Goal: Task Accomplishment & Management: Manage account settings

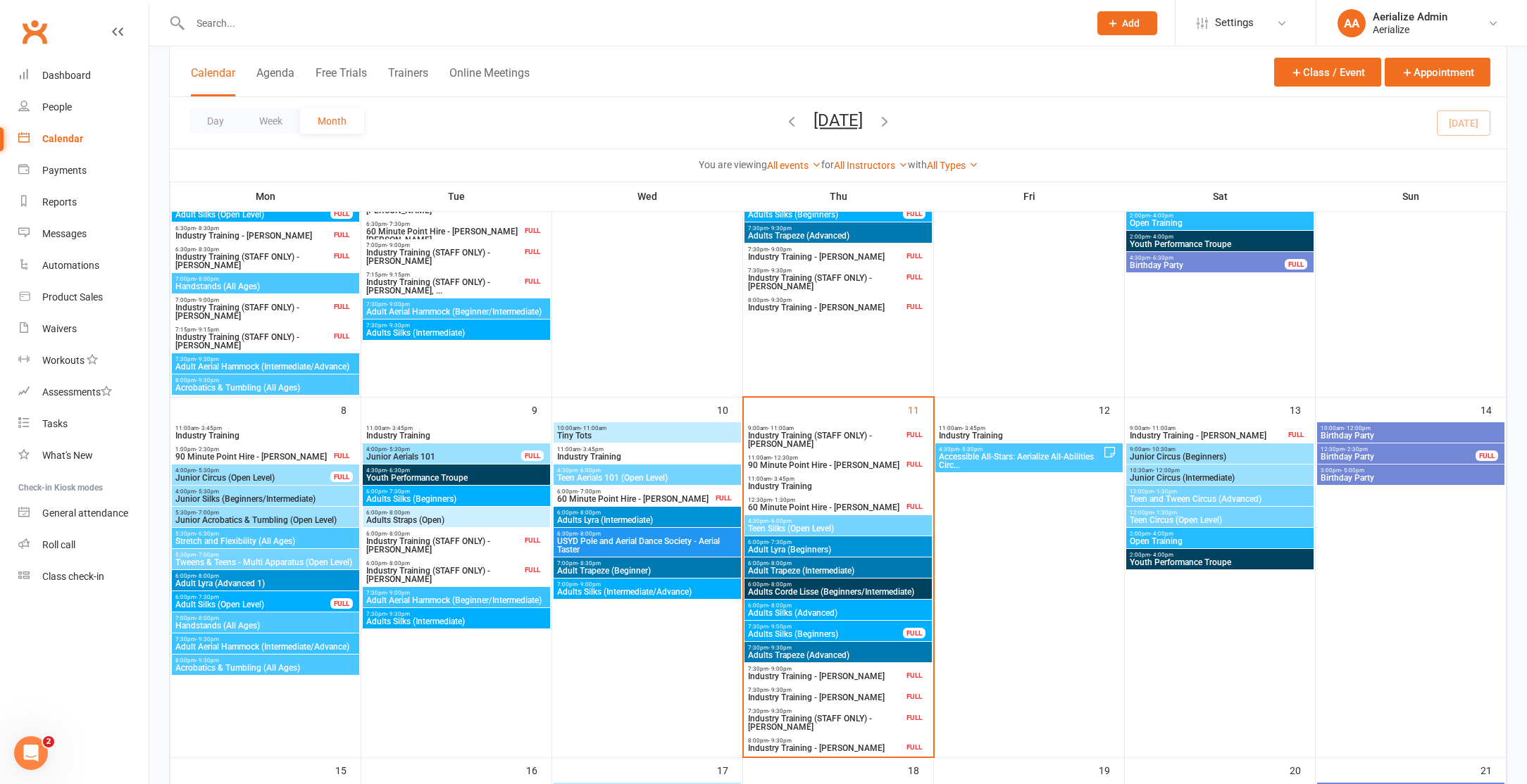
scroll to position [276, 0]
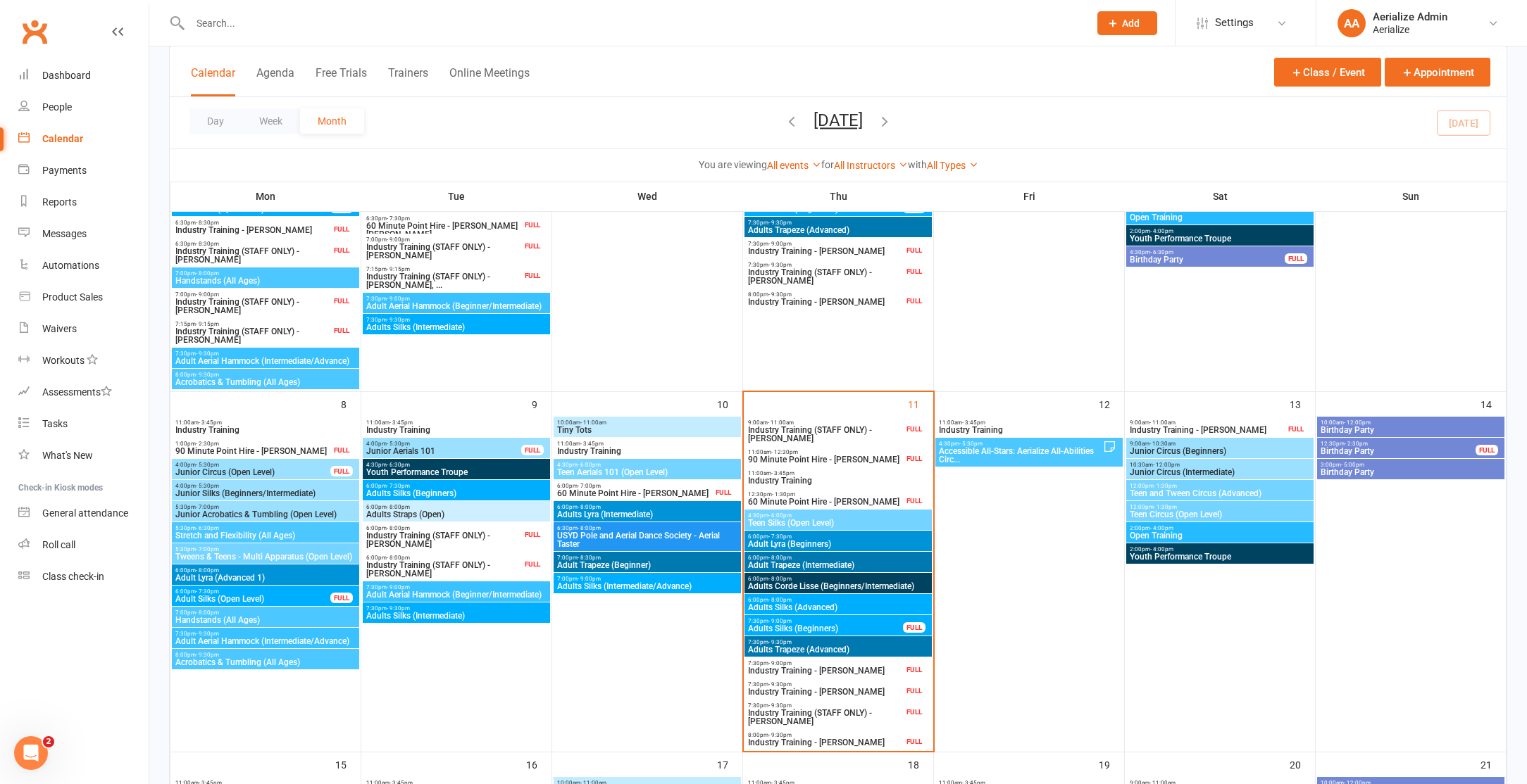
click at [824, 522] on span "Teen Silks (Open Level)" at bounding box center [839, 523] width 182 height 8
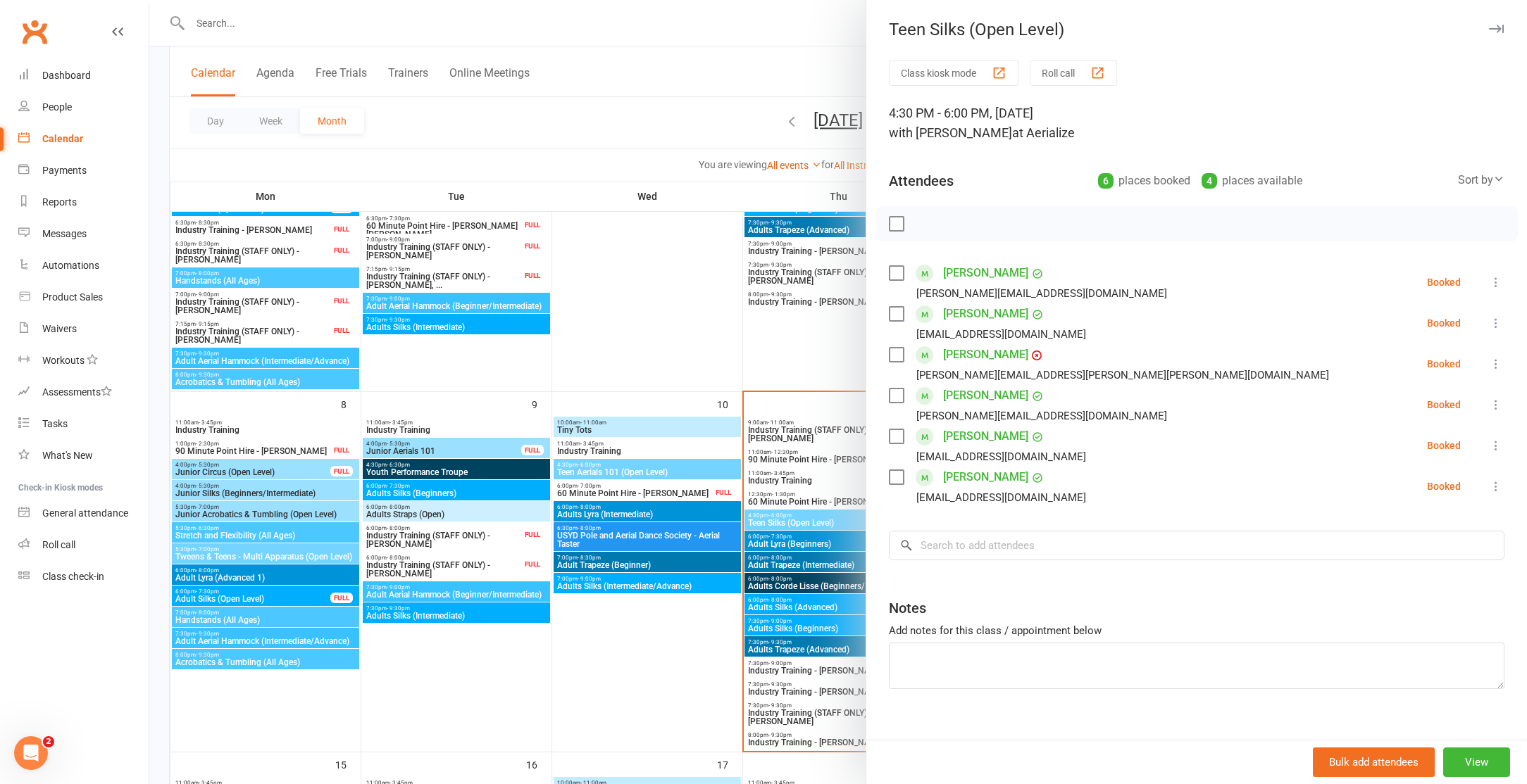
click at [966, 353] on link "[PERSON_NAME]" at bounding box center [985, 354] width 85 height 23
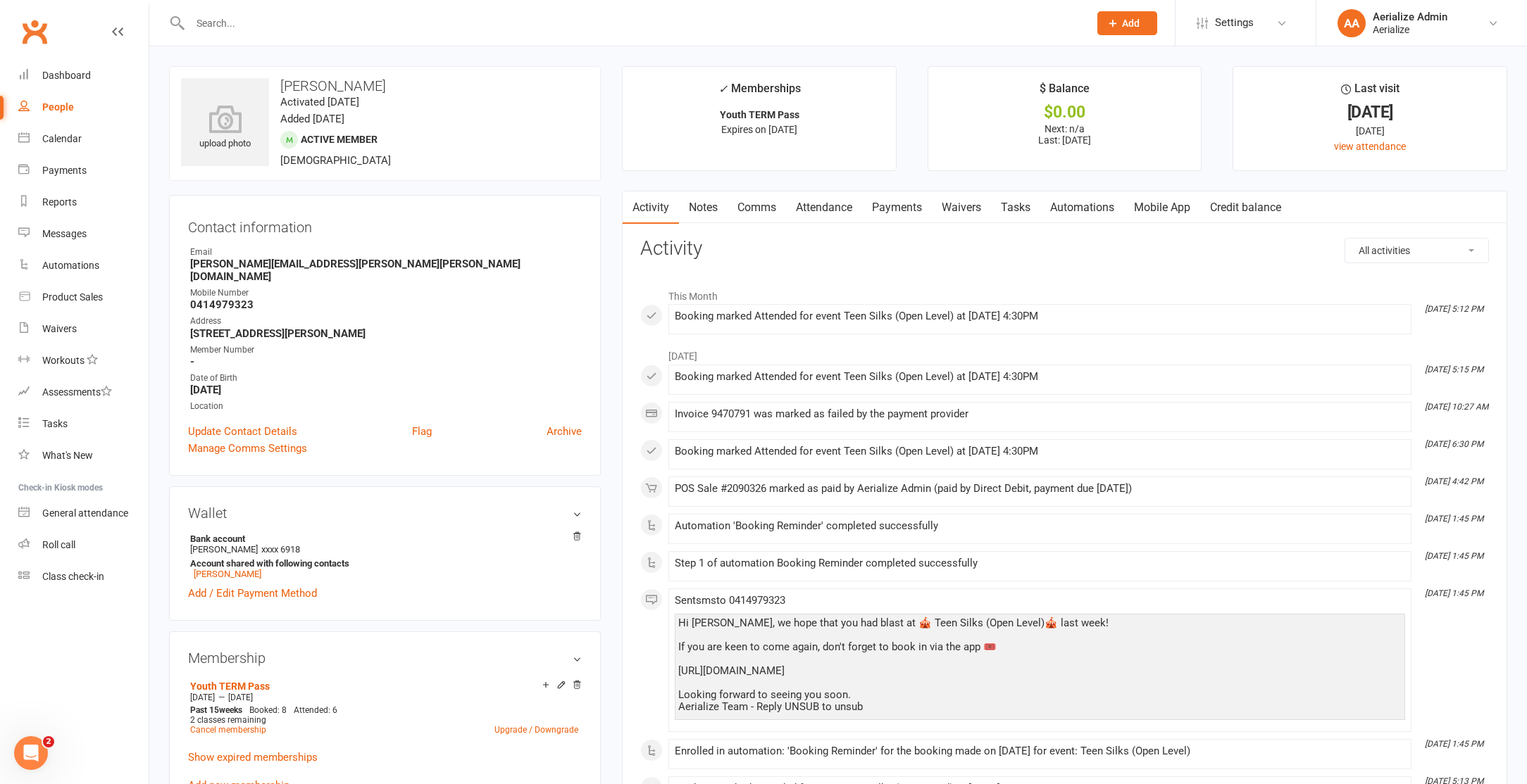
click at [908, 212] on link "Payments" at bounding box center [897, 208] width 70 height 33
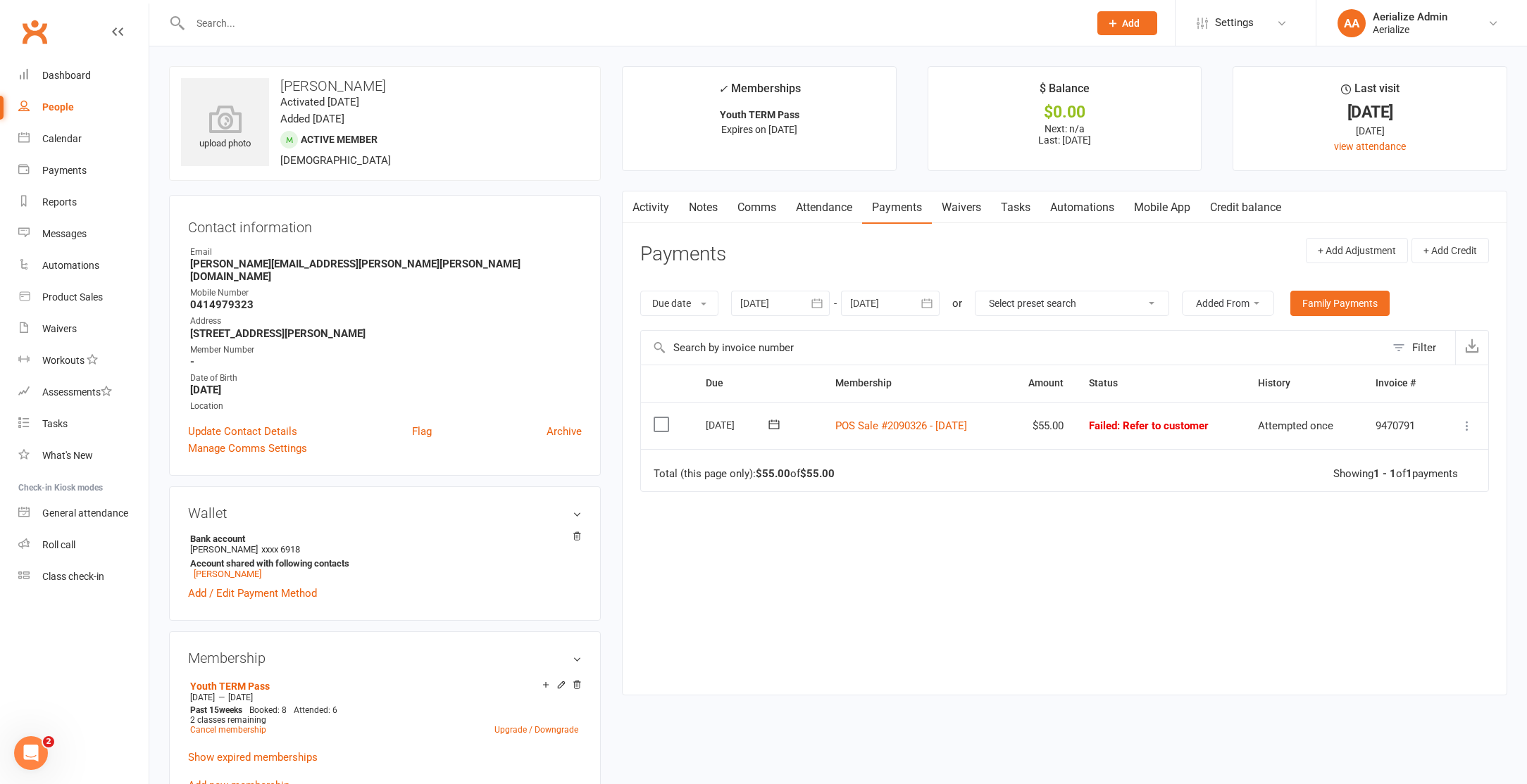
click at [1468, 435] on td "Mark as Paid (Cash) Mark as Paid (POS) Mark as Paid (Other) Skip Retry now More…" at bounding box center [1464, 425] width 49 height 48
click at [1469, 426] on icon at bounding box center [1467, 425] width 14 height 14
click at [1419, 475] on link "Mark as Paid (POS)" at bounding box center [1404, 481] width 139 height 28
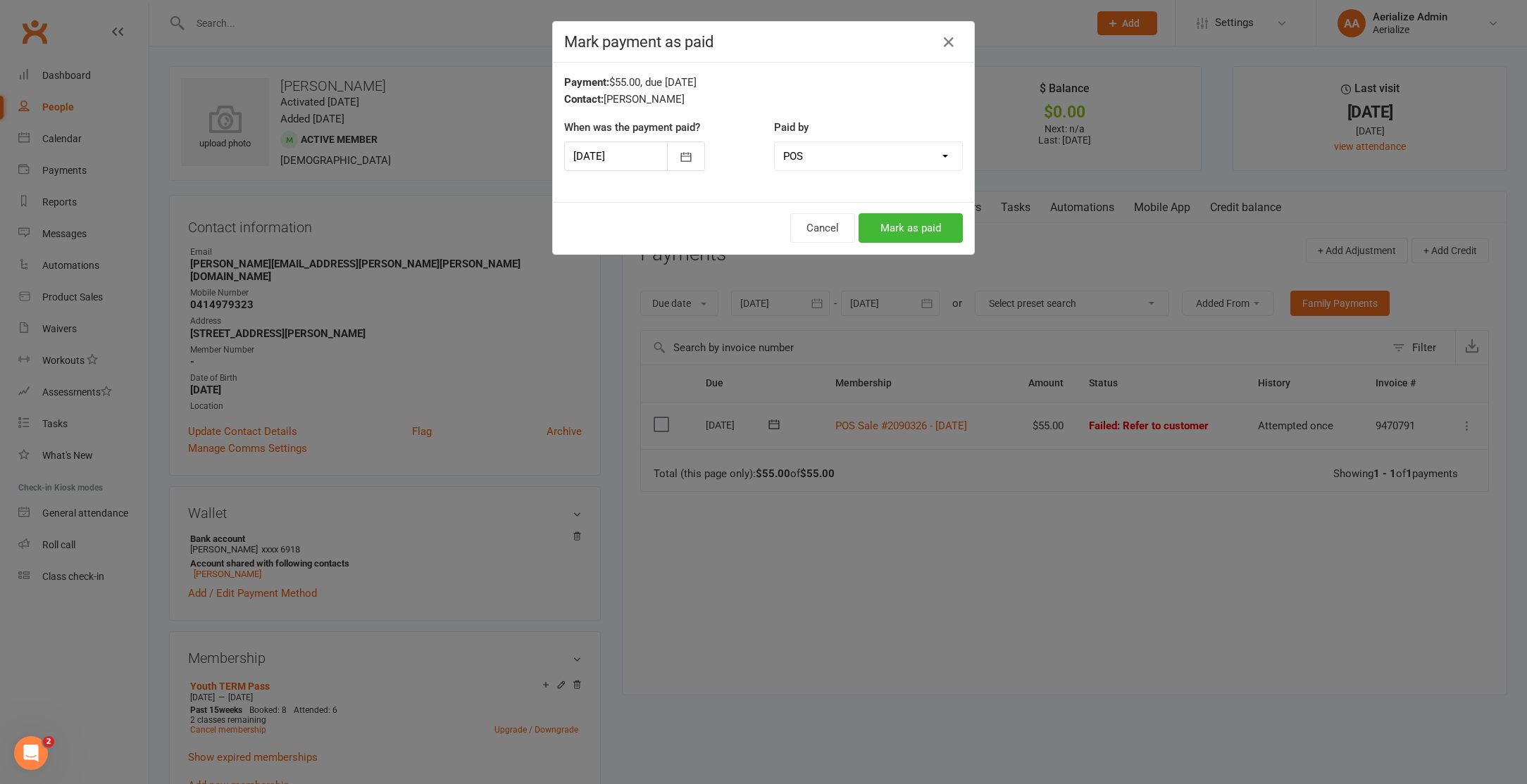
click at [630, 153] on div at bounding box center [634, 156] width 141 height 29
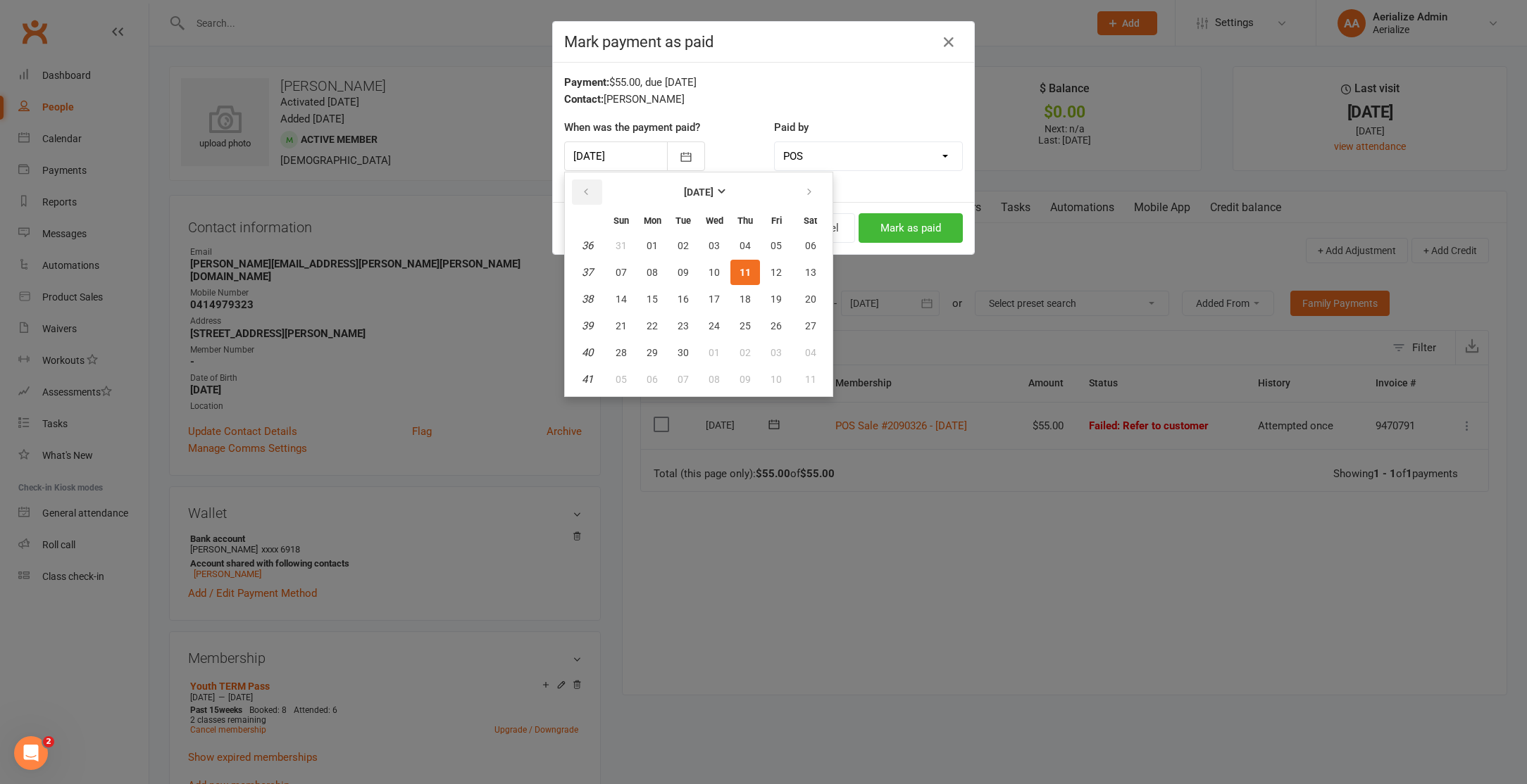
click at [580, 197] on button "button" at bounding box center [587, 192] width 30 height 25
click at [744, 349] on span "28" at bounding box center [745, 353] width 12 height 12
type input "[DATE]"
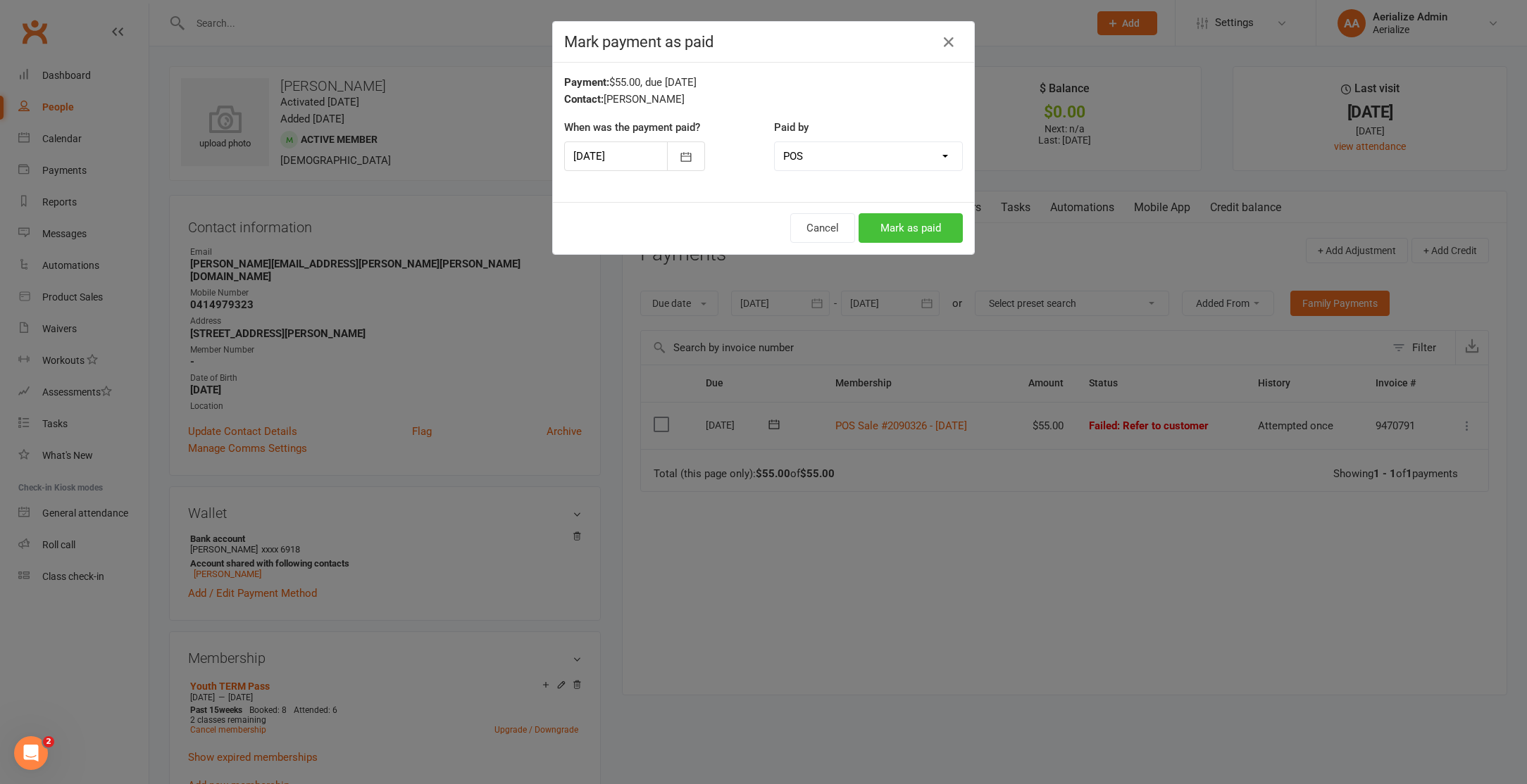
click at [898, 233] on button "Mark as paid" at bounding box center [910, 228] width 104 height 29
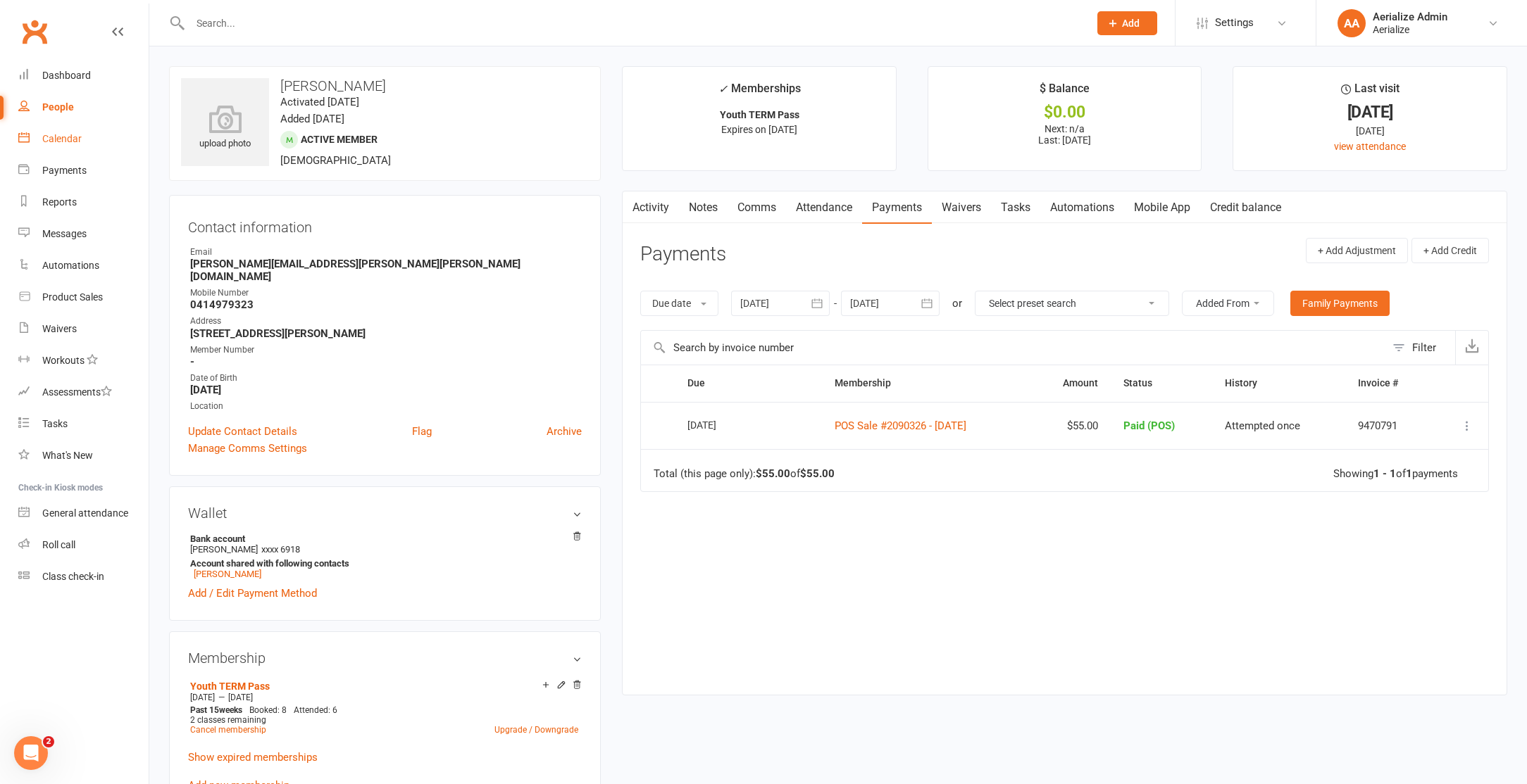
click at [57, 131] on link "Calendar" at bounding box center [83, 139] width 130 height 32
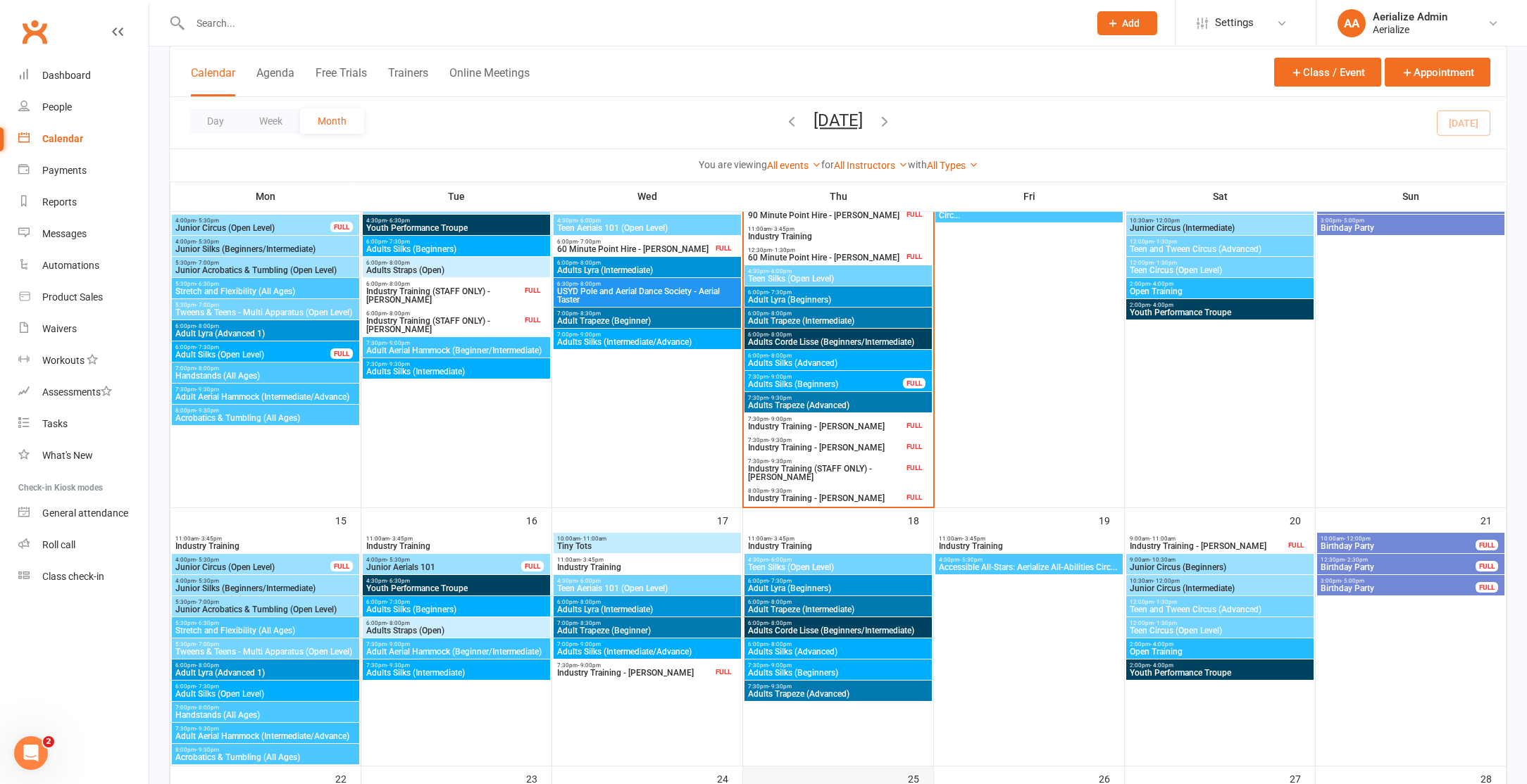
scroll to position [512, 0]
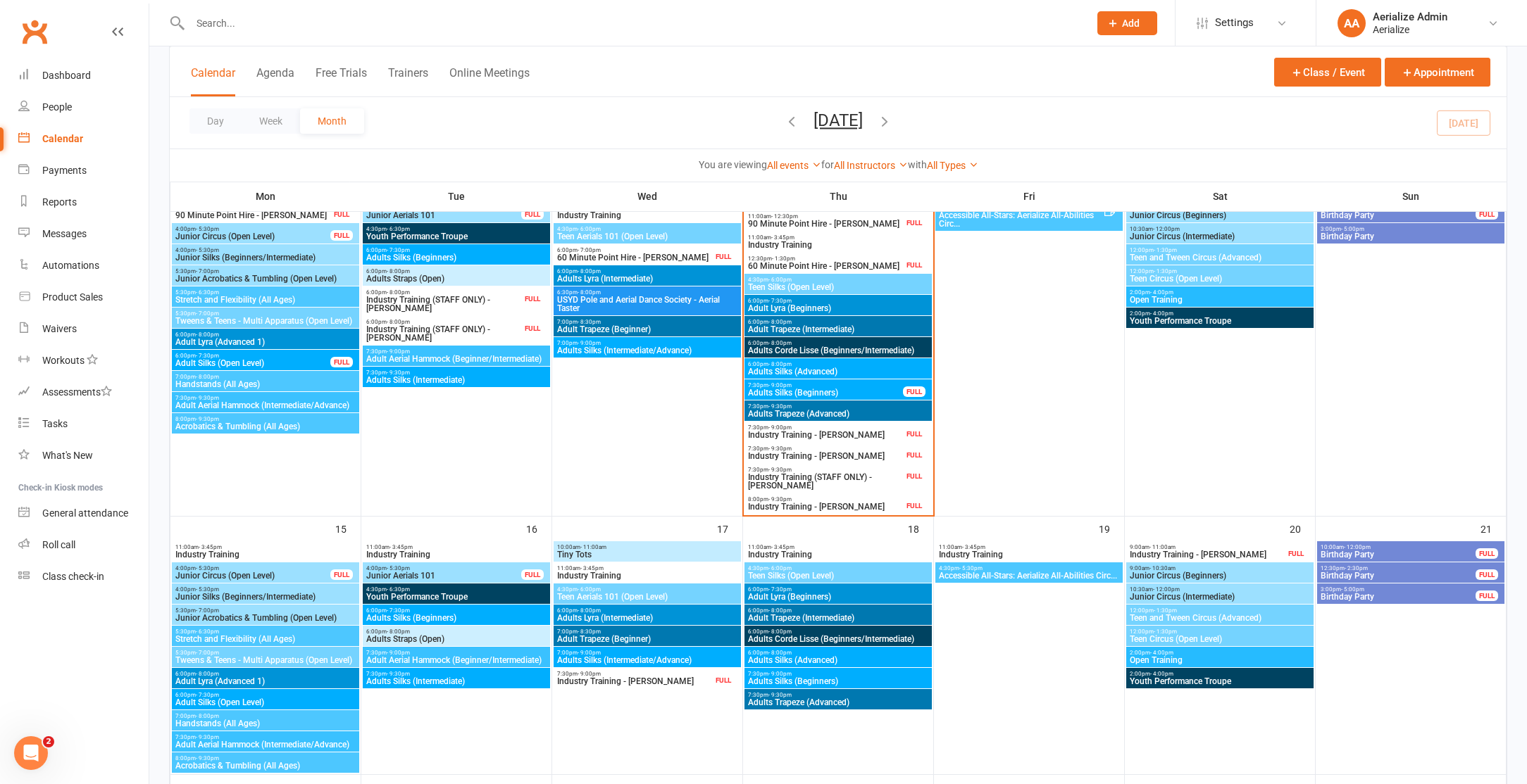
click at [834, 389] on span "Adults Silks (Beginners)" at bounding box center [825, 393] width 156 height 8
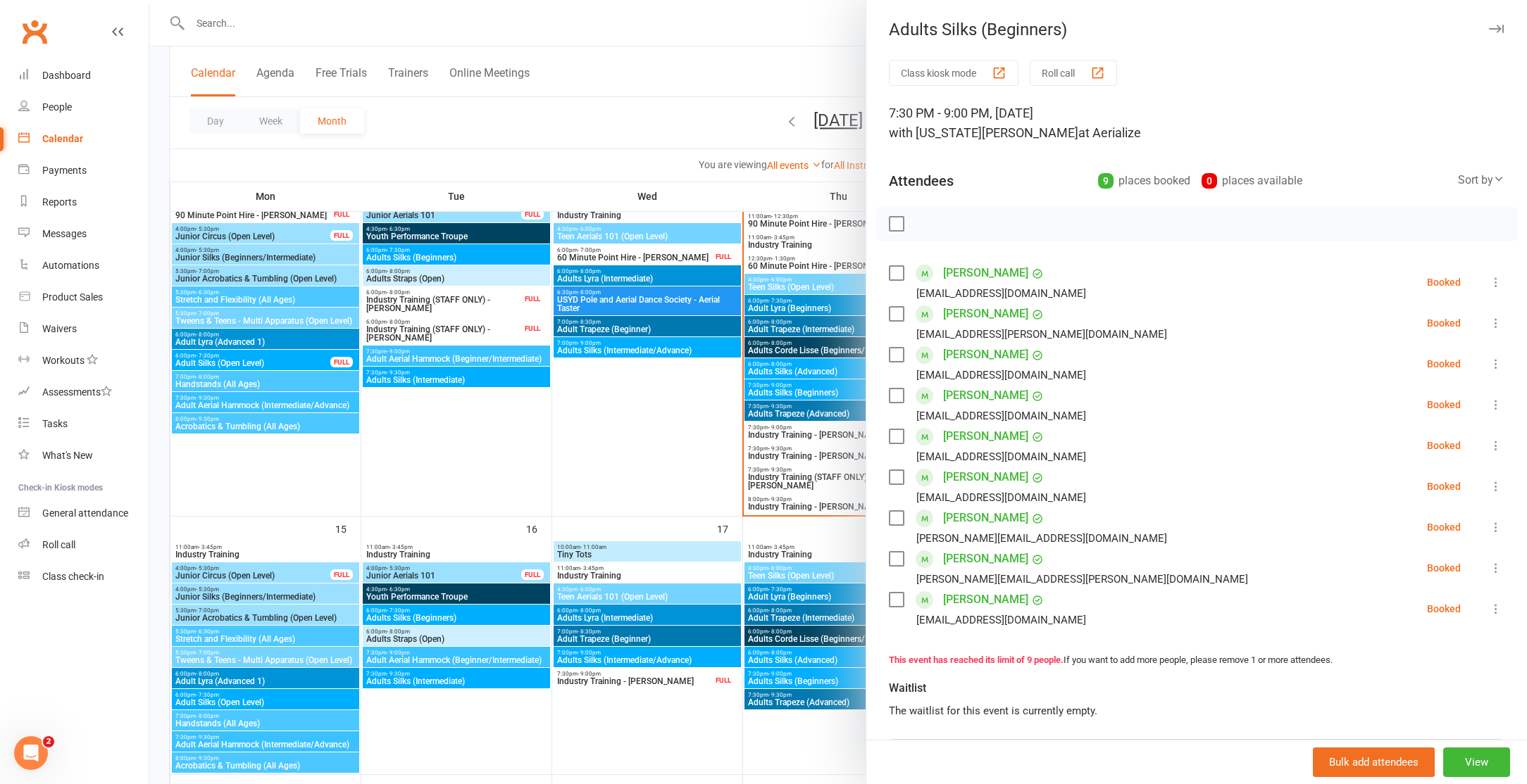
click at [535, 103] on div at bounding box center [838, 392] width 1378 height 784
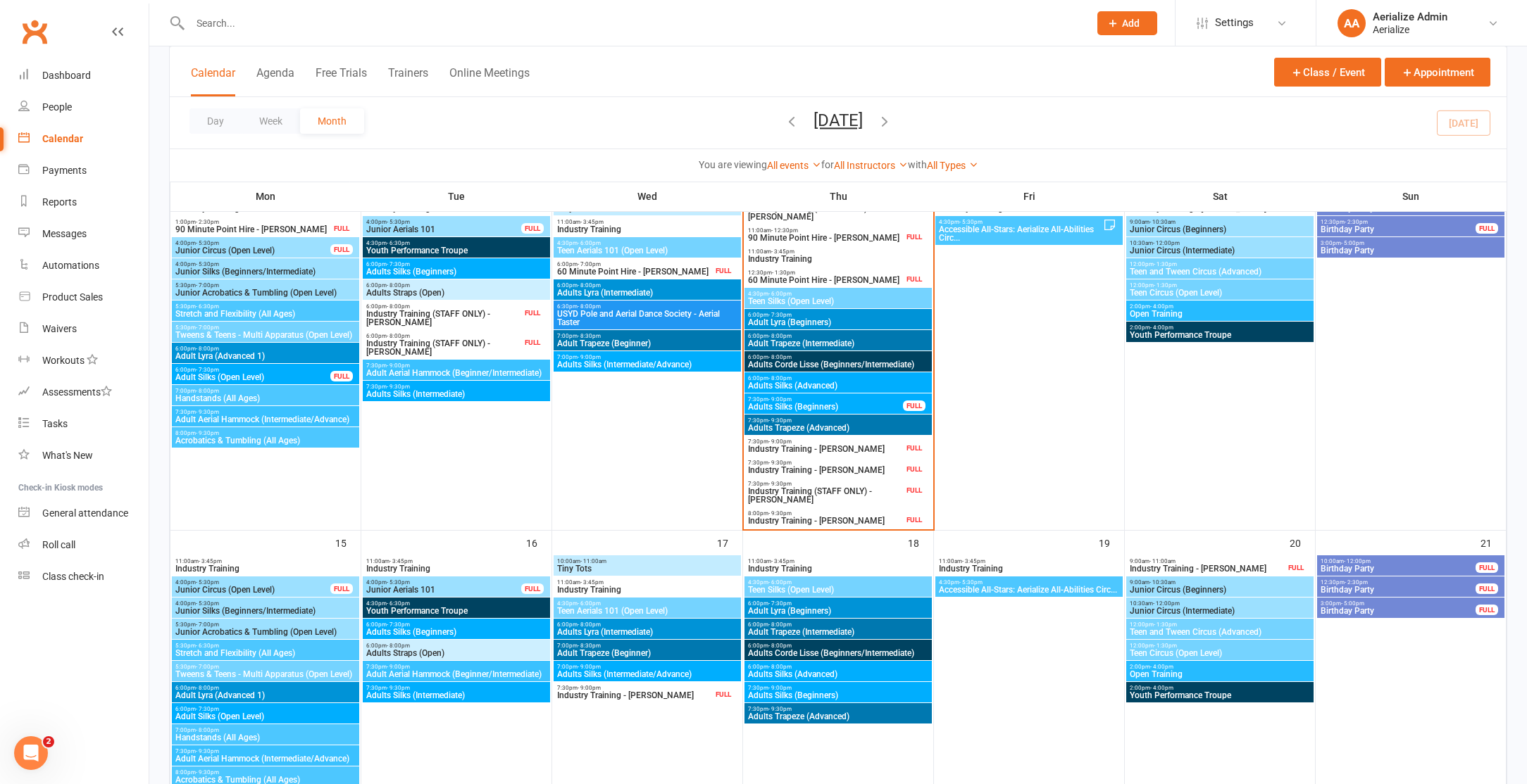
scroll to position [499, 0]
click at [315, 13] on div at bounding box center [624, 23] width 910 height 46
click at [313, 15] on input "text" at bounding box center [632, 23] width 893 height 20
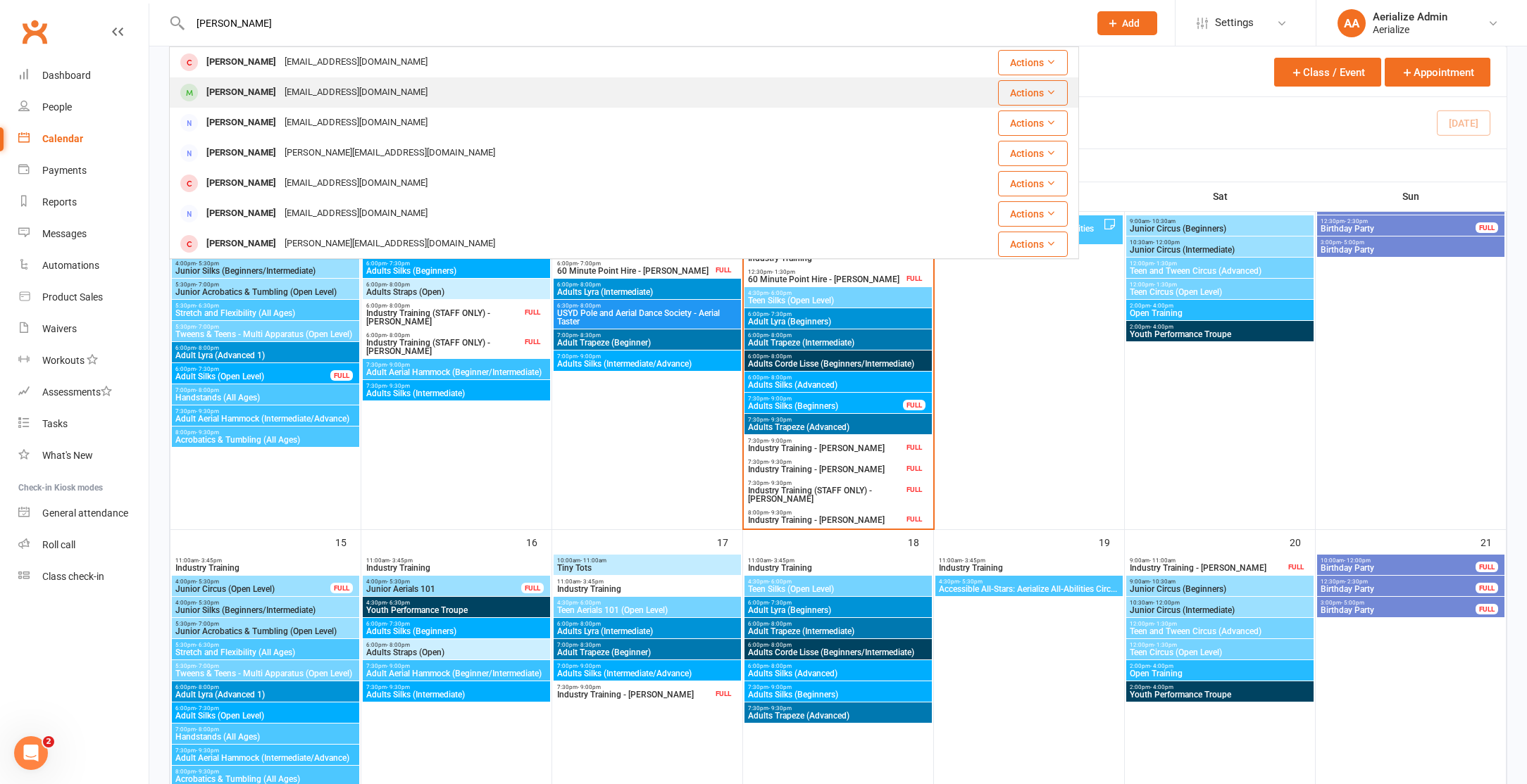
type input "[PERSON_NAME]"
click at [319, 103] on div "[EMAIL_ADDRESS][DOMAIN_NAME]" at bounding box center [355, 93] width 151 height 20
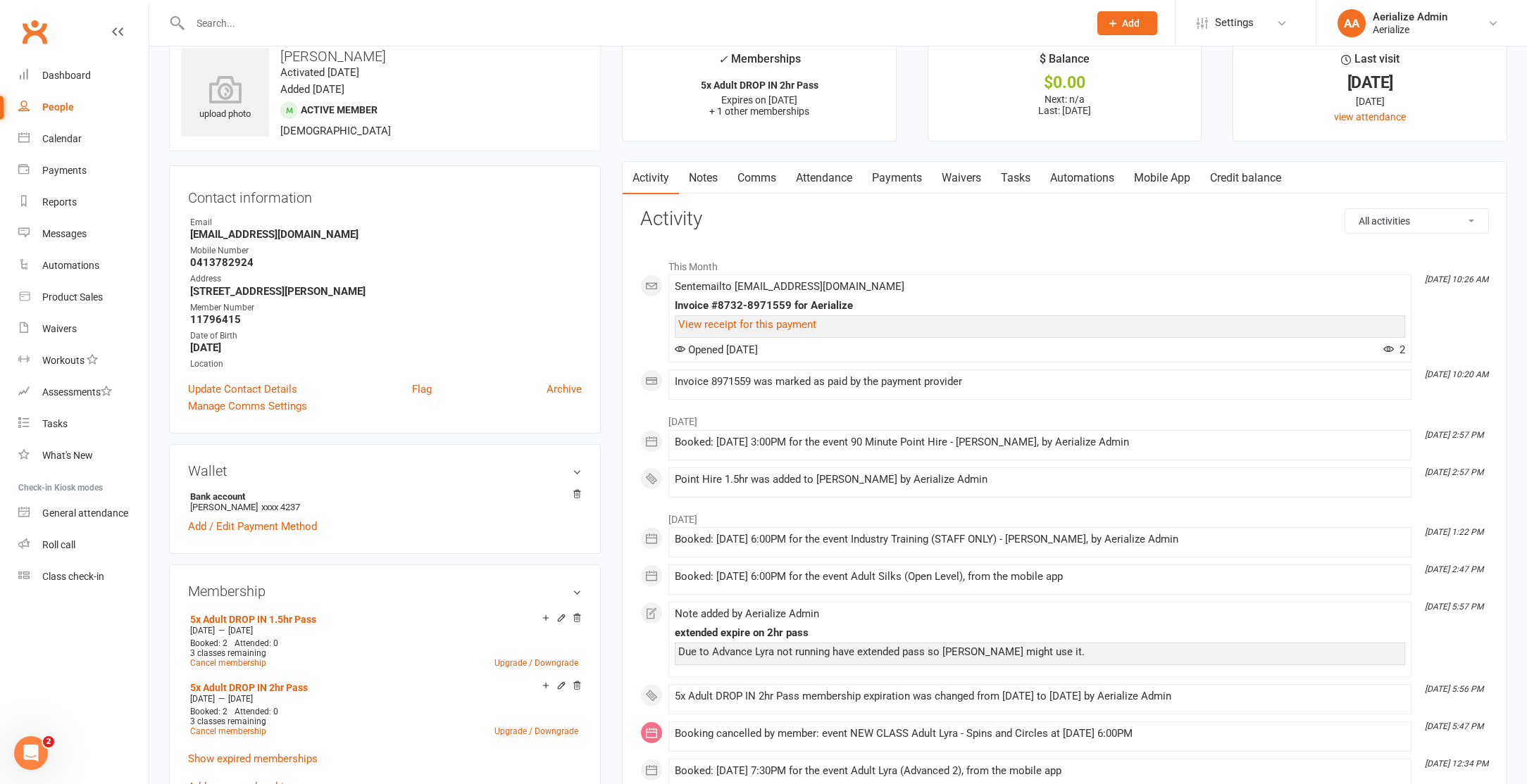
scroll to position [17, 0]
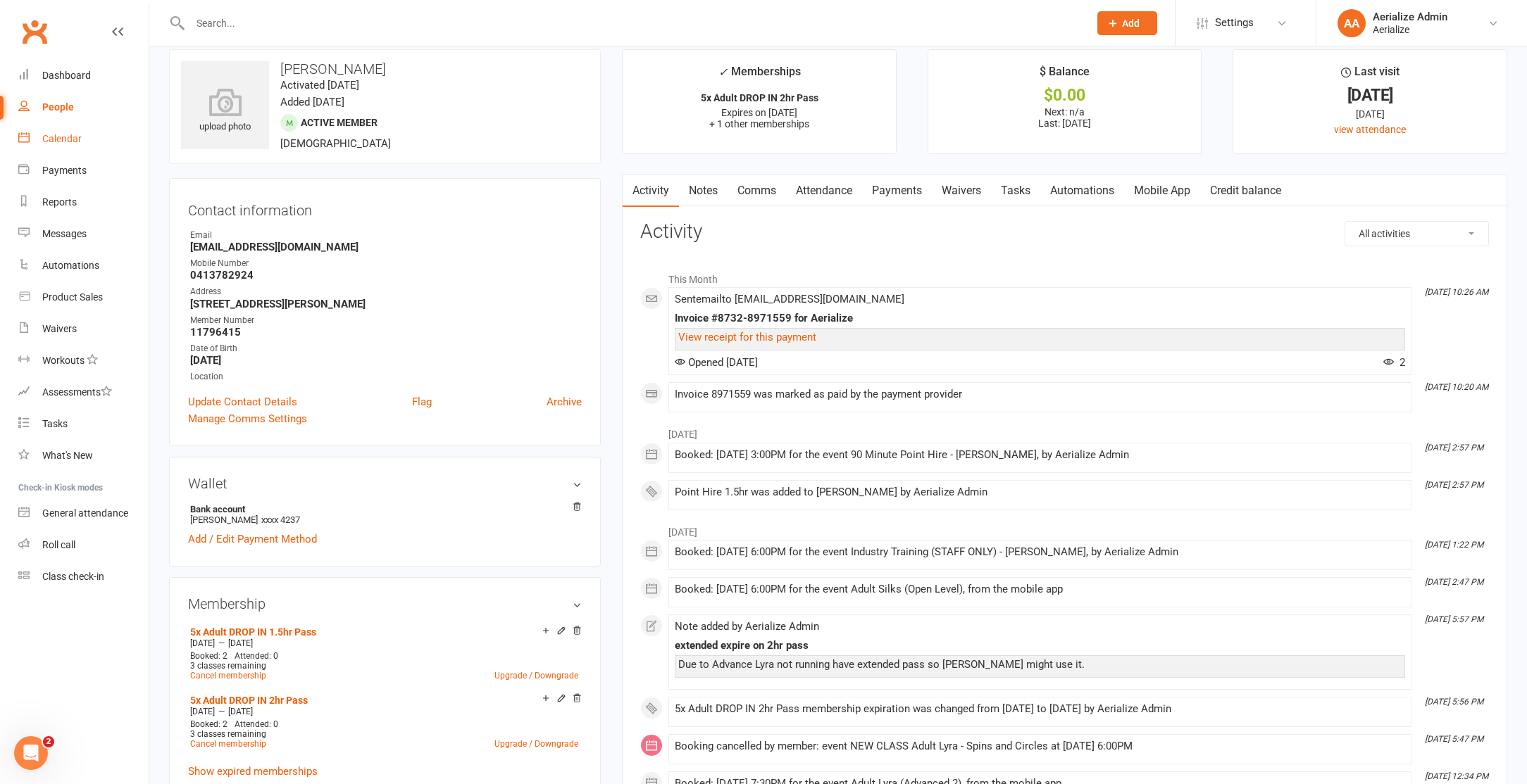
click at [75, 145] on link "Calendar" at bounding box center [83, 139] width 130 height 32
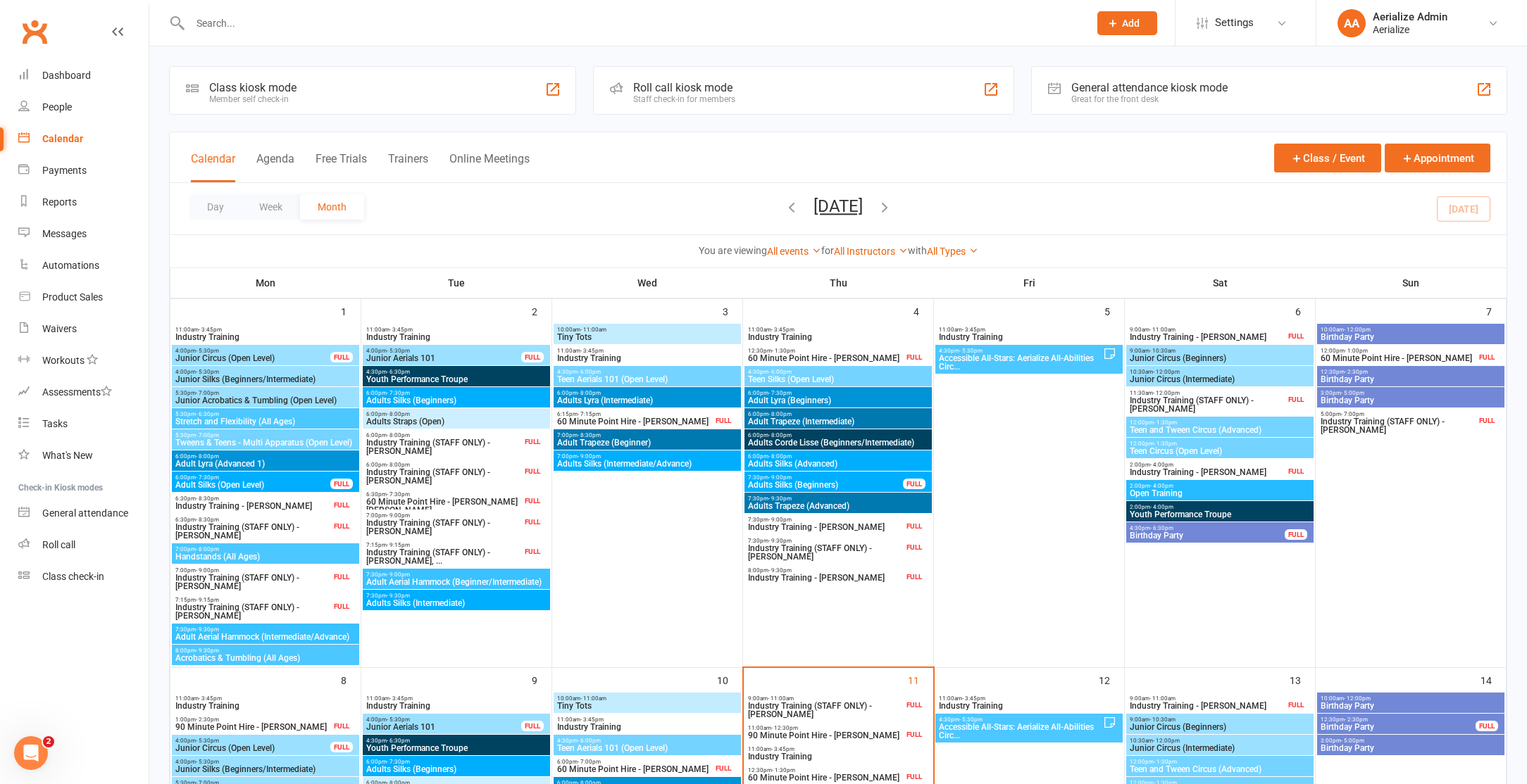
click at [784, 202] on icon "button" at bounding box center [792, 207] width 16 height 16
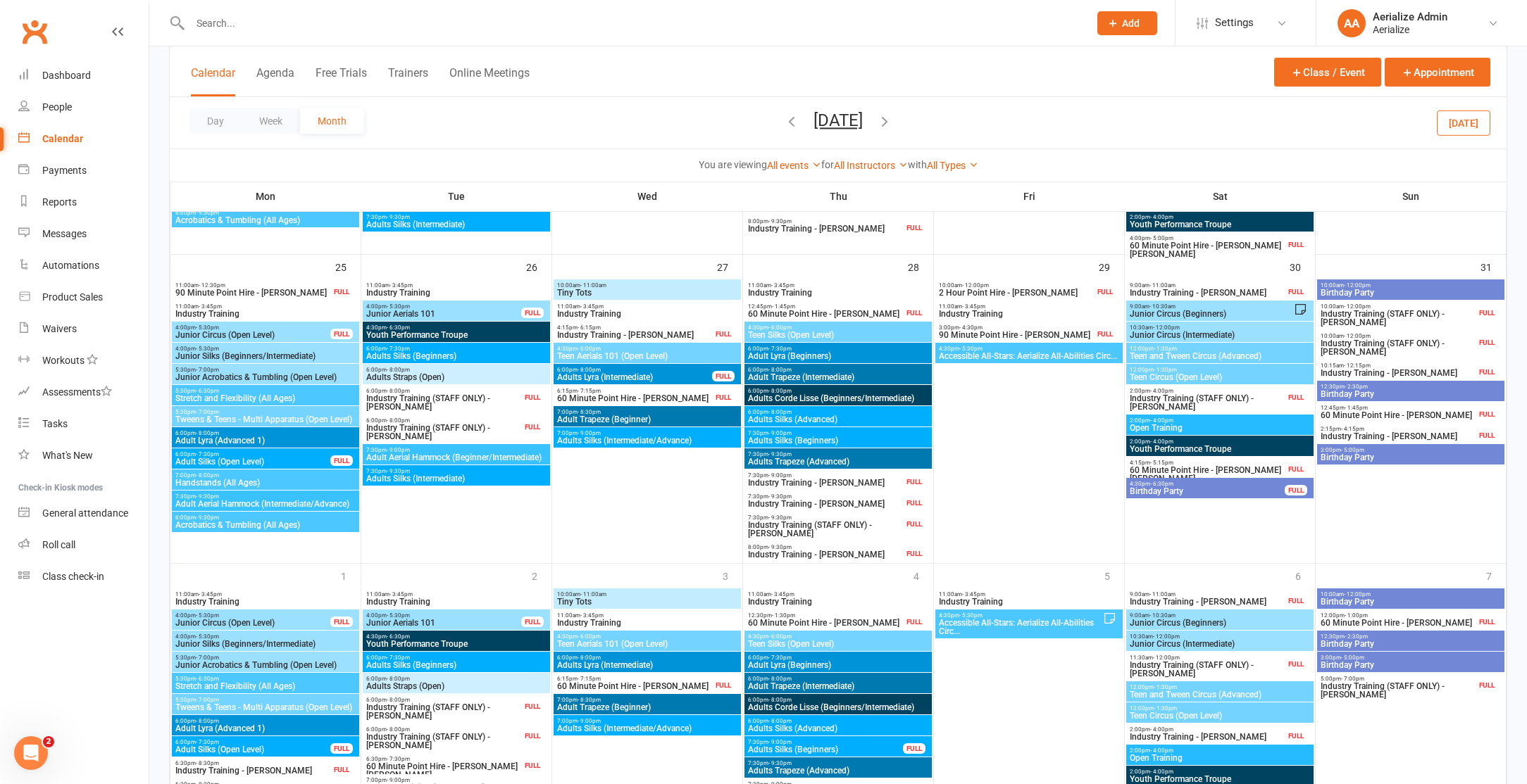
scroll to position [1363, 0]
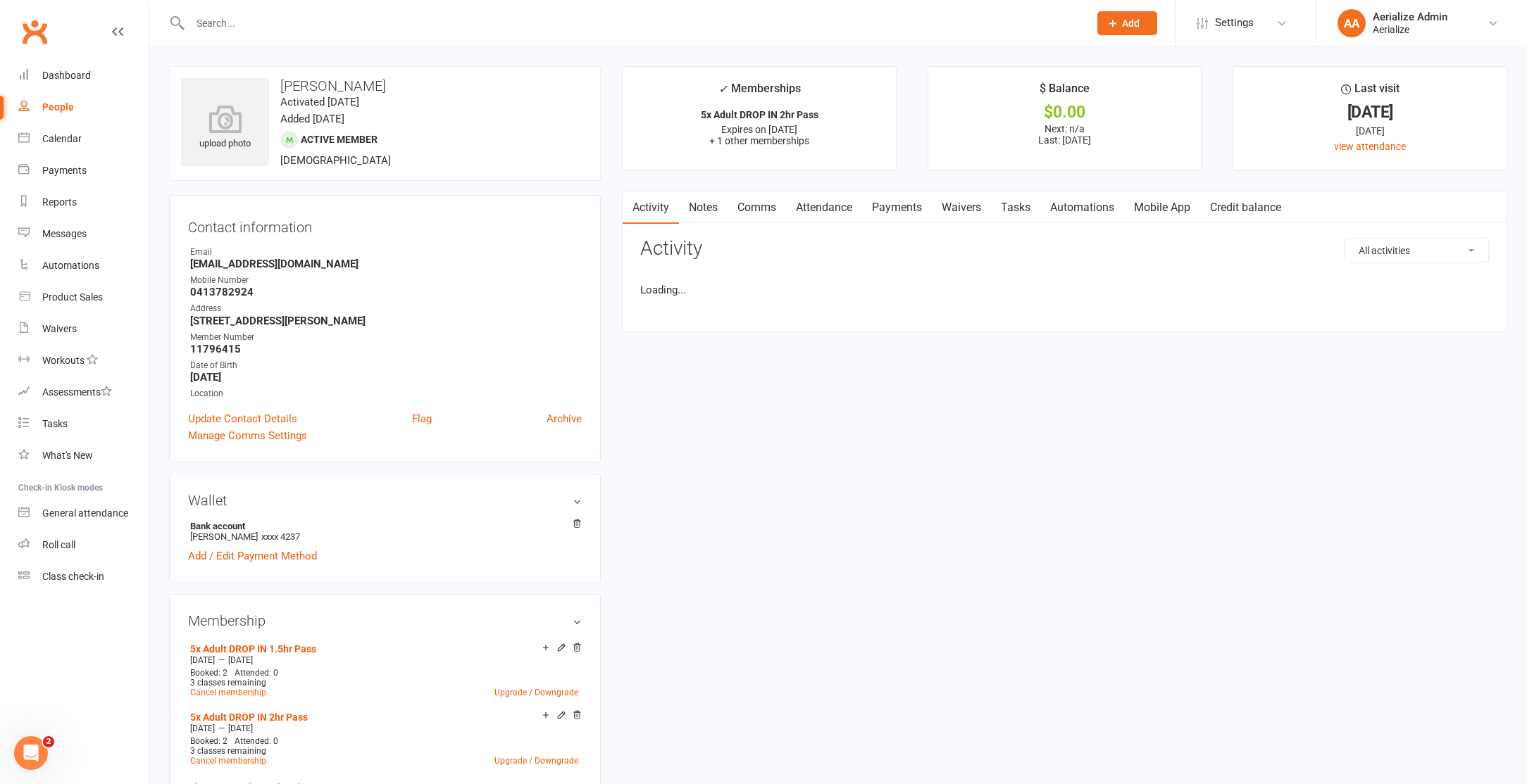
click at [234, 33] on div at bounding box center [624, 23] width 910 height 46
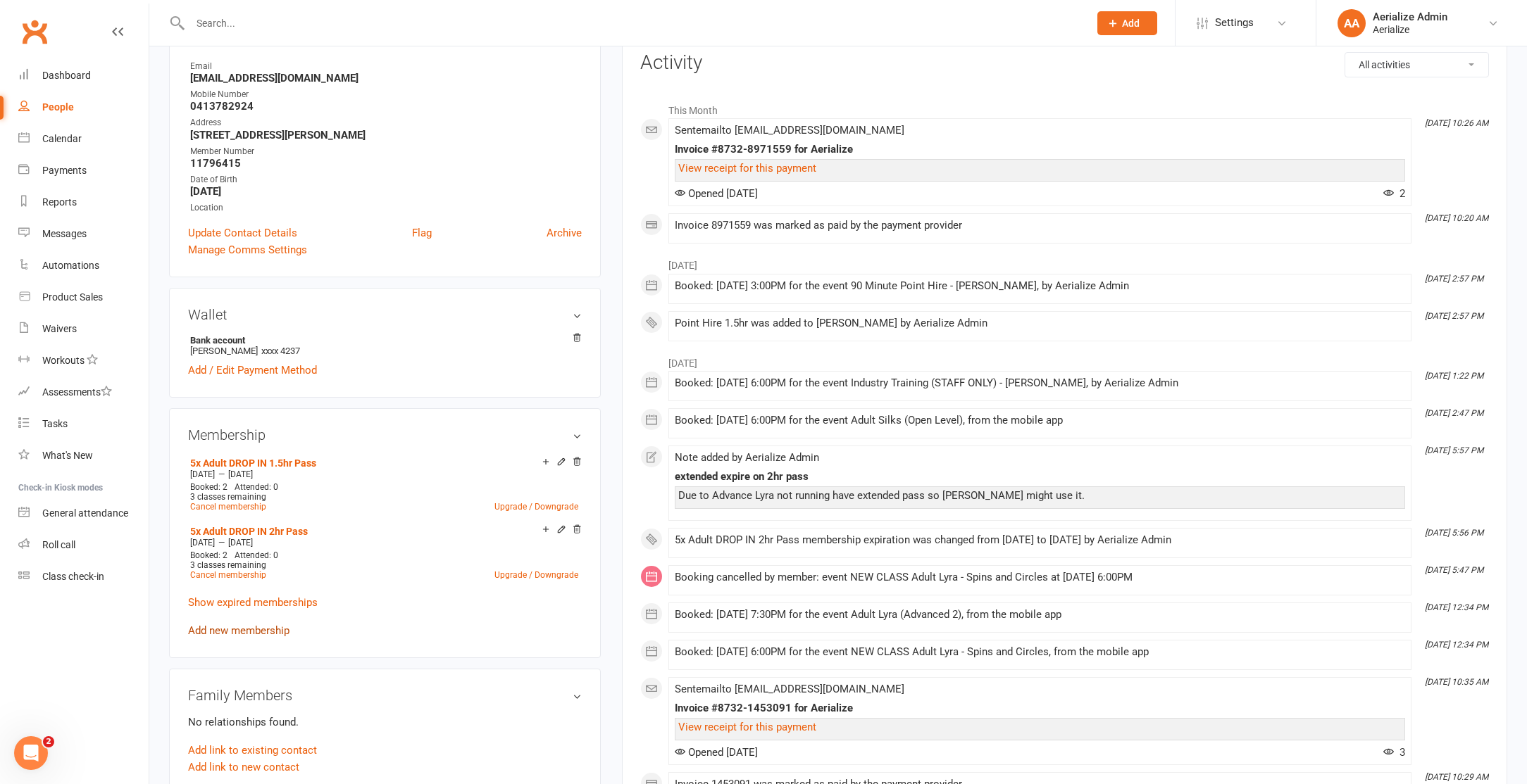
click at [222, 627] on link "Add new membership" at bounding box center [239, 631] width 102 height 13
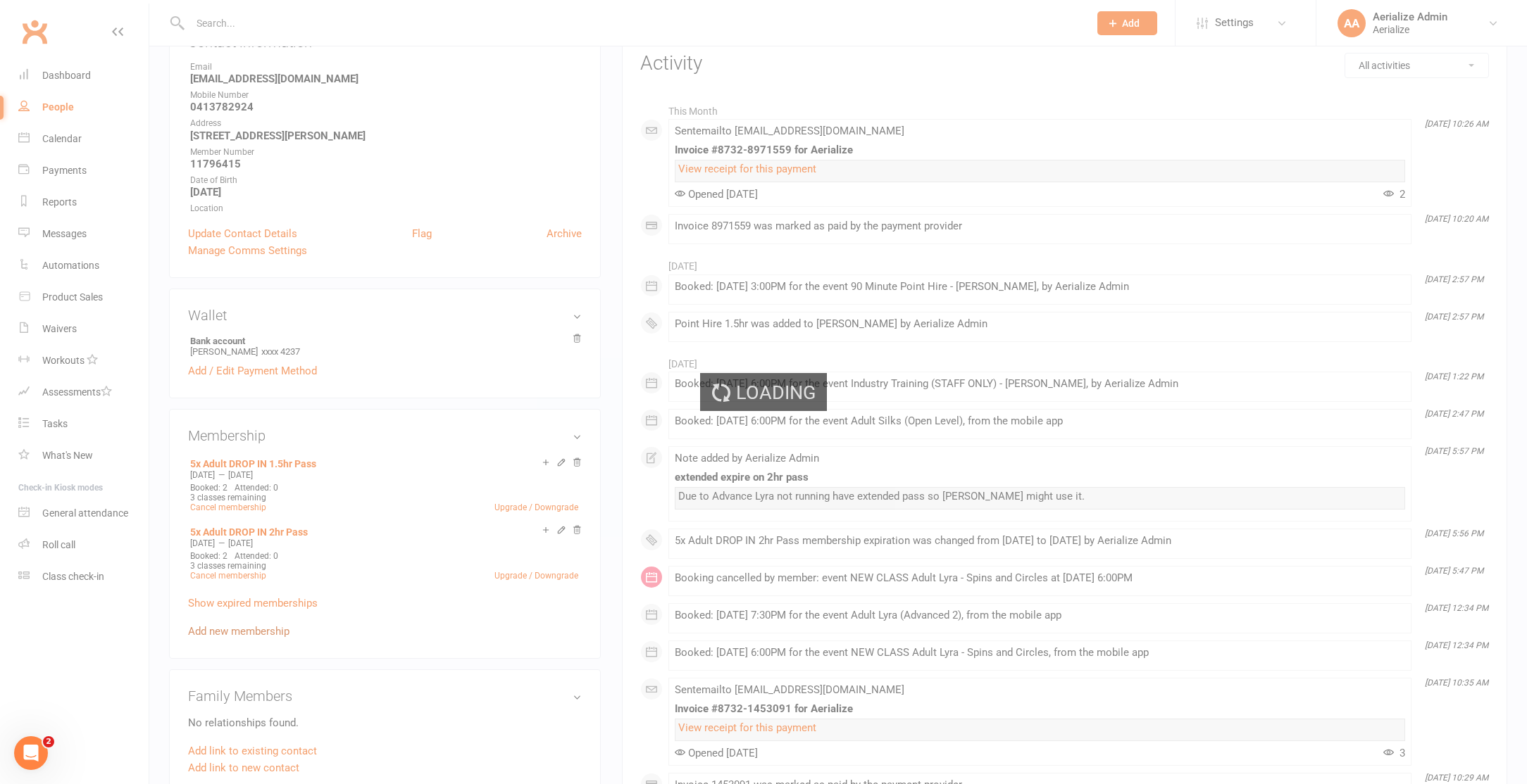
scroll to position [188, 0]
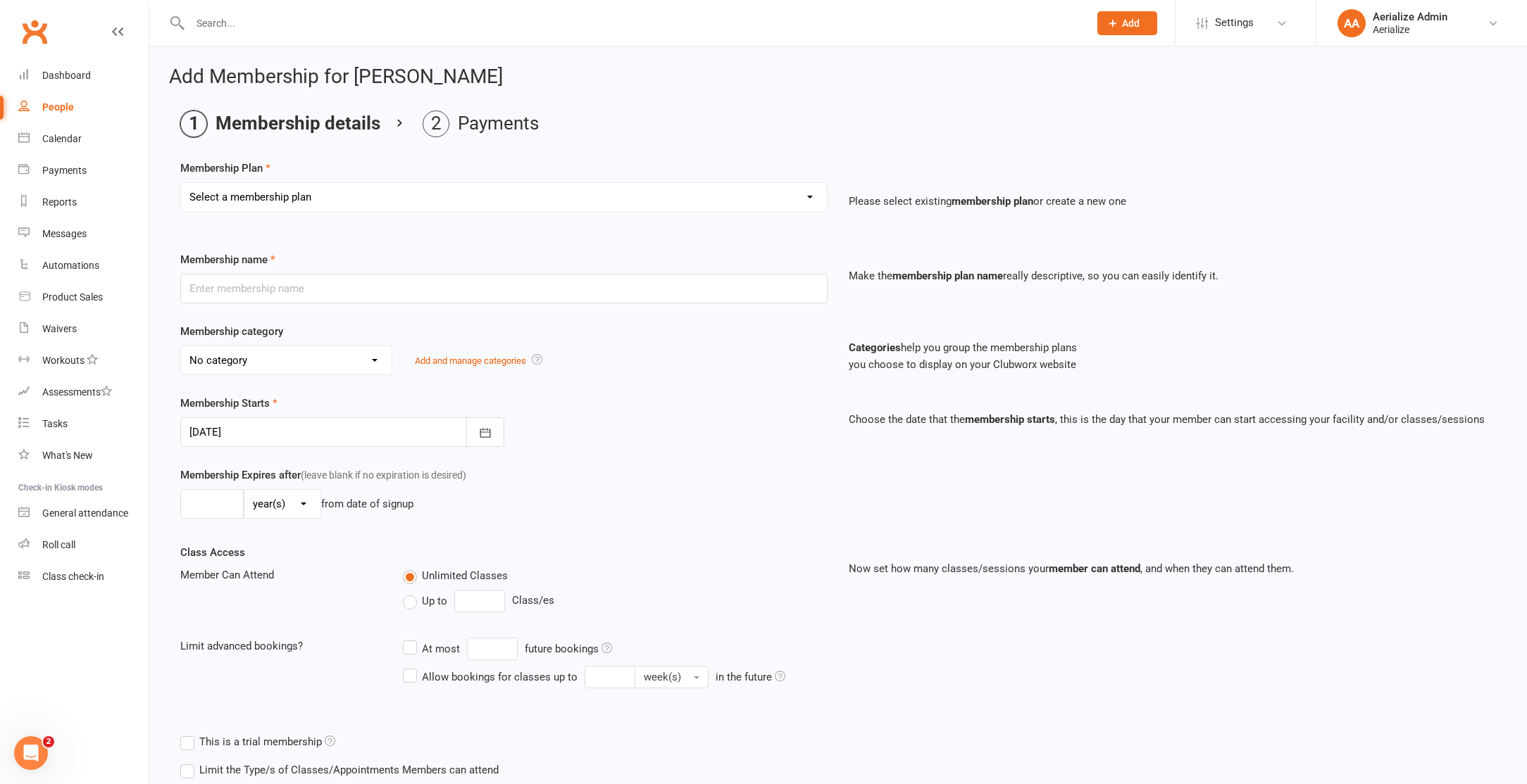
click at [277, 183] on select "Select a membership plan Create new Membership Plan Tiny Tots DROP IN Tiny Tots…" at bounding box center [504, 197] width 646 height 28
select select "28"
click at [181, 183] on select "Select a membership plan Create new Membership Plan Tiny Tots DROP IN Tiny Tots…" at bounding box center [504, 197] width 646 height 28
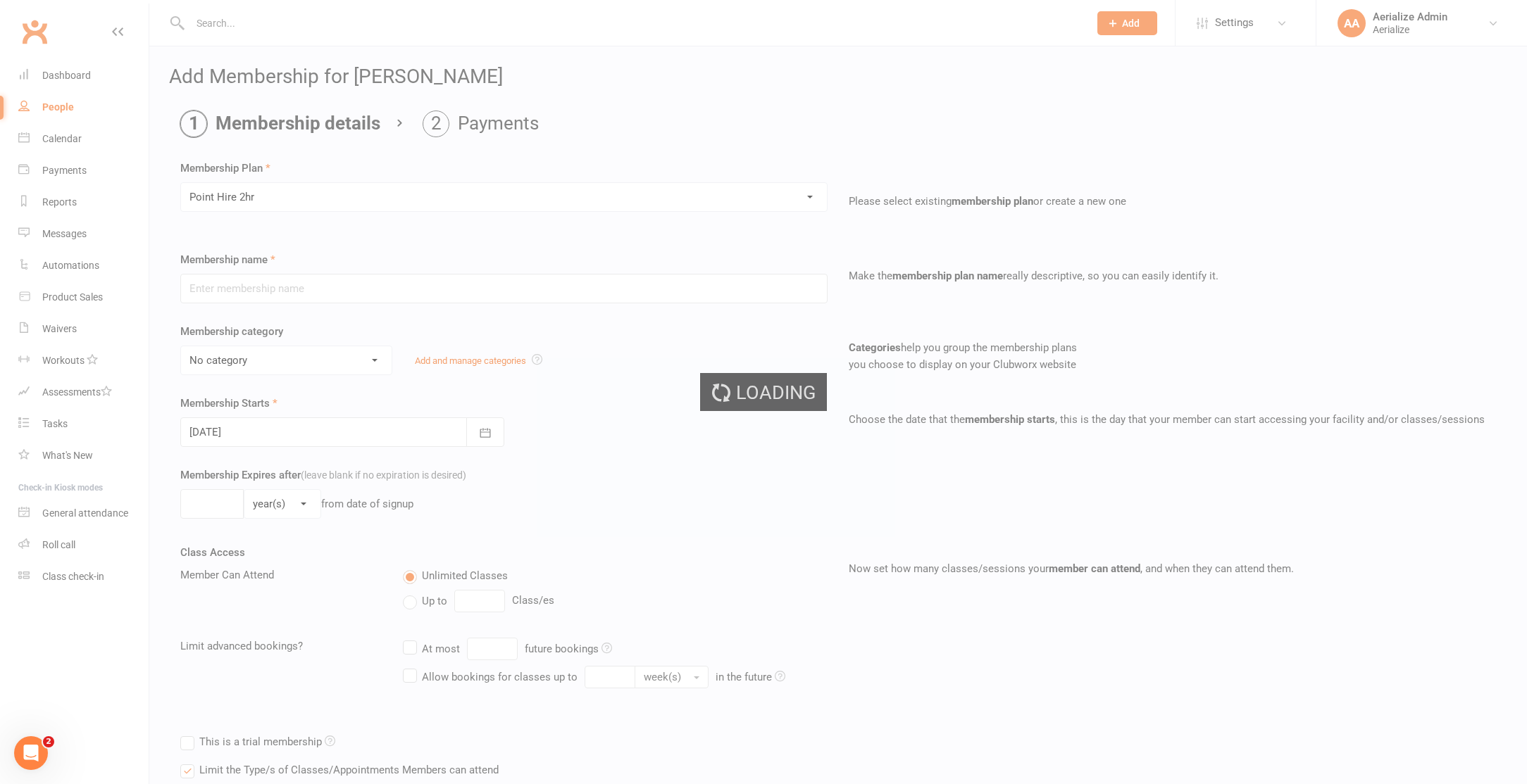
type input "Point Hire 2hr"
select select "8"
type input "8"
select select "0"
type input "1"
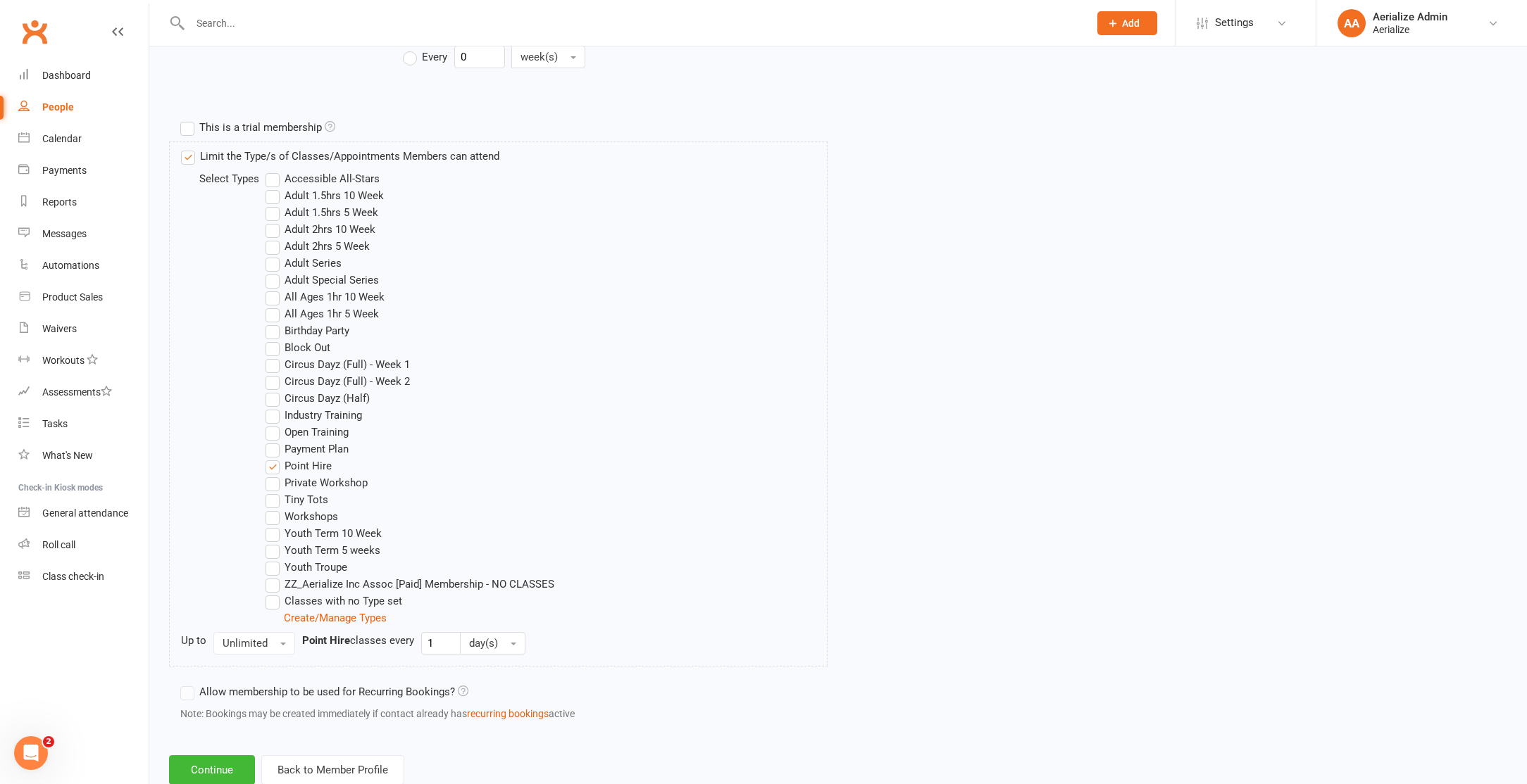
scroll to position [656, 0]
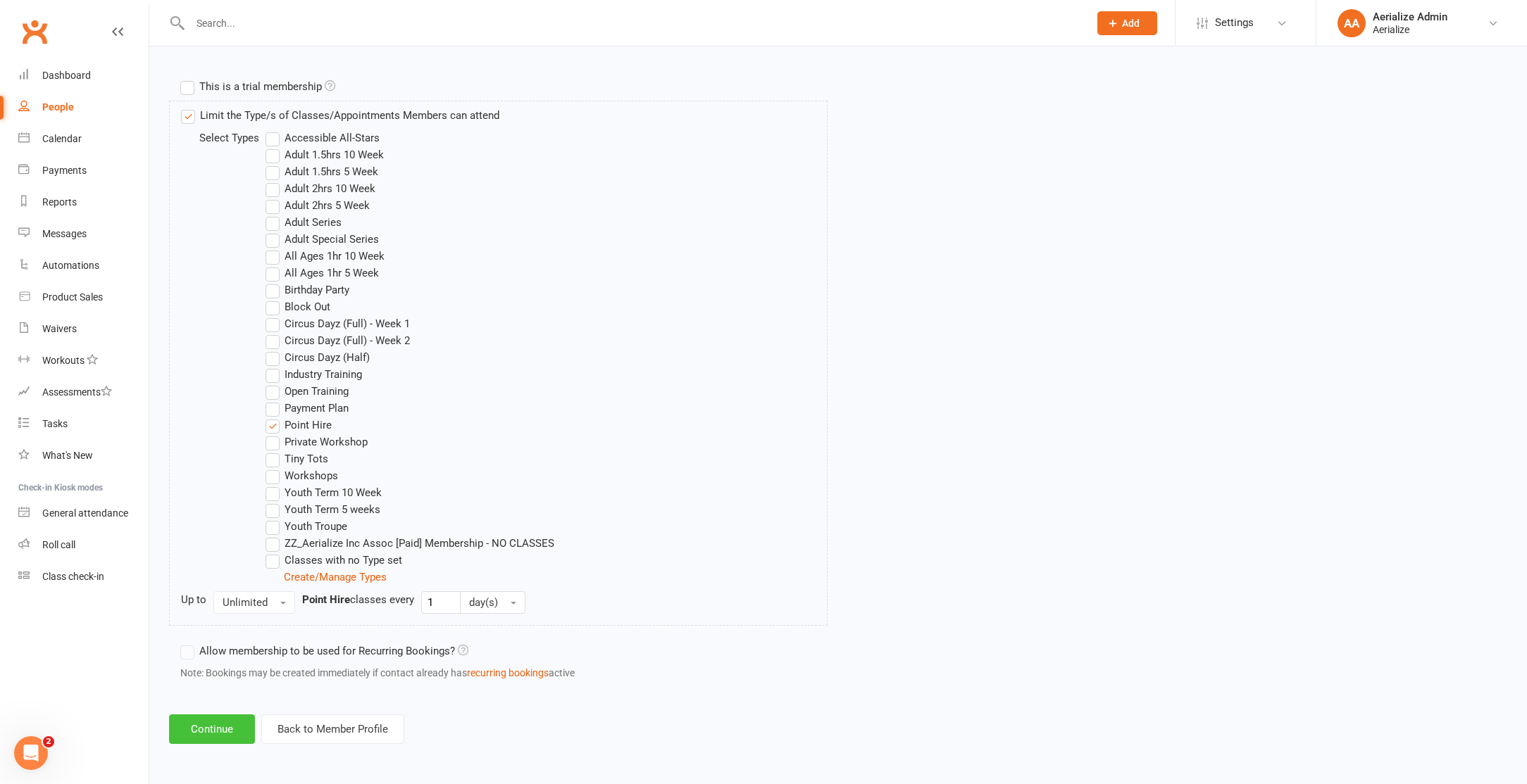
click at [219, 734] on button "Continue" at bounding box center [212, 729] width 86 height 29
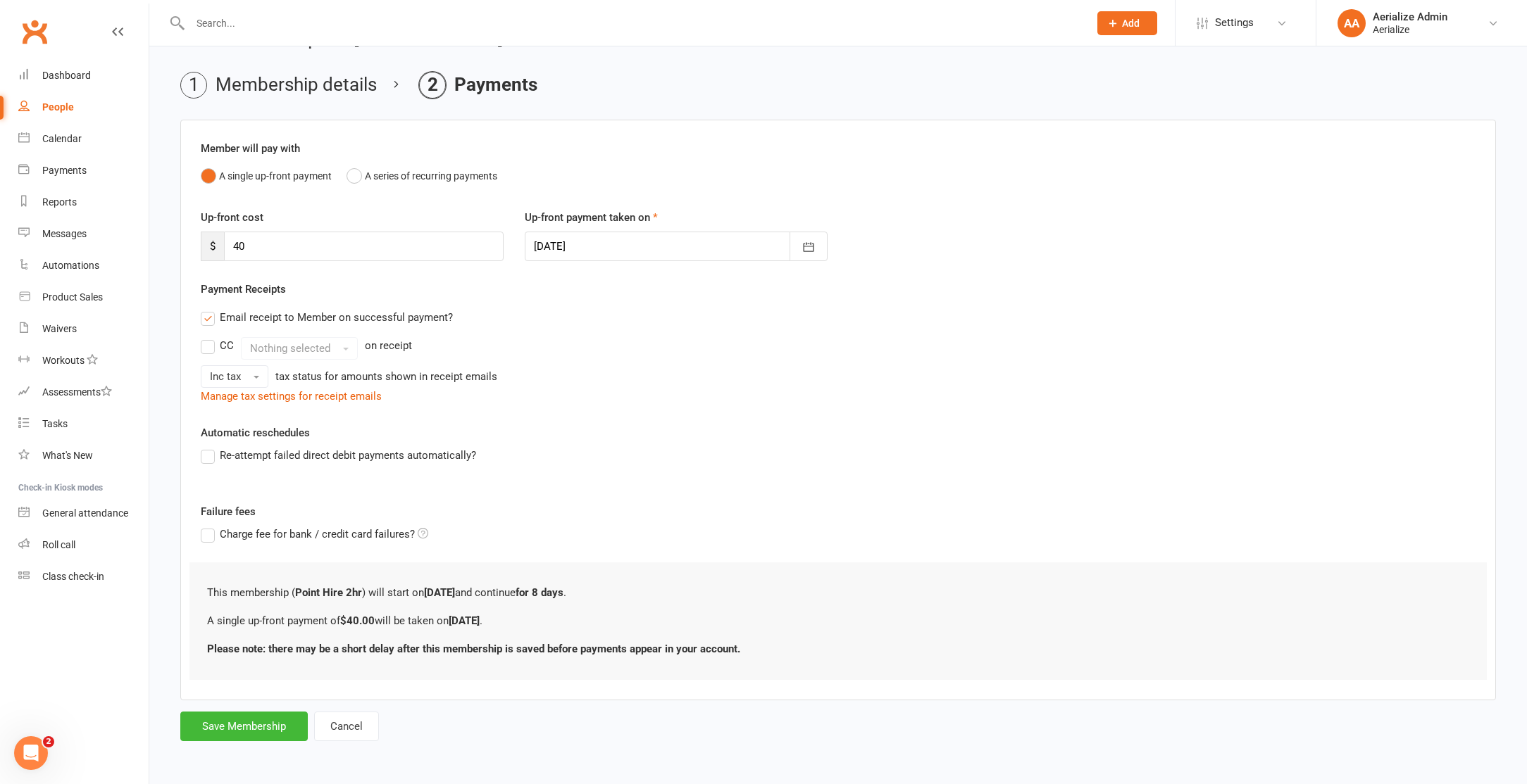
scroll to position [0, 0]
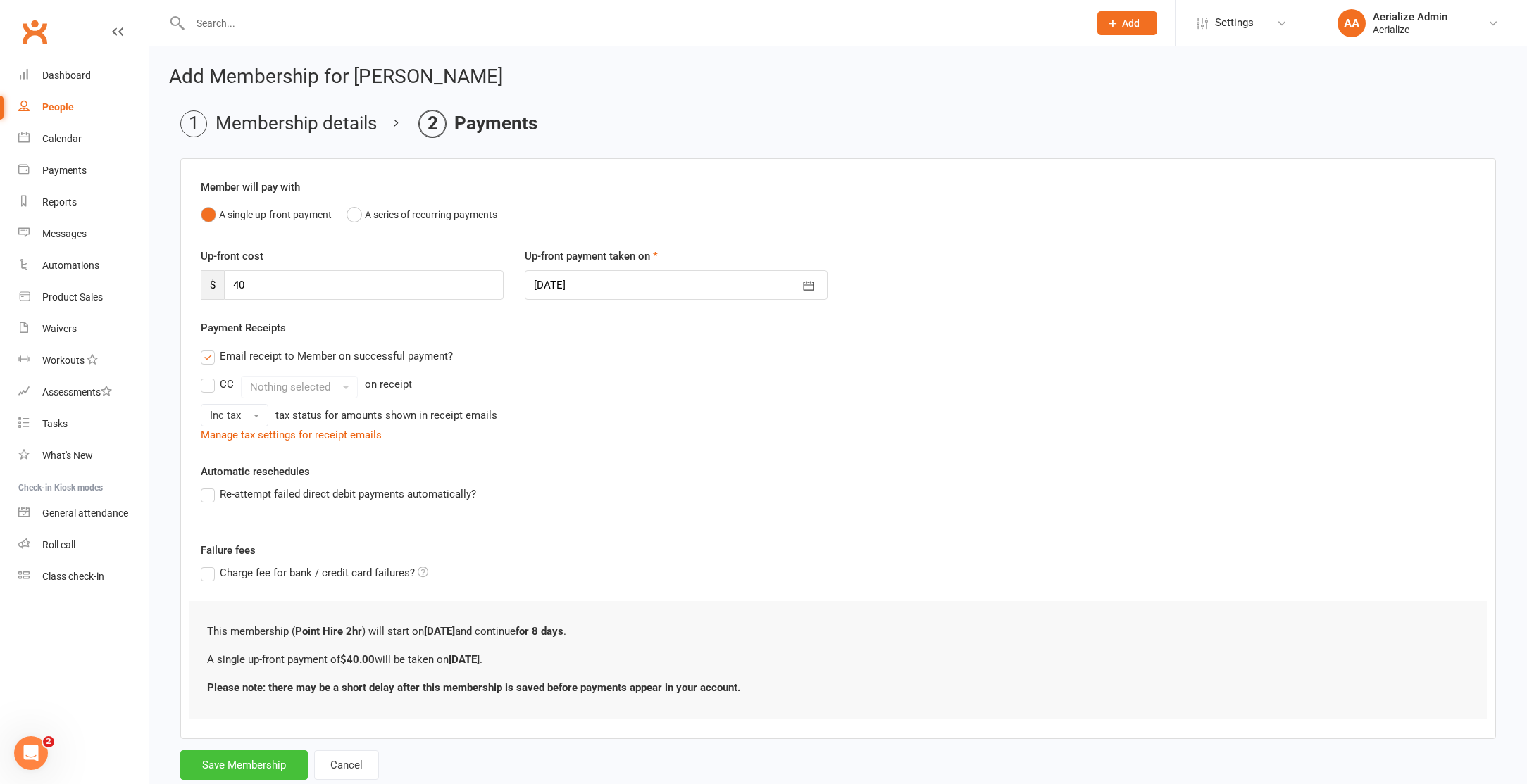
click at [247, 754] on button "Save Membership" at bounding box center [244, 765] width 128 height 29
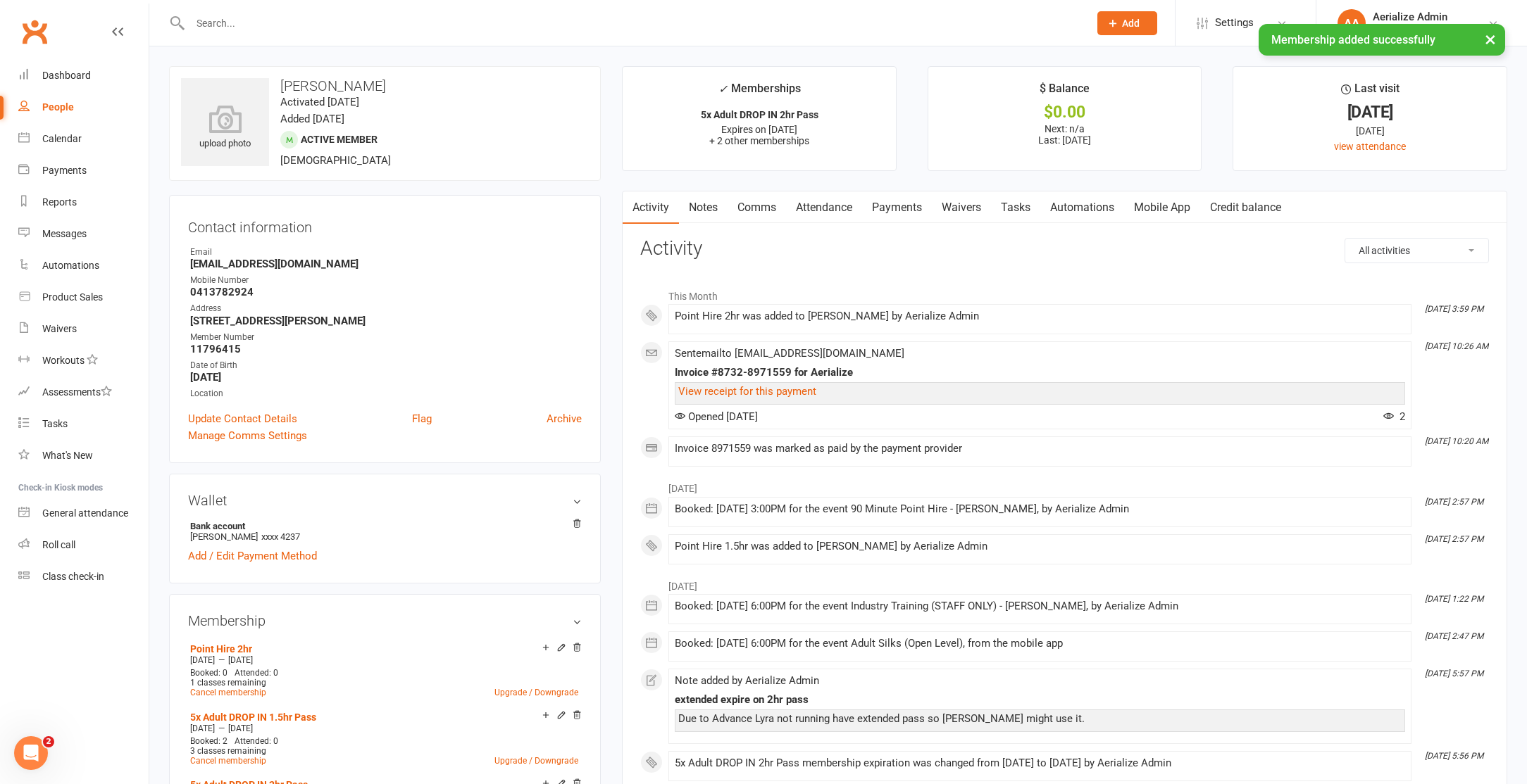
click at [834, 209] on link "Attendance" at bounding box center [824, 208] width 76 height 33
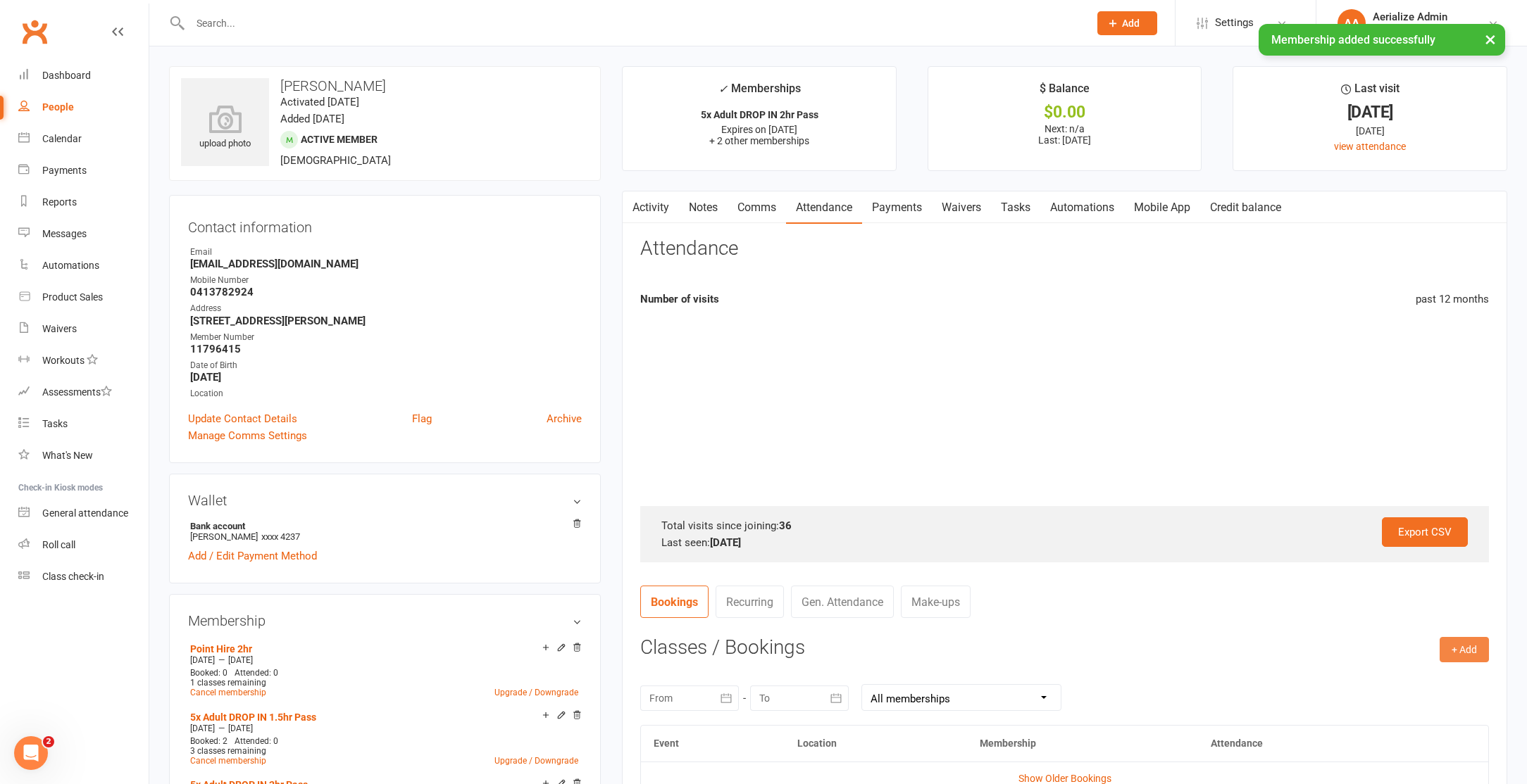
click at [1464, 650] on button "+ Add" at bounding box center [1464, 650] width 49 height 25
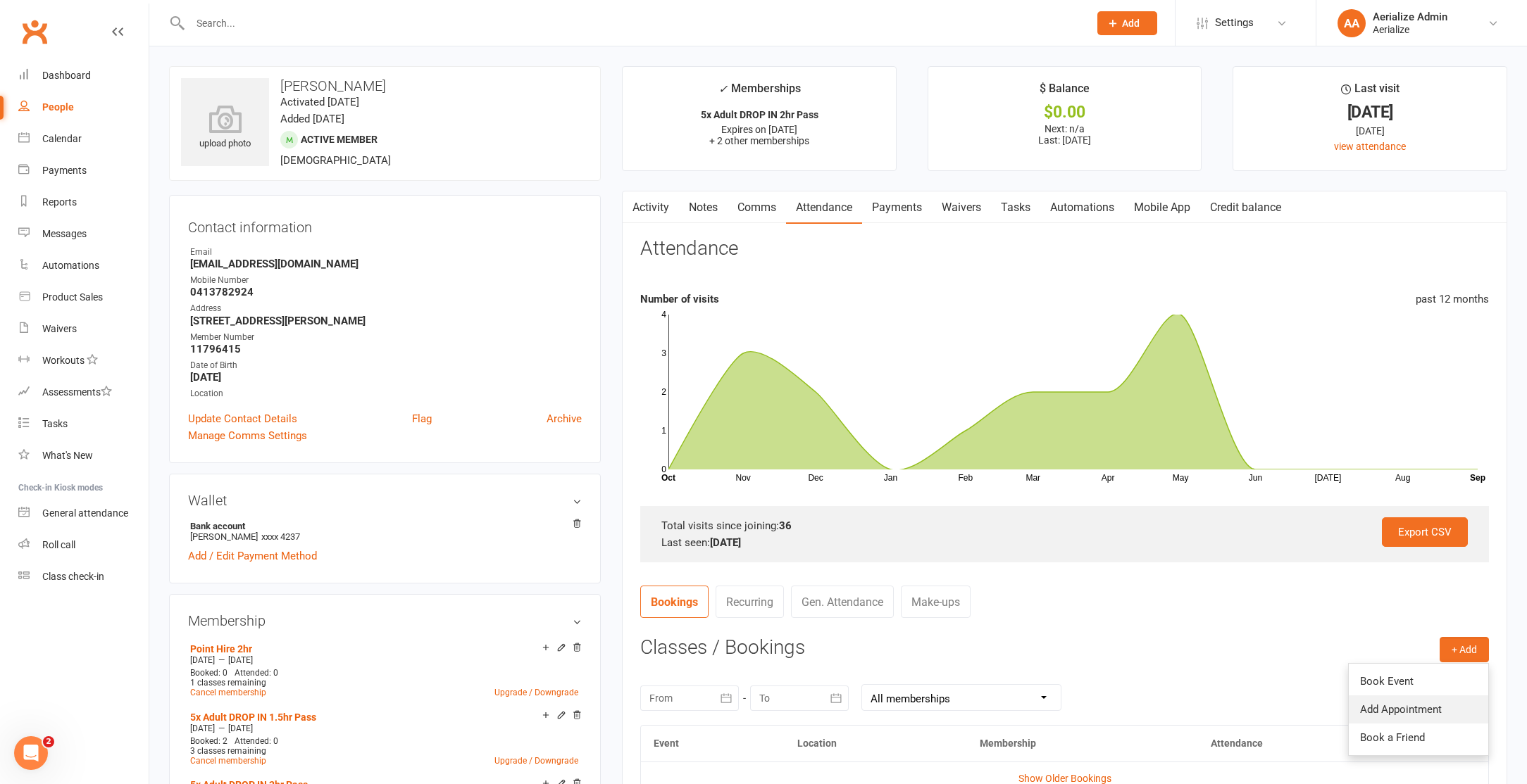
click at [1425, 706] on link "Add Appointment" at bounding box center [1418, 710] width 139 height 28
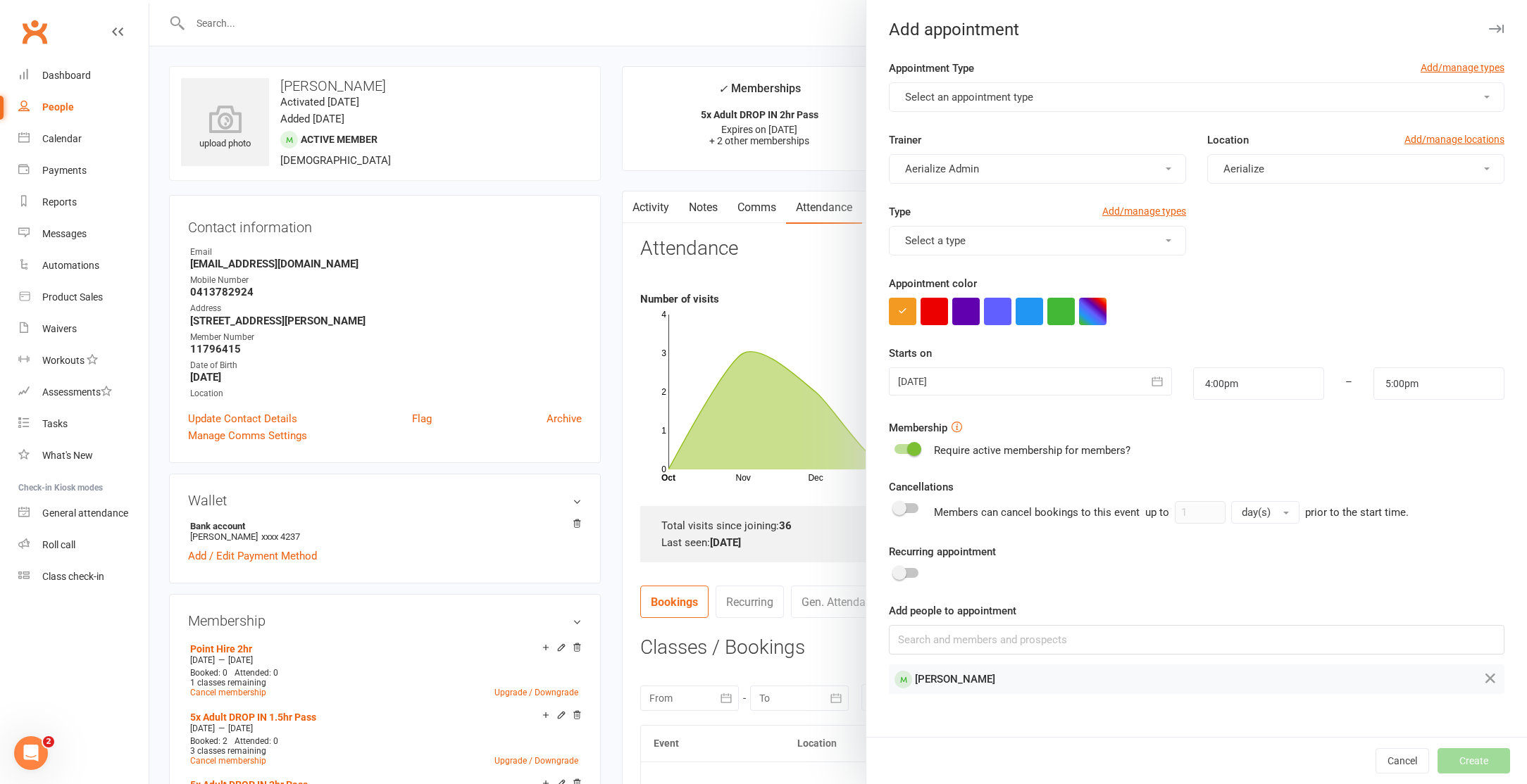
click at [1010, 91] on span "Select an appointment type" at bounding box center [970, 97] width 129 height 13
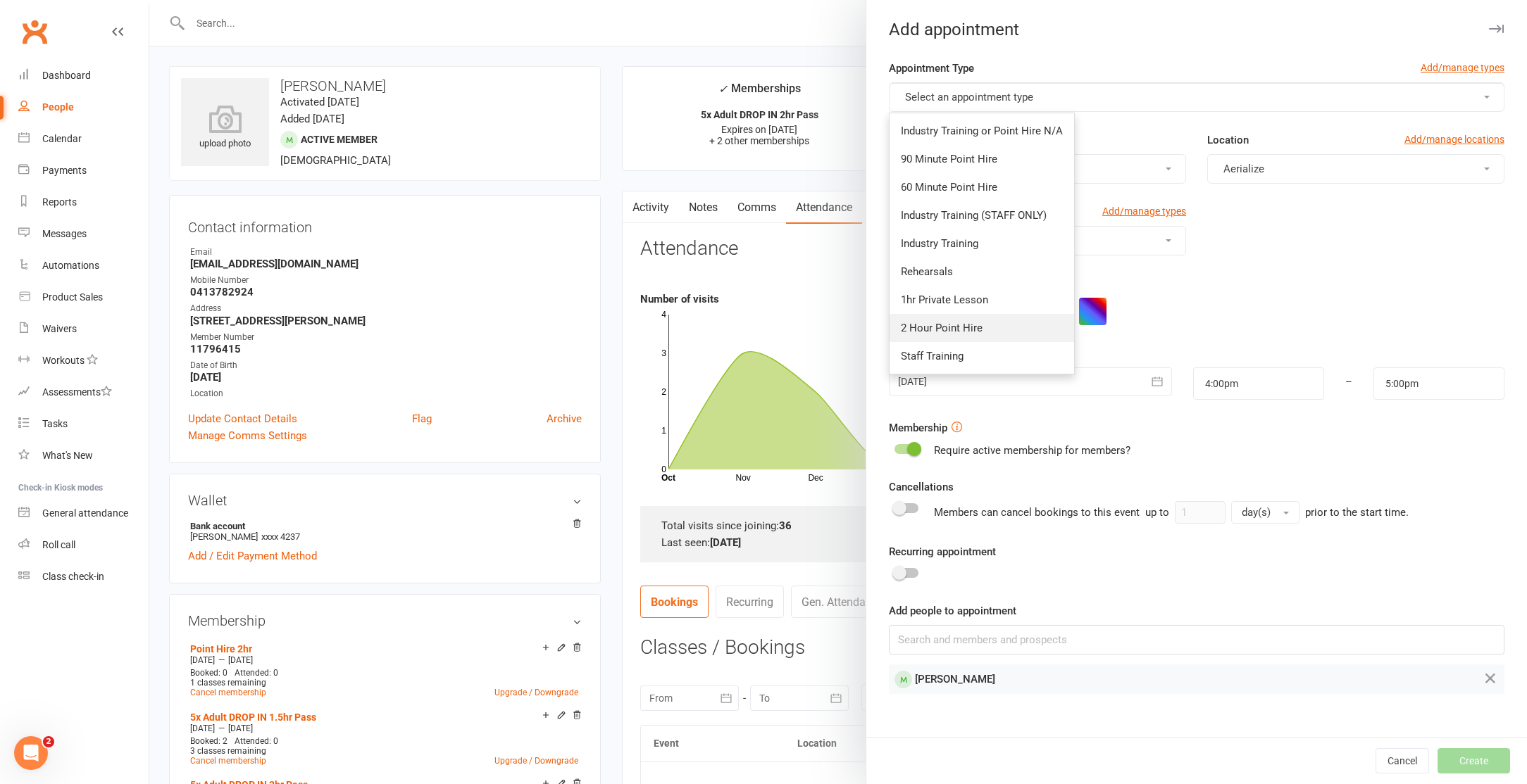
click at [977, 328] on span "2 Hour Point Hire" at bounding box center [942, 328] width 82 height 13
type input "6:00pm"
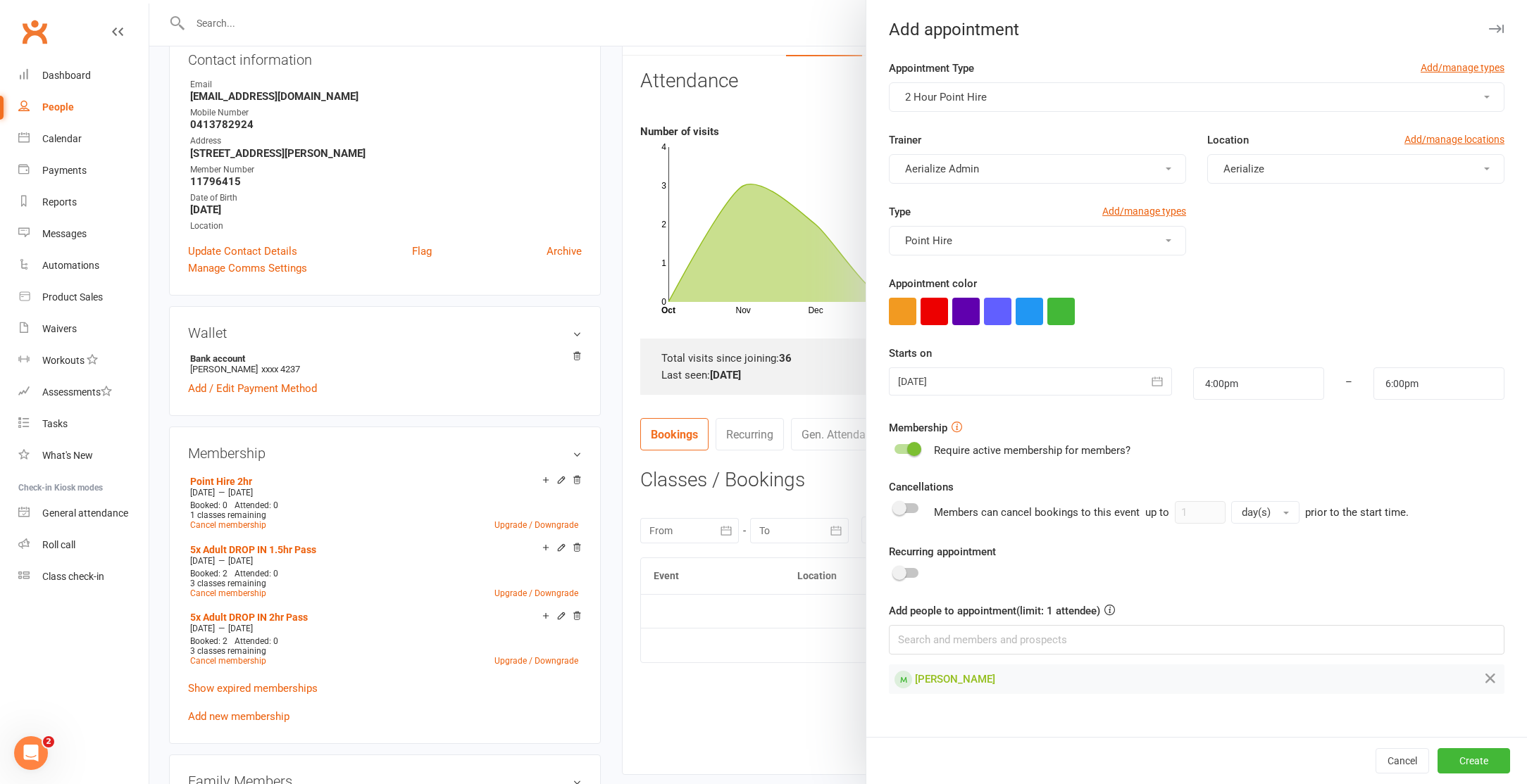
scroll to position [168, 0]
click at [1475, 770] on button "Create" at bounding box center [1474, 761] width 73 height 25
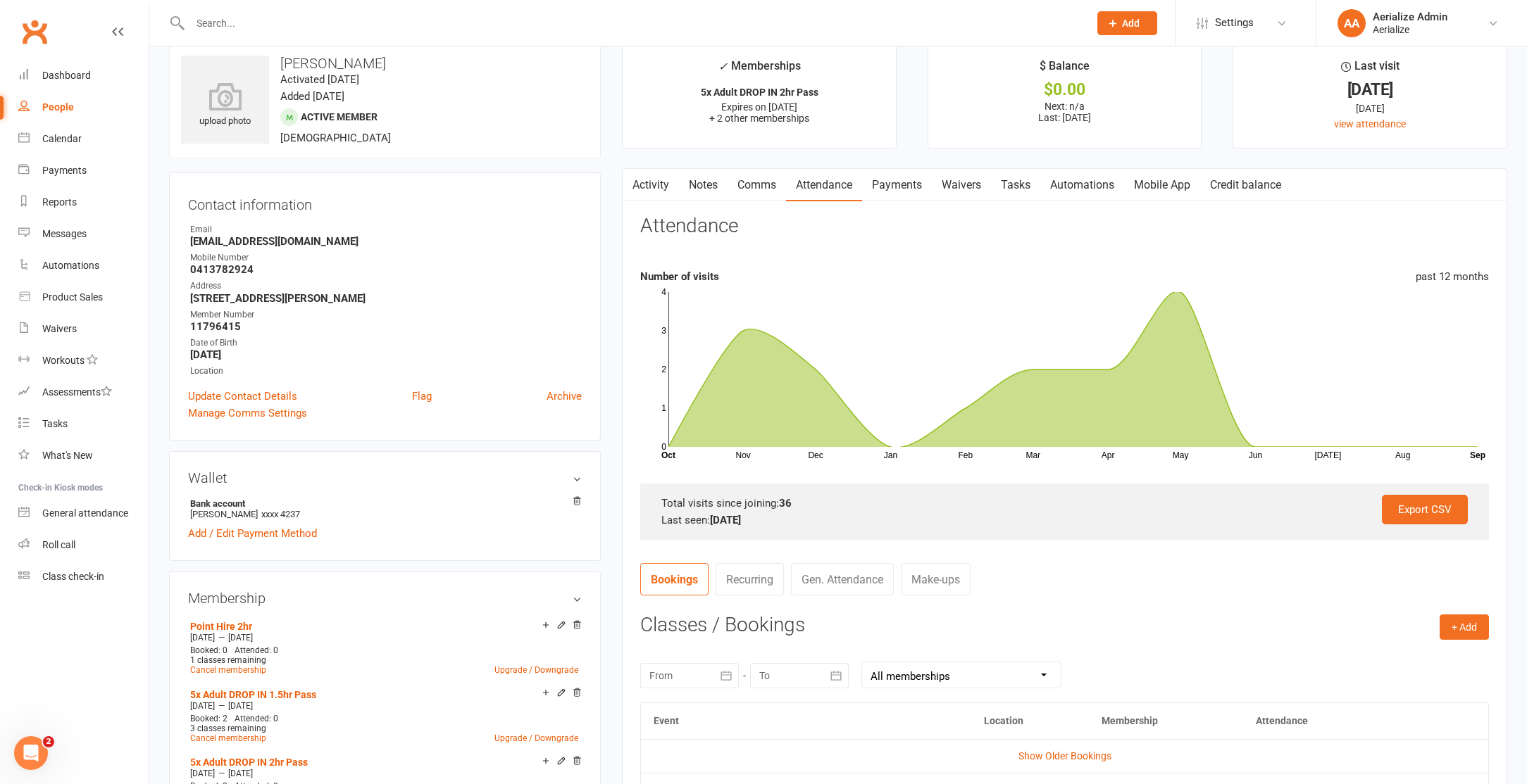
scroll to position [0, 0]
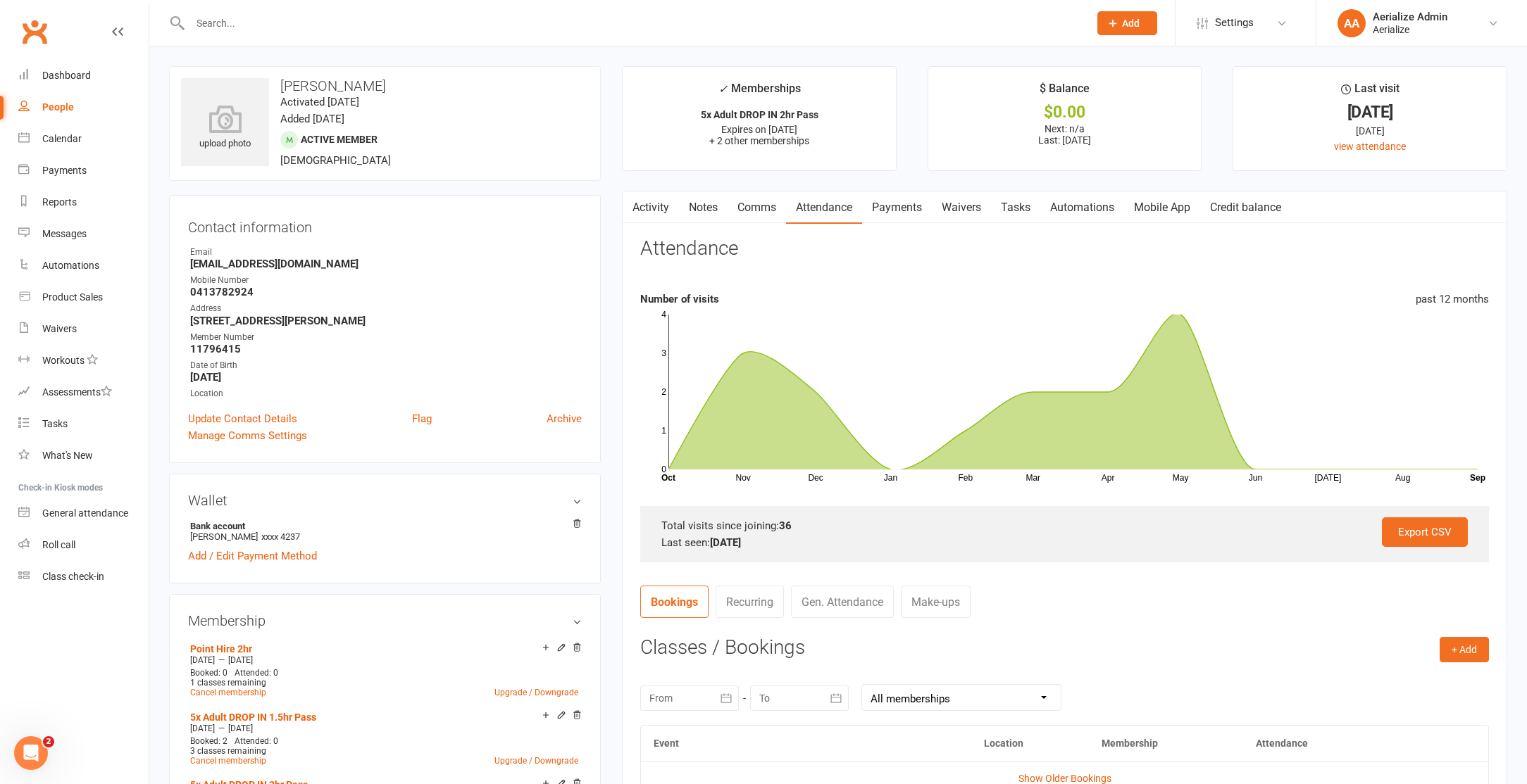
click at [914, 201] on link "Payments" at bounding box center [897, 208] width 70 height 33
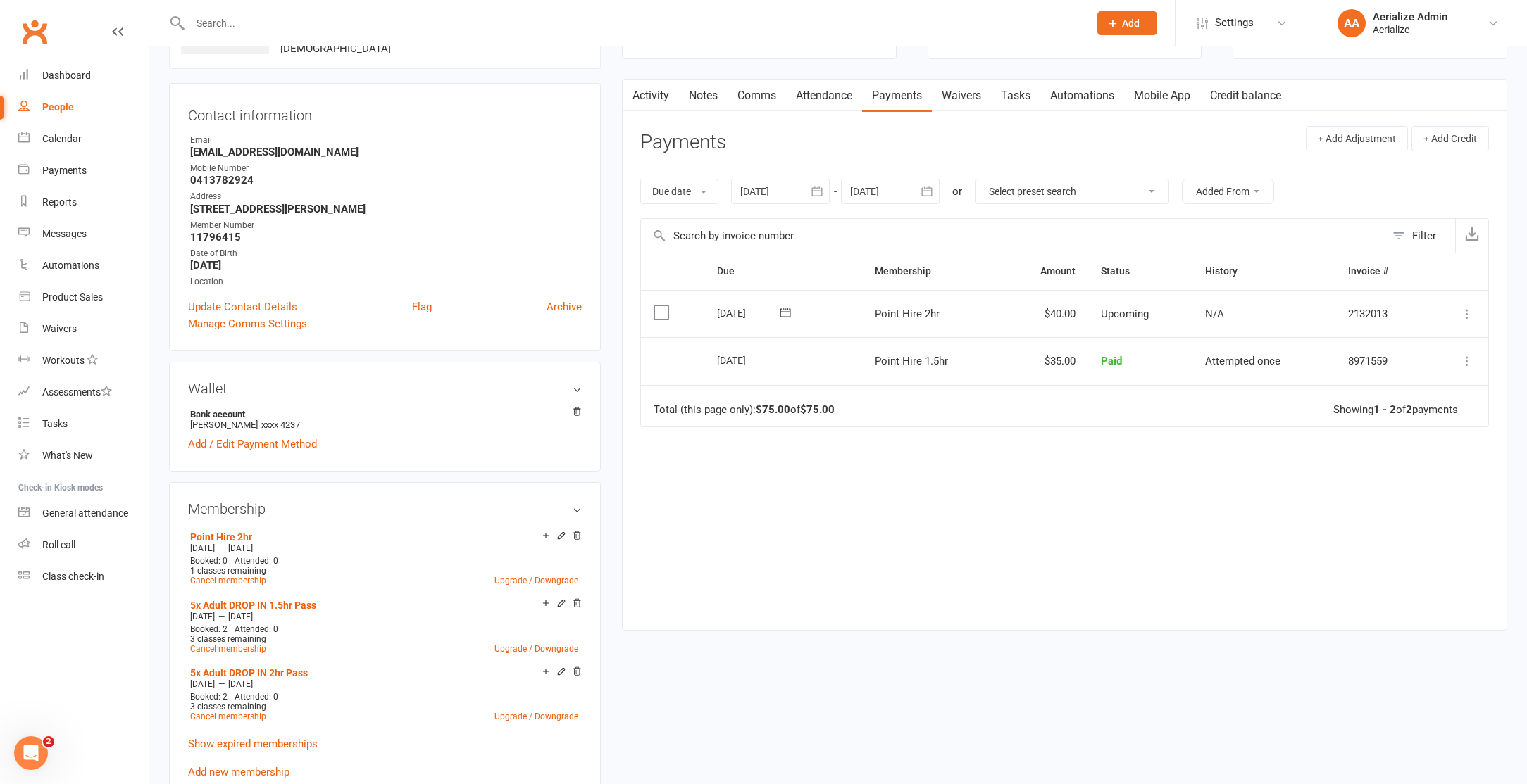
scroll to position [150, 0]
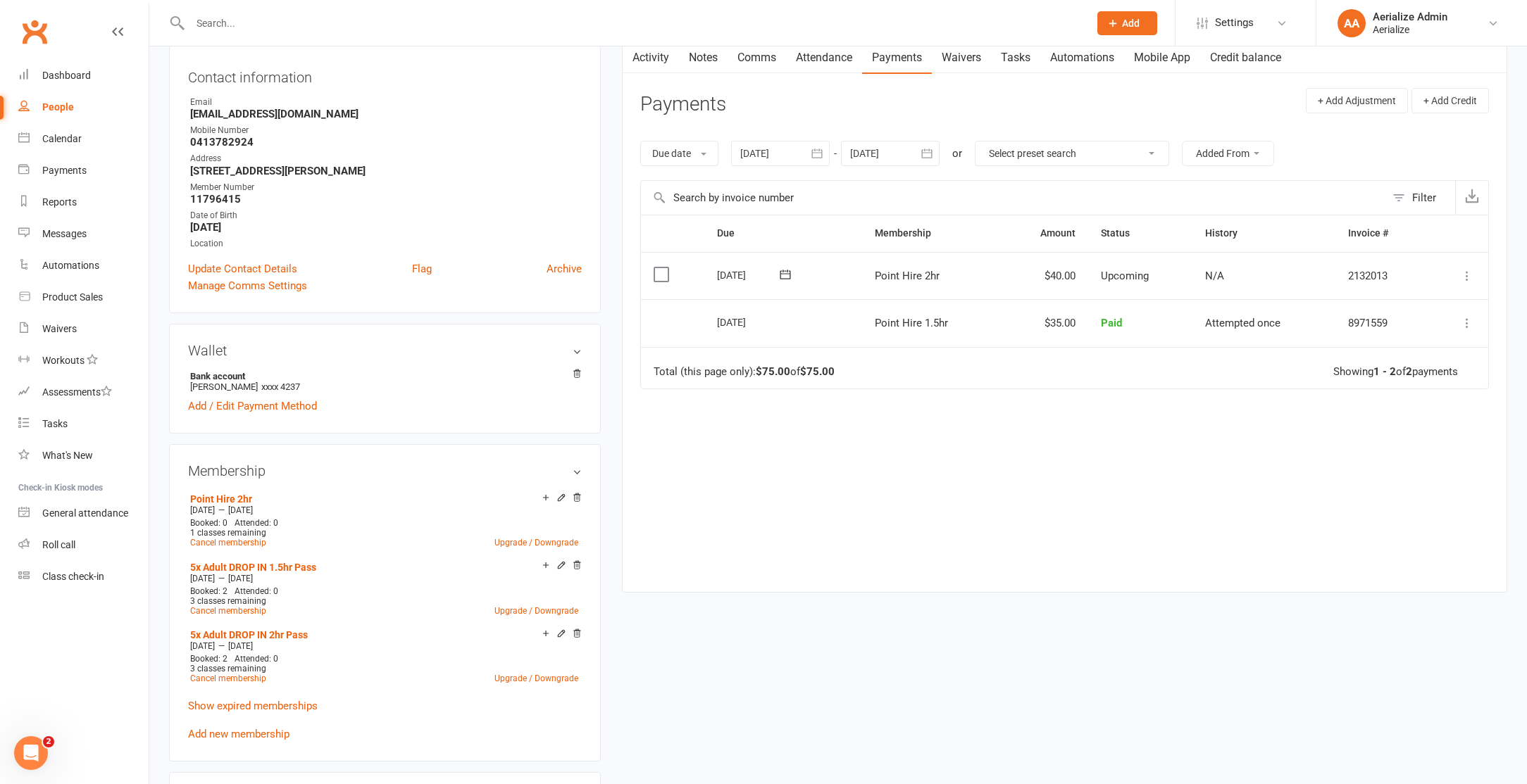
click at [1471, 278] on icon at bounding box center [1467, 275] width 14 height 14
click at [1394, 440] on link "Process now" at bounding box center [1404, 445] width 139 height 28
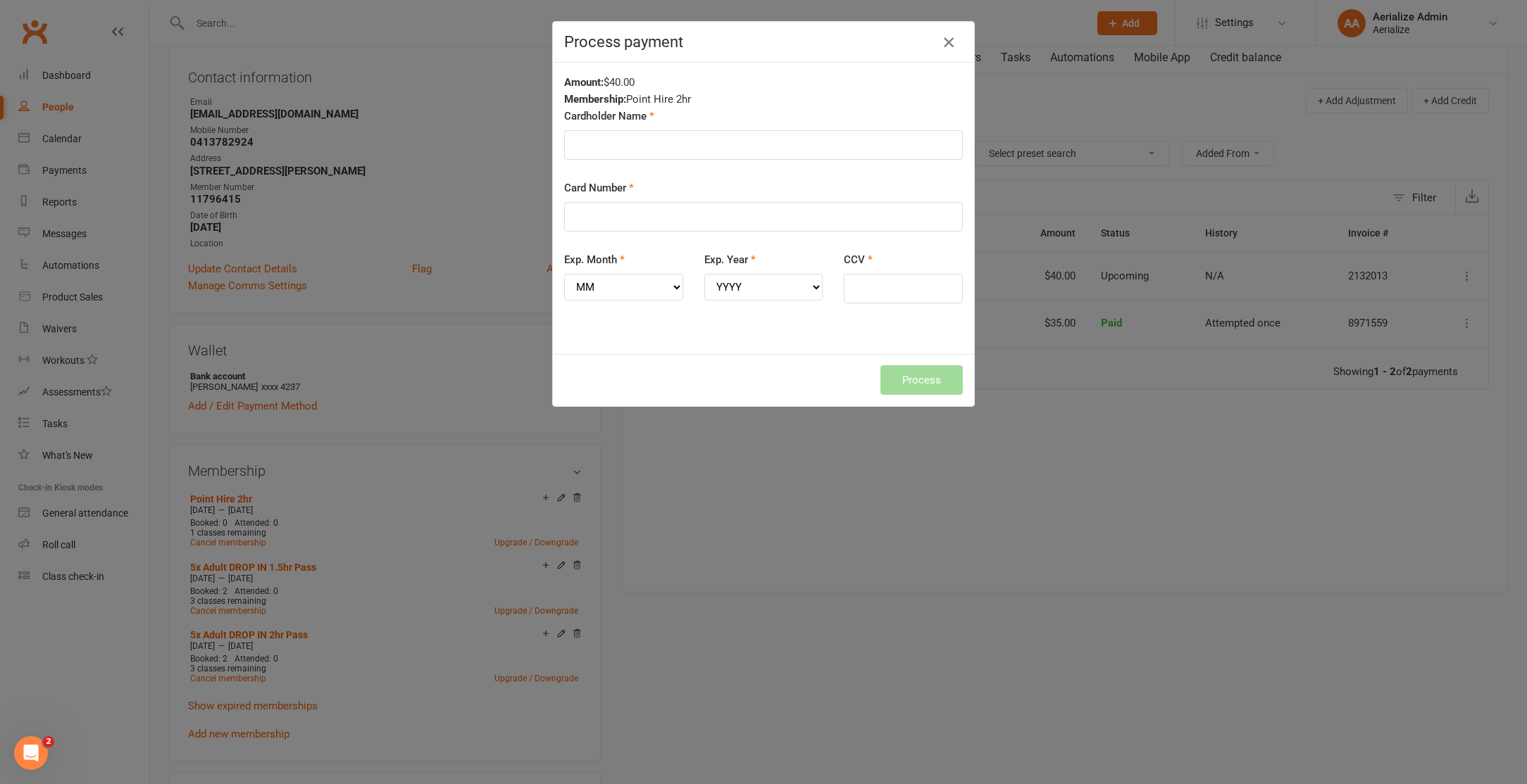
click at [951, 43] on icon "button" at bounding box center [949, 43] width 17 height 17
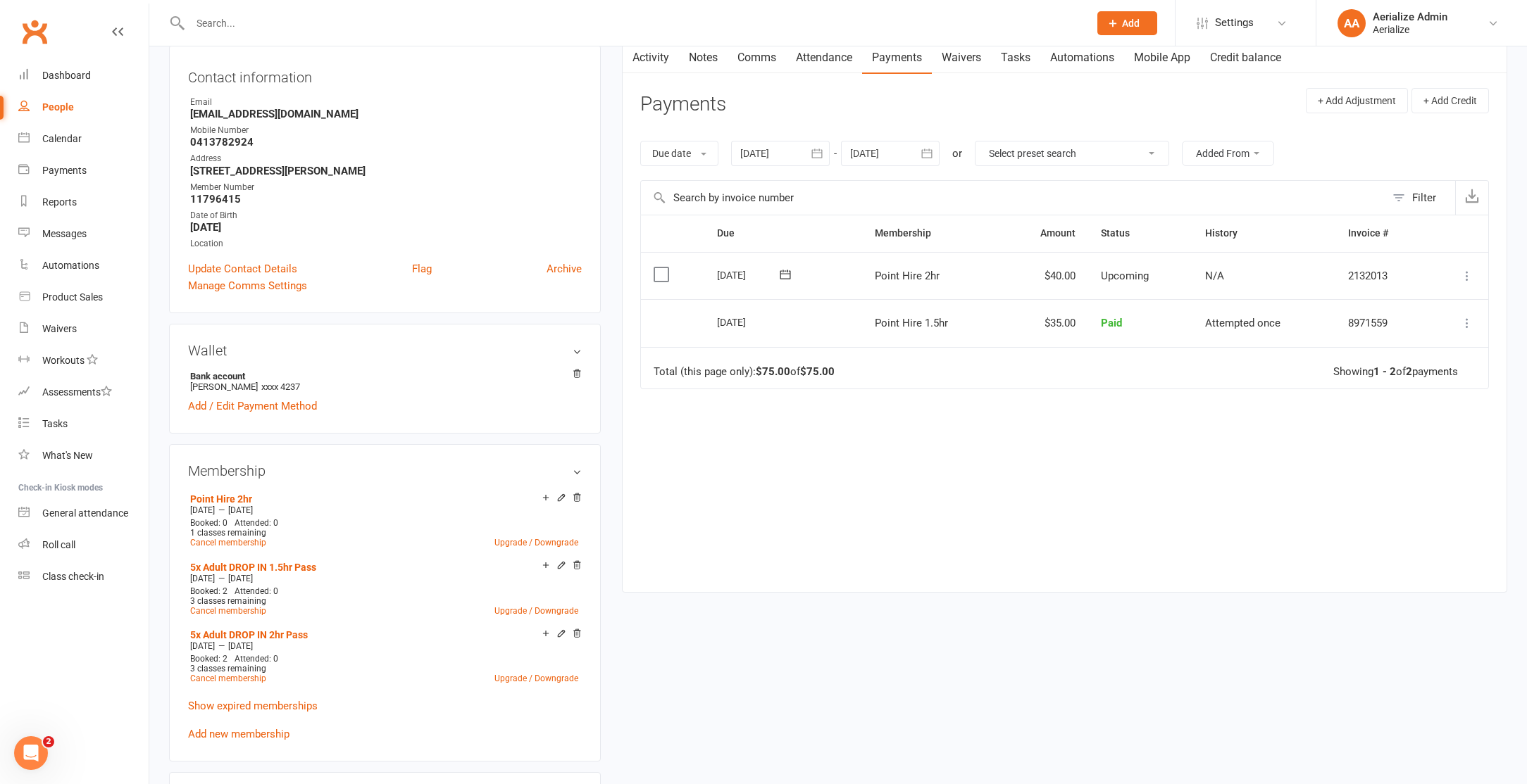
click at [255, 17] on input "text" at bounding box center [632, 23] width 893 height 20
click at [45, 133] on div "Calendar" at bounding box center [62, 139] width 39 height 12
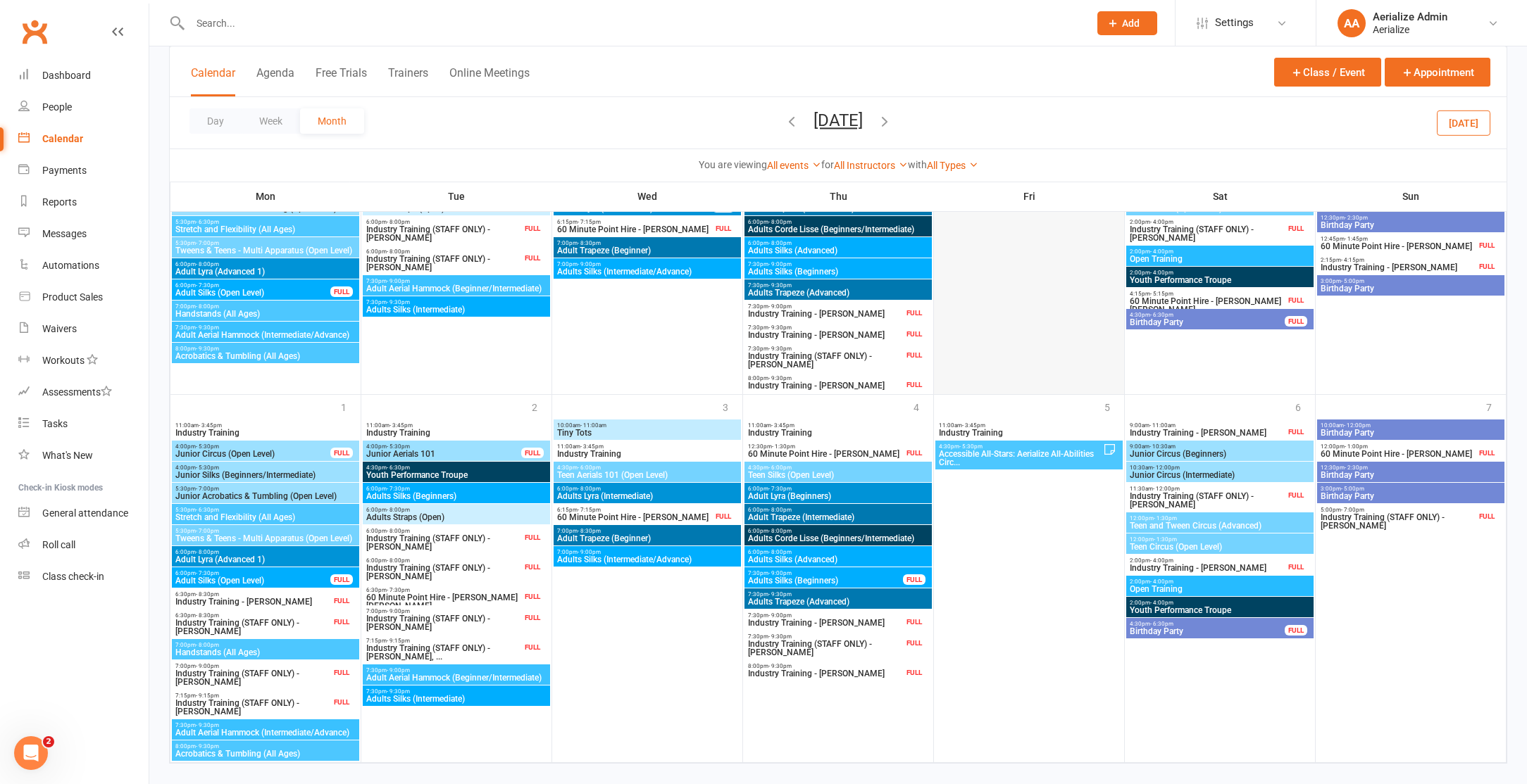
scroll to position [1554, 0]
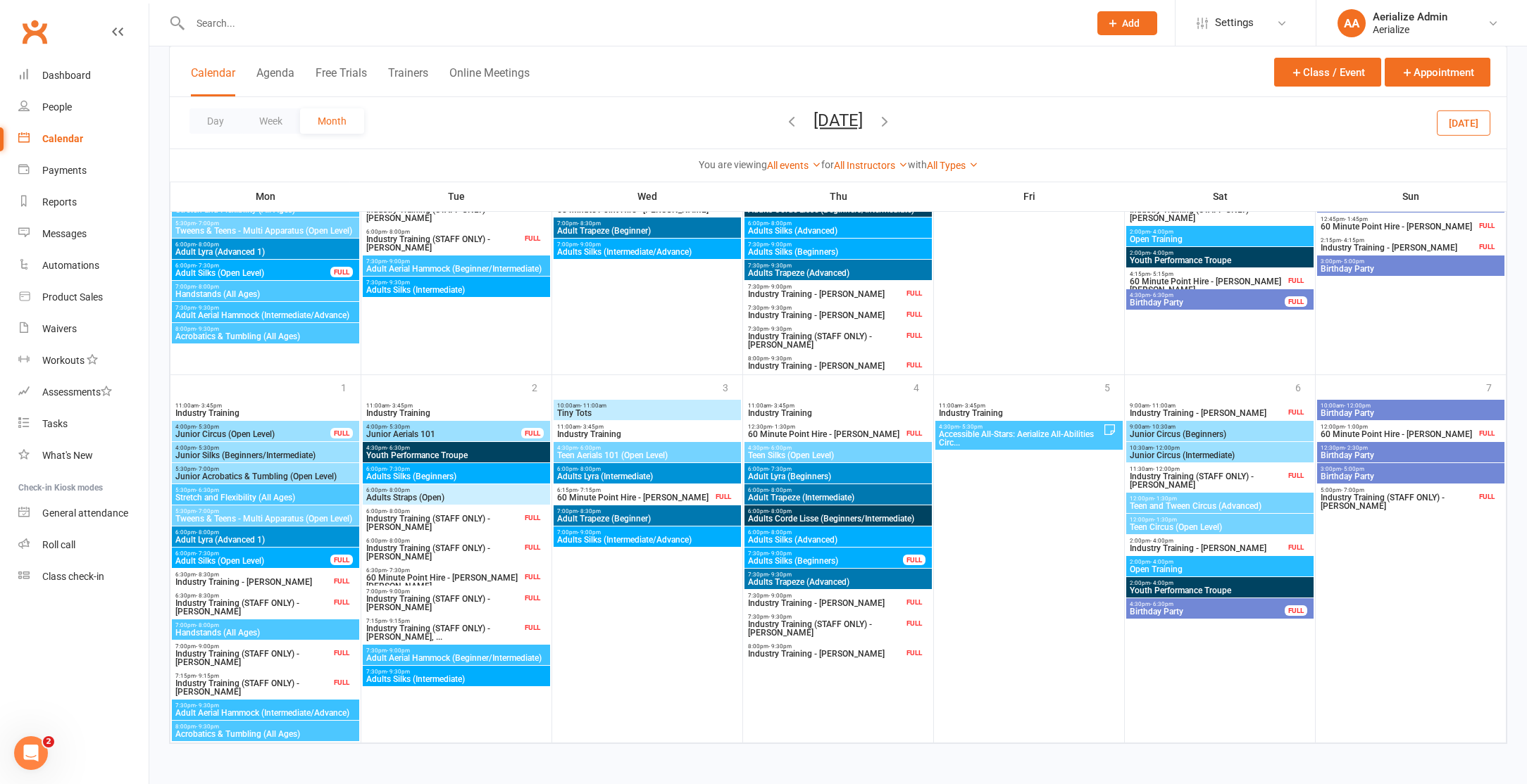
click at [892, 118] on icon "button" at bounding box center [884, 121] width 16 height 16
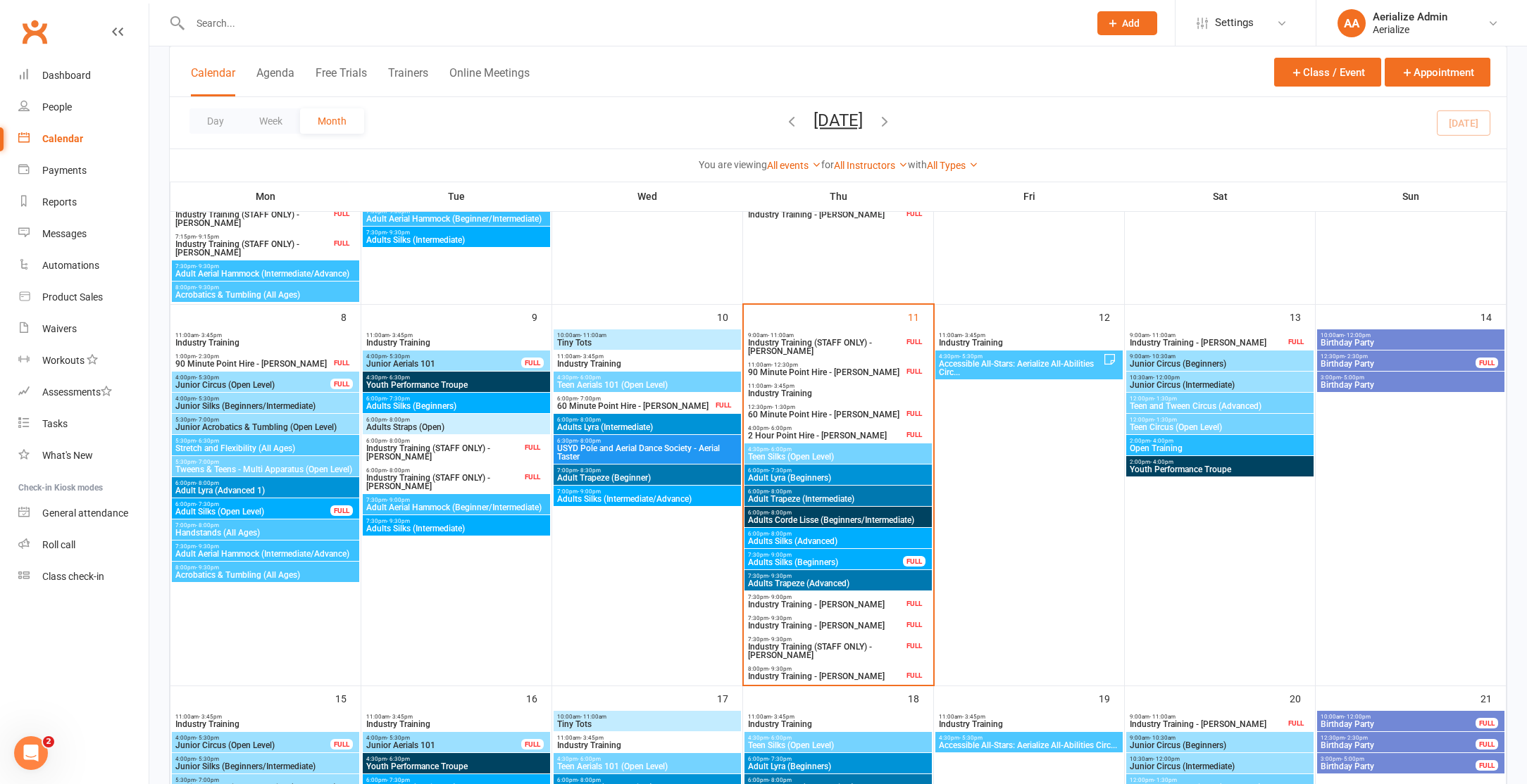
scroll to position [551, 0]
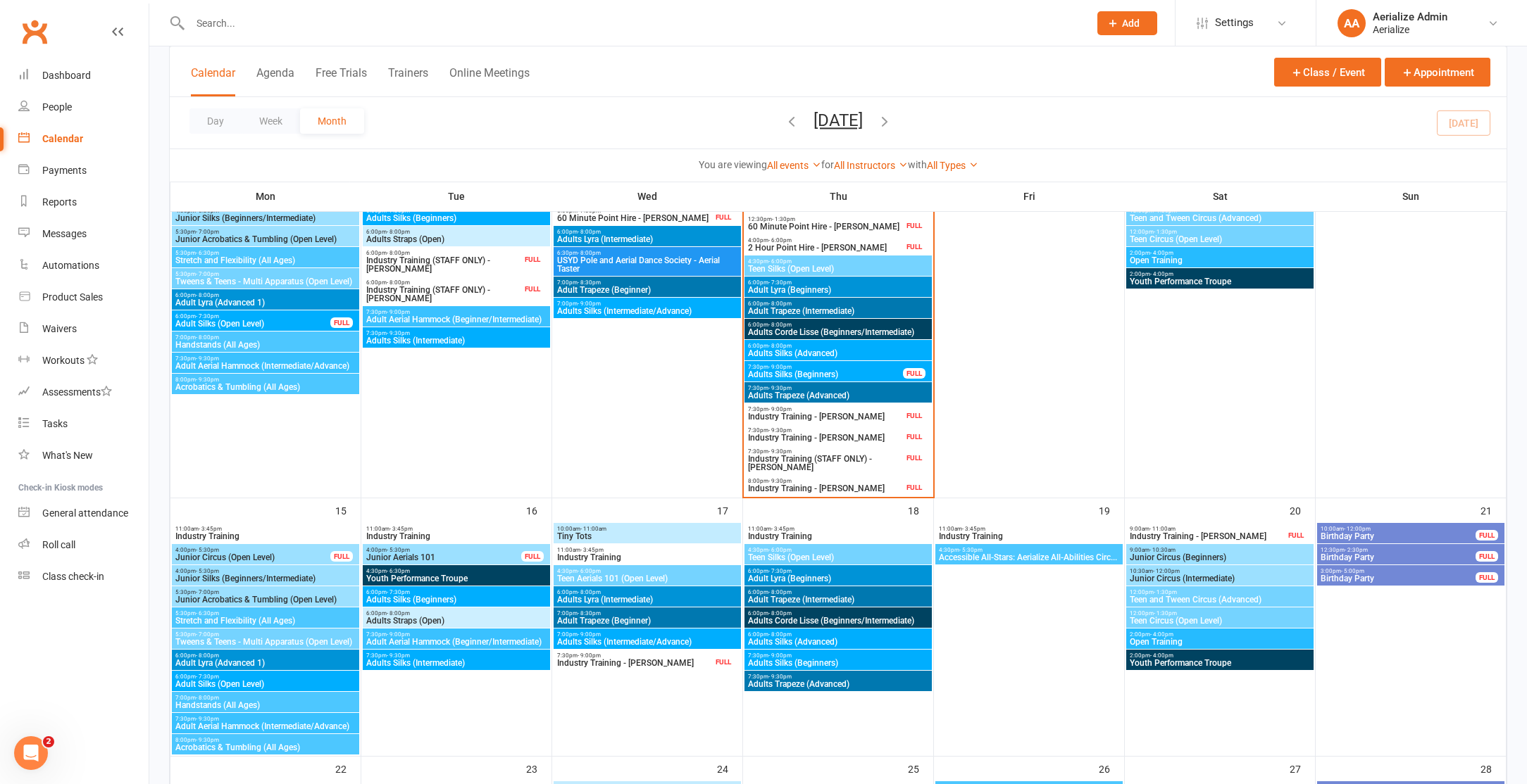
click at [787, 370] on span "Adults Silks (Beginners)" at bounding box center [825, 374] width 156 height 8
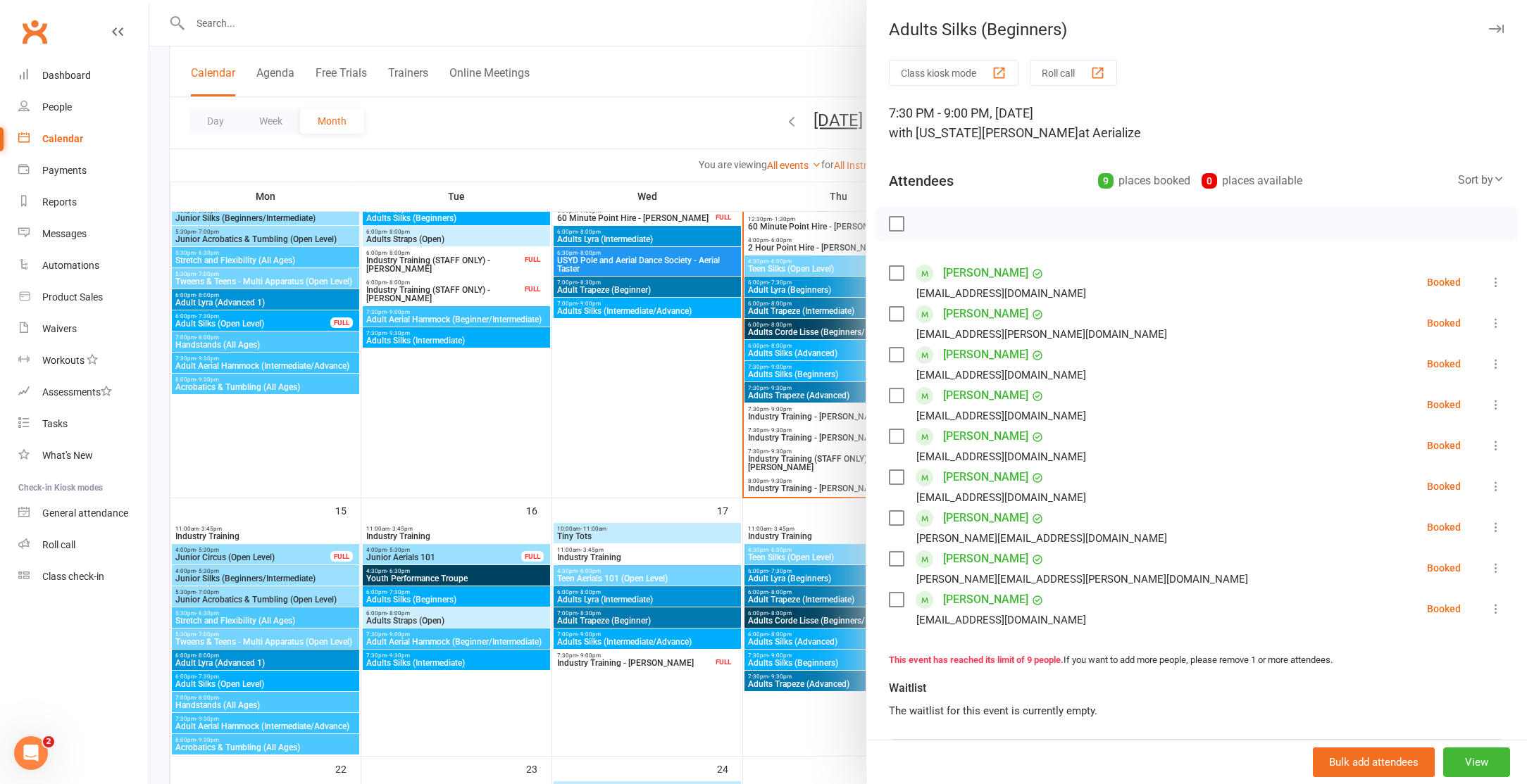
click at [993, 562] on link "[PERSON_NAME]" at bounding box center [985, 559] width 85 height 23
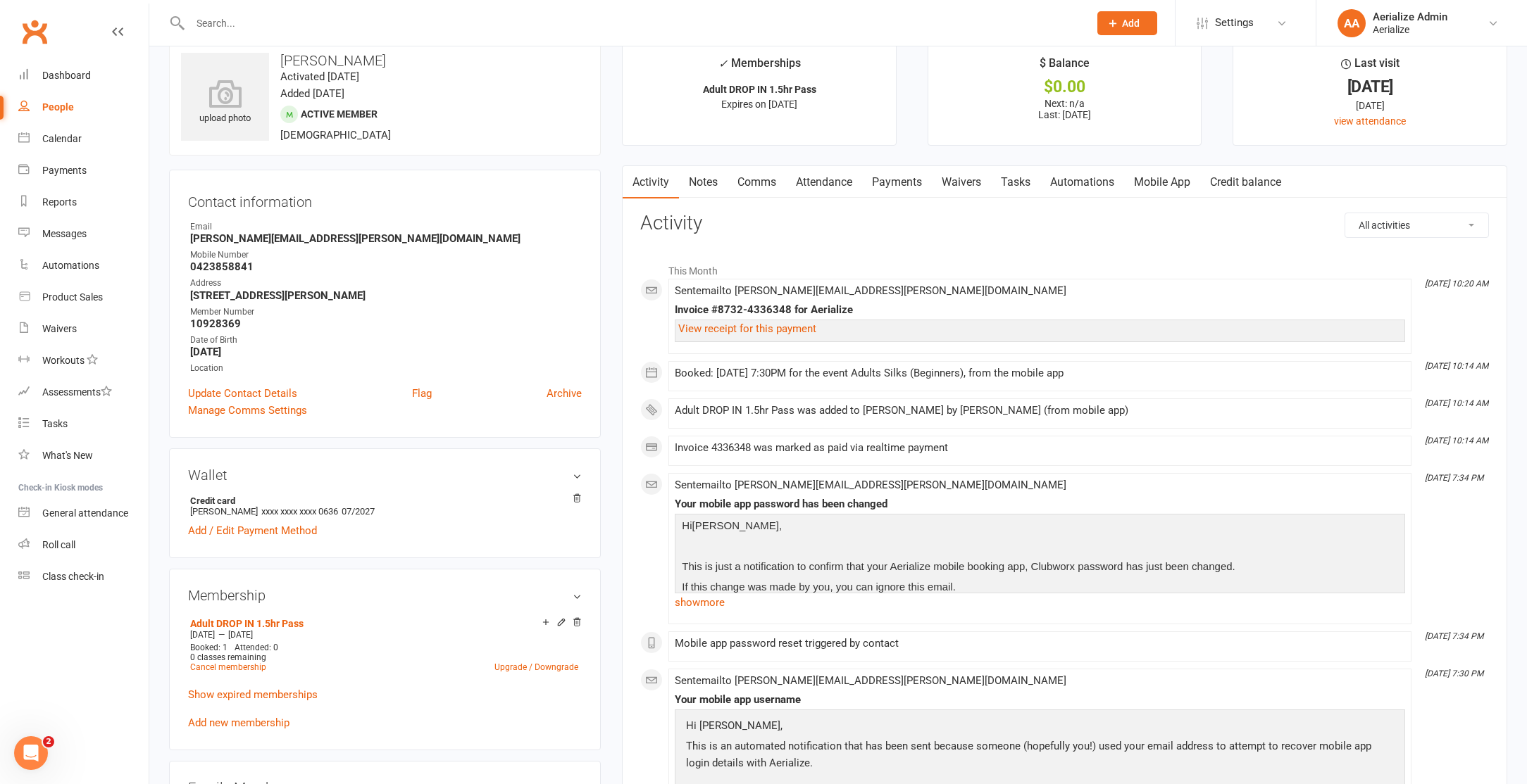
scroll to position [24, 0]
click at [834, 186] on link "Attendance" at bounding box center [824, 183] width 76 height 33
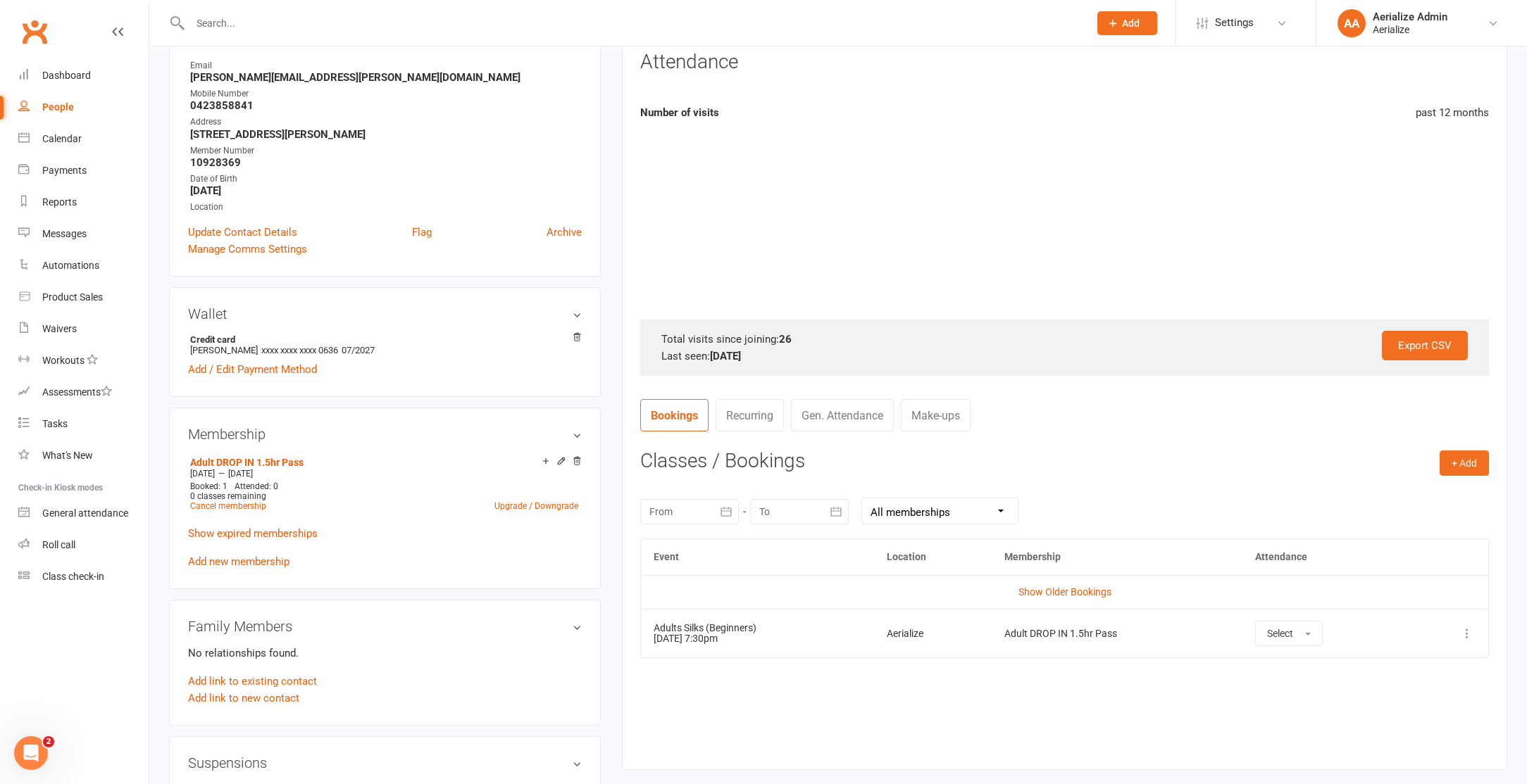
scroll to position [240, 0]
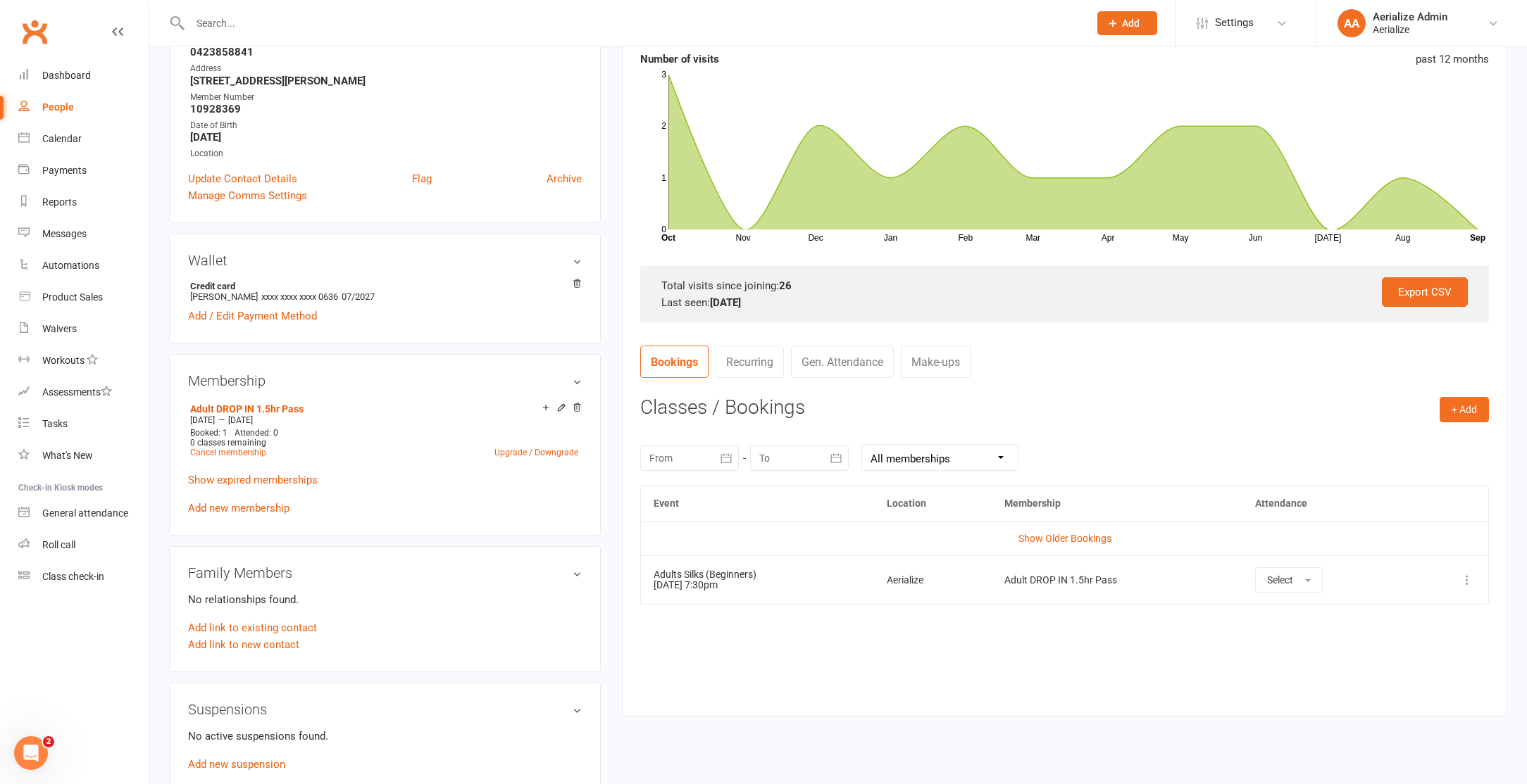
click at [1466, 581] on icon at bounding box center [1467, 580] width 14 height 14
click at [1387, 676] on link "Remove booking" at bounding box center [1404, 664] width 139 height 28
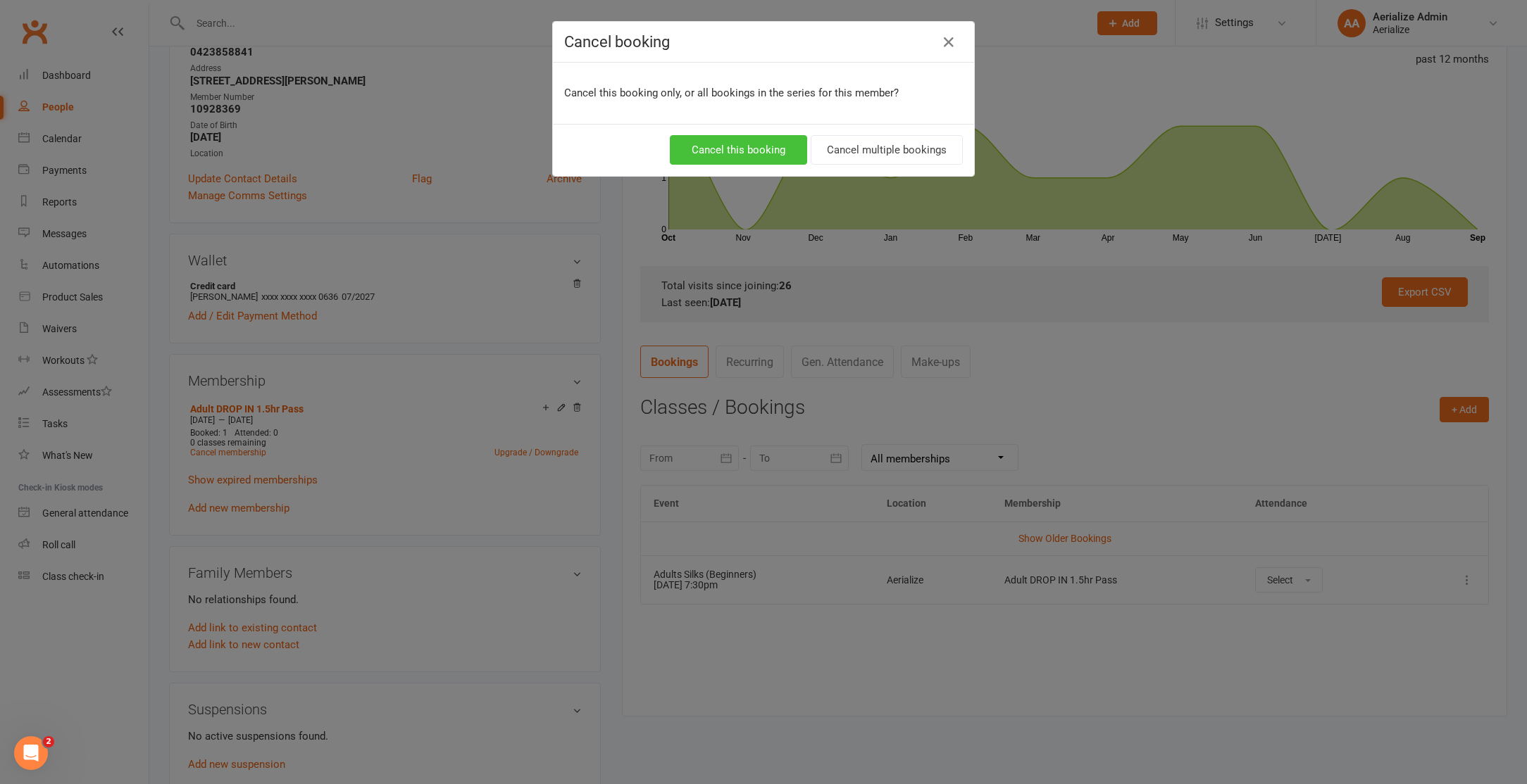
click at [783, 147] on button "Cancel this booking" at bounding box center [738, 149] width 138 height 29
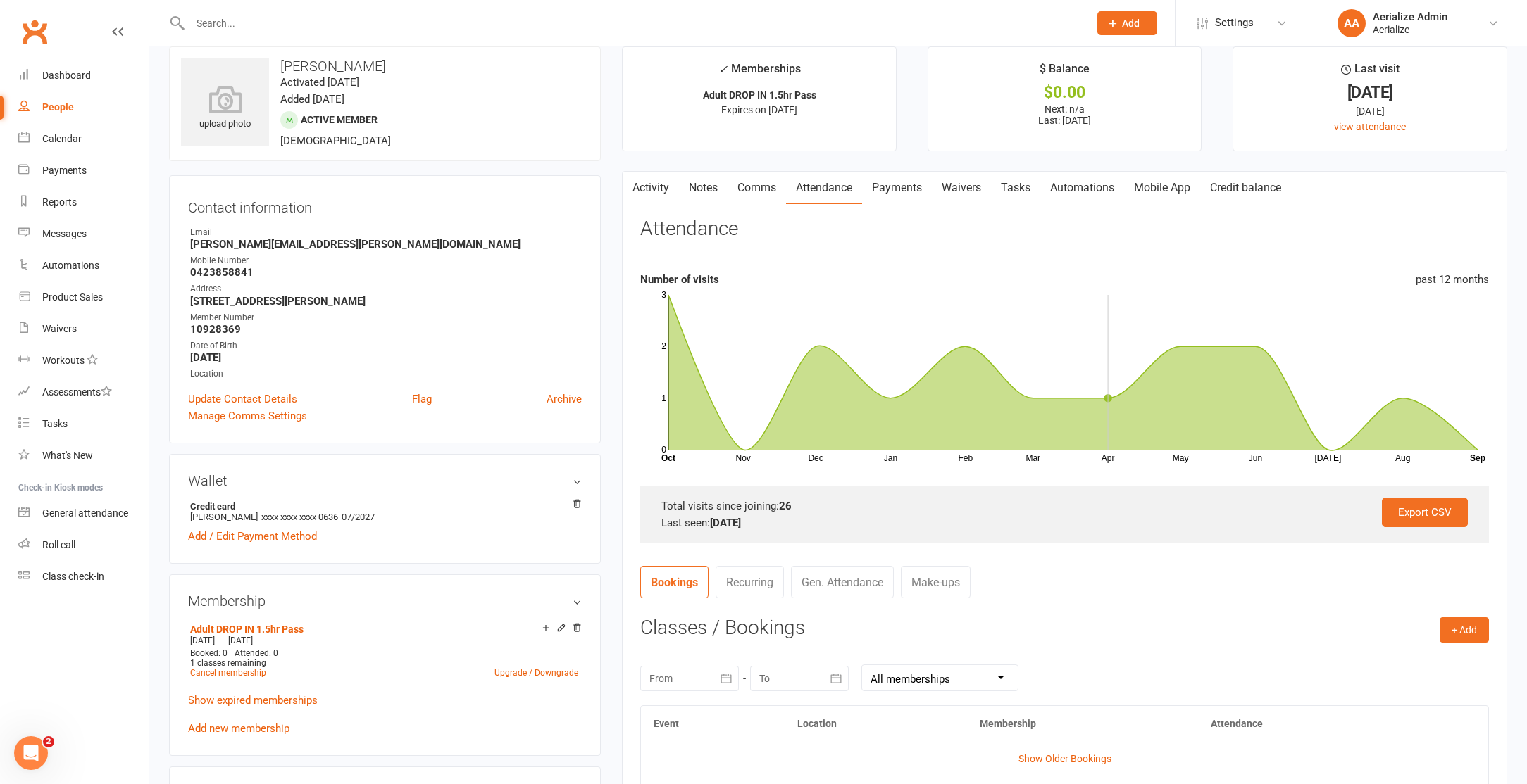
scroll to position [0, 0]
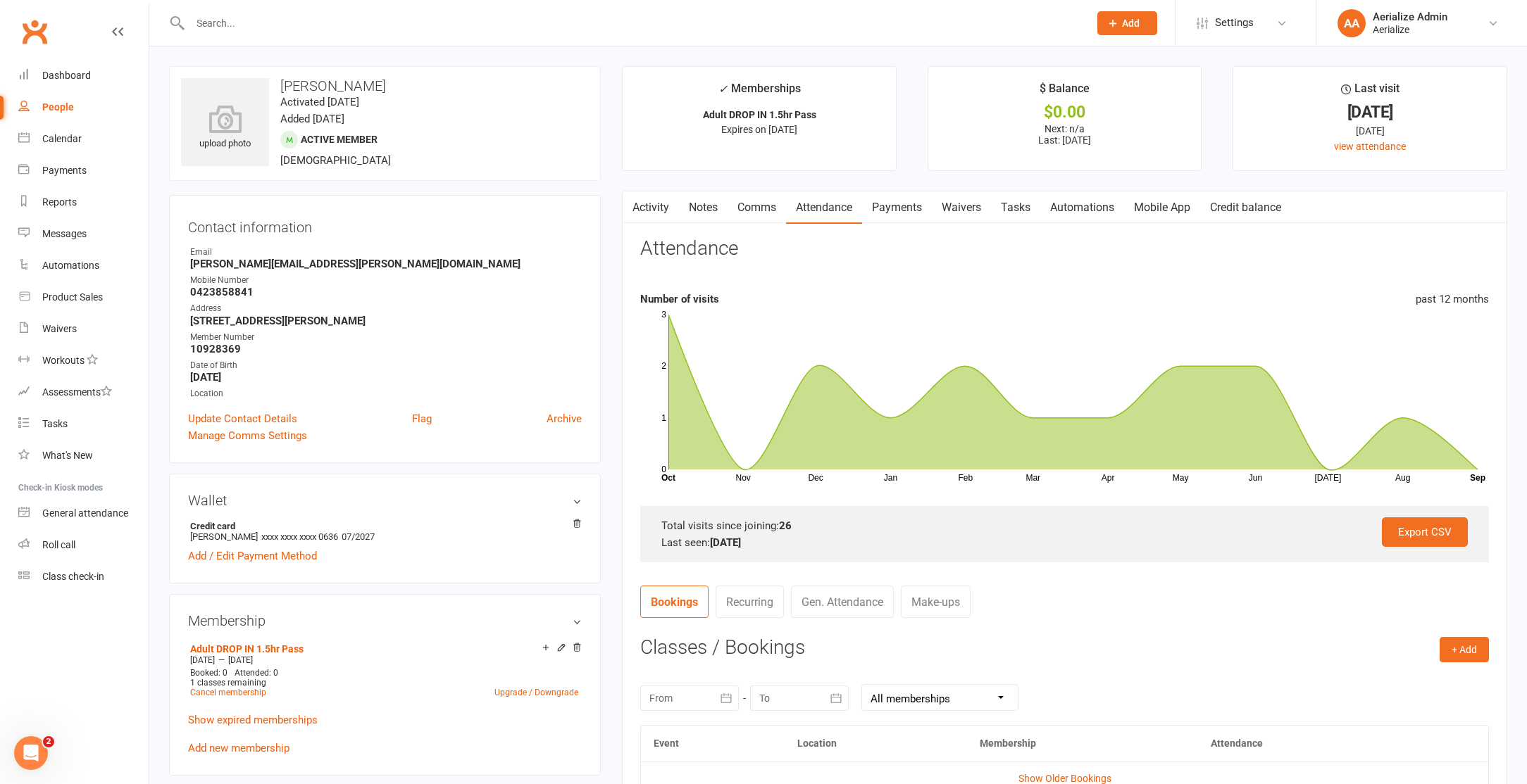
drag, startPoint x: 782, startPoint y: 541, endPoint x: 654, endPoint y: 521, distance: 129.6
click at [635, 524] on div "Activity Notes Comms Attendance Payments Waivers Tasks Automations Mobile App C…" at bounding box center [1064, 566] width 885 height 751
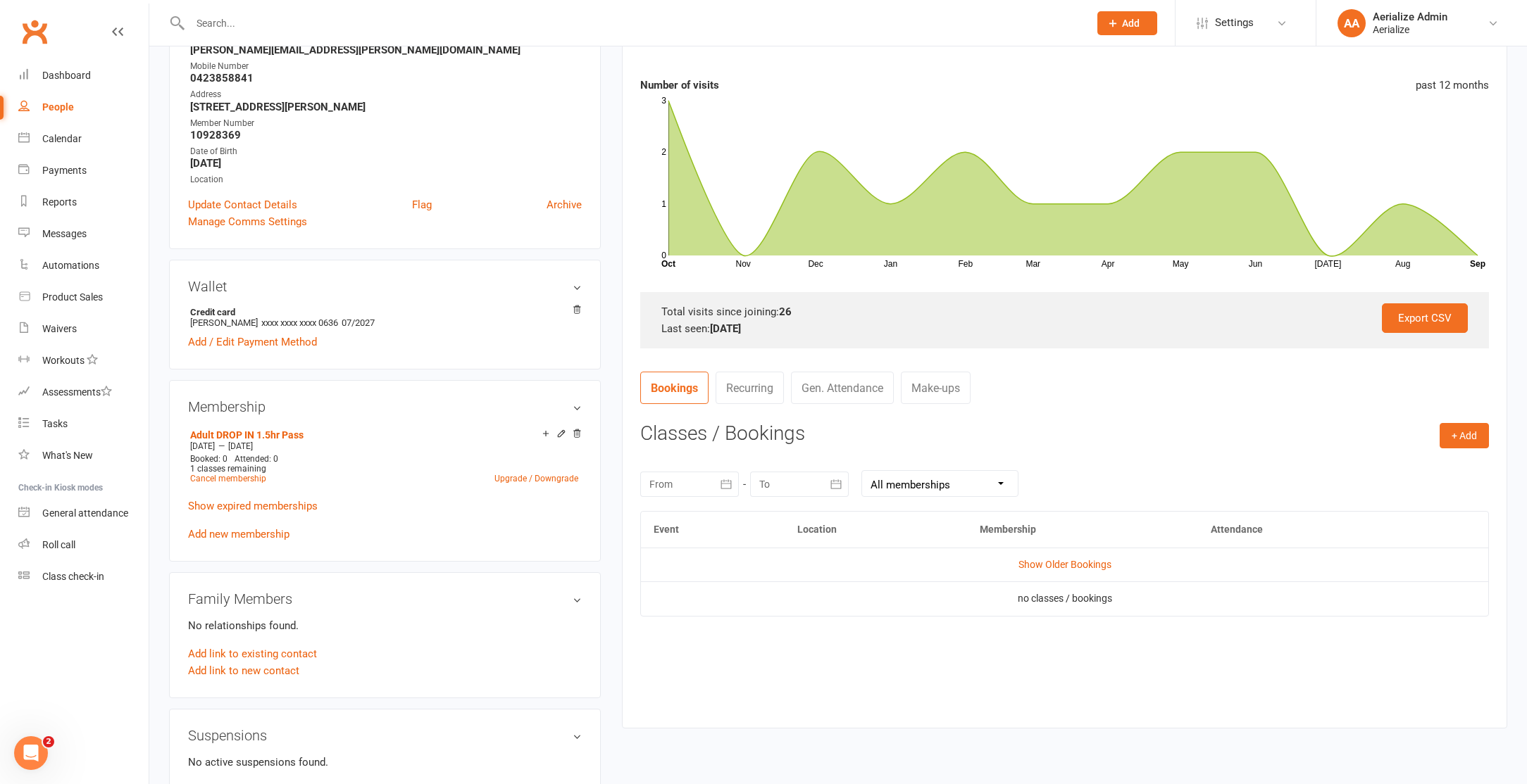
scroll to position [215, 0]
click at [1464, 431] on button "+ Add" at bounding box center [1464, 435] width 49 height 25
click at [1431, 465] on link "Book Event" at bounding box center [1418, 466] width 139 height 28
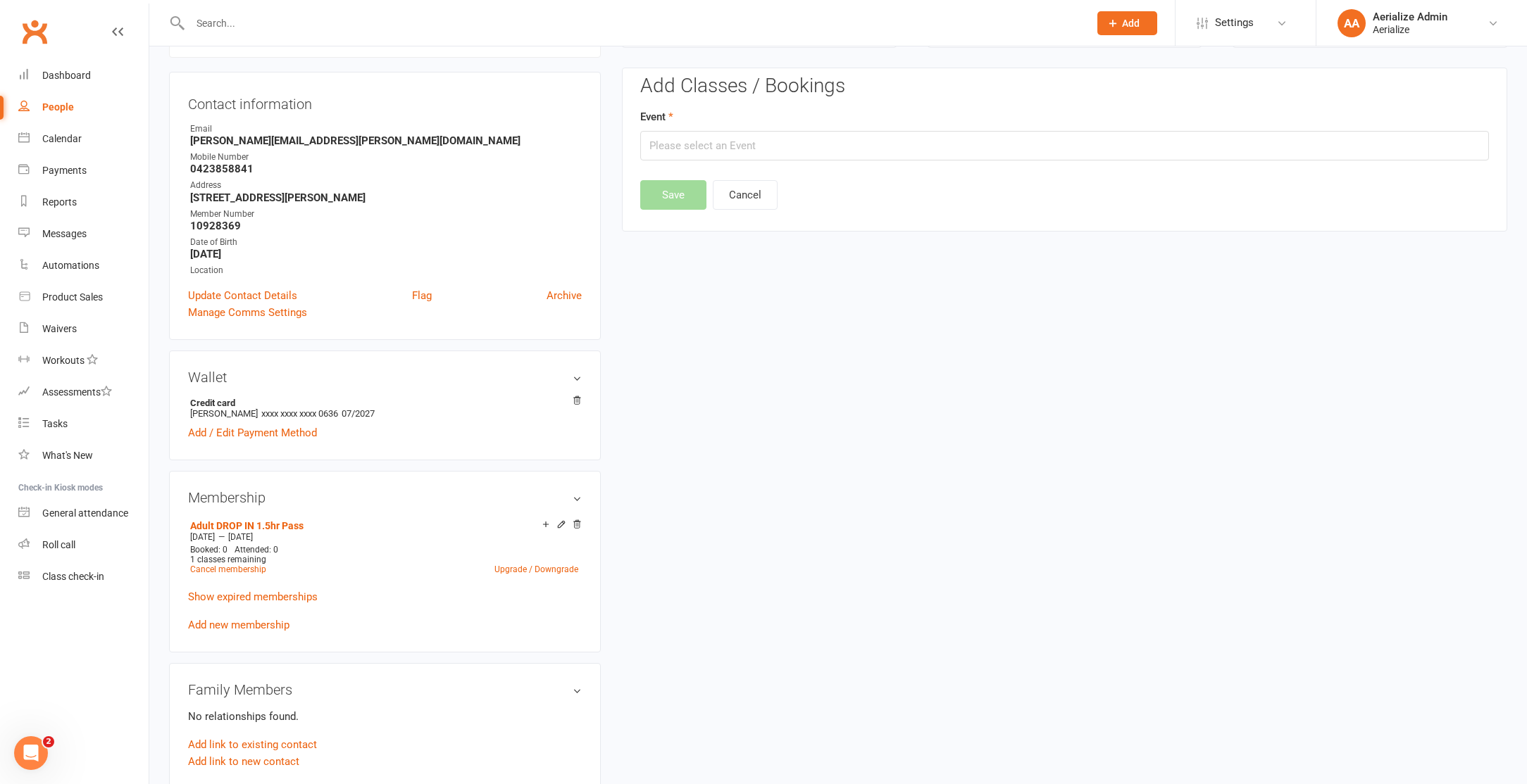
scroll to position [120, 0]
click at [715, 150] on input "text" at bounding box center [1064, 148] width 849 height 29
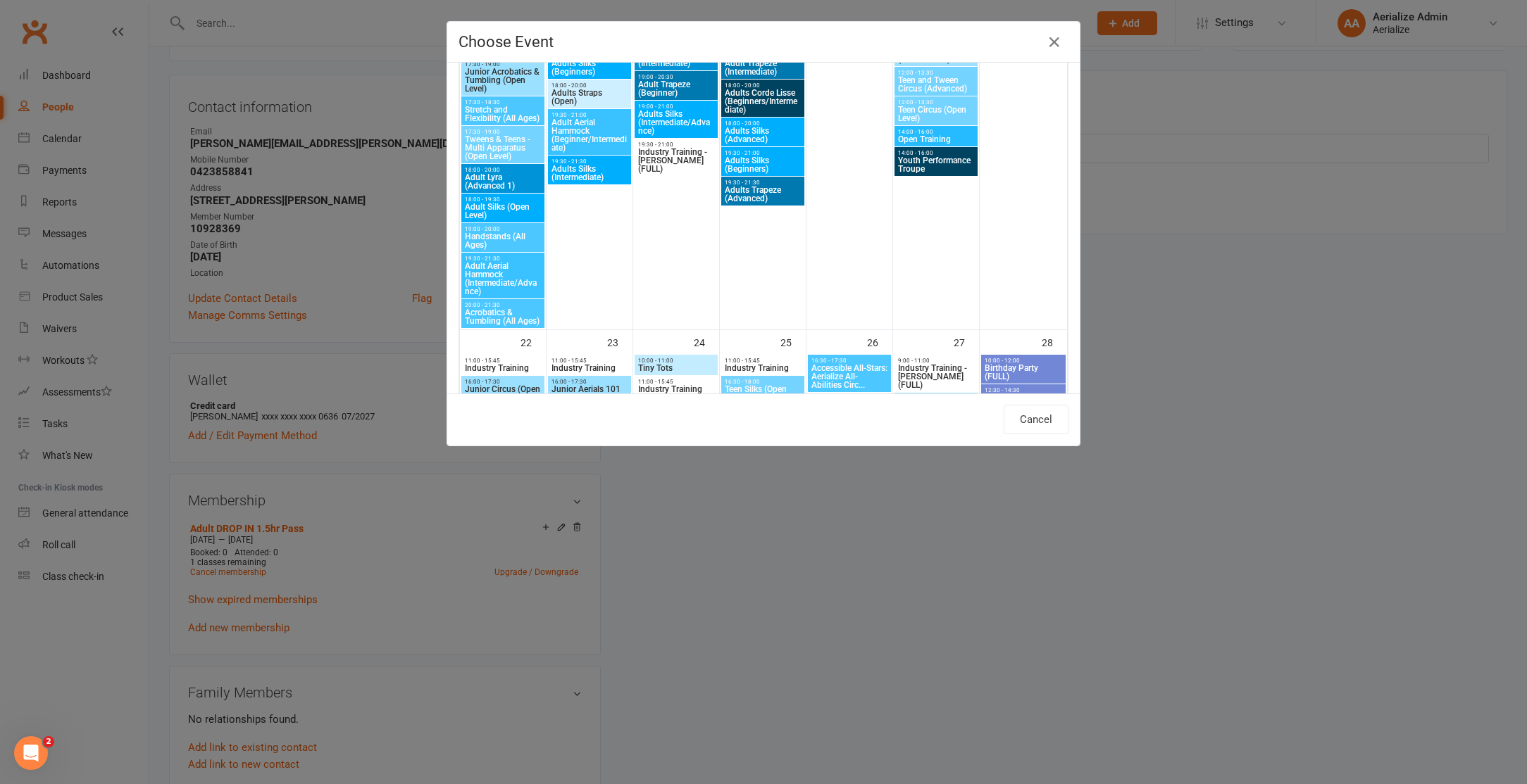
scroll to position [1324, 0]
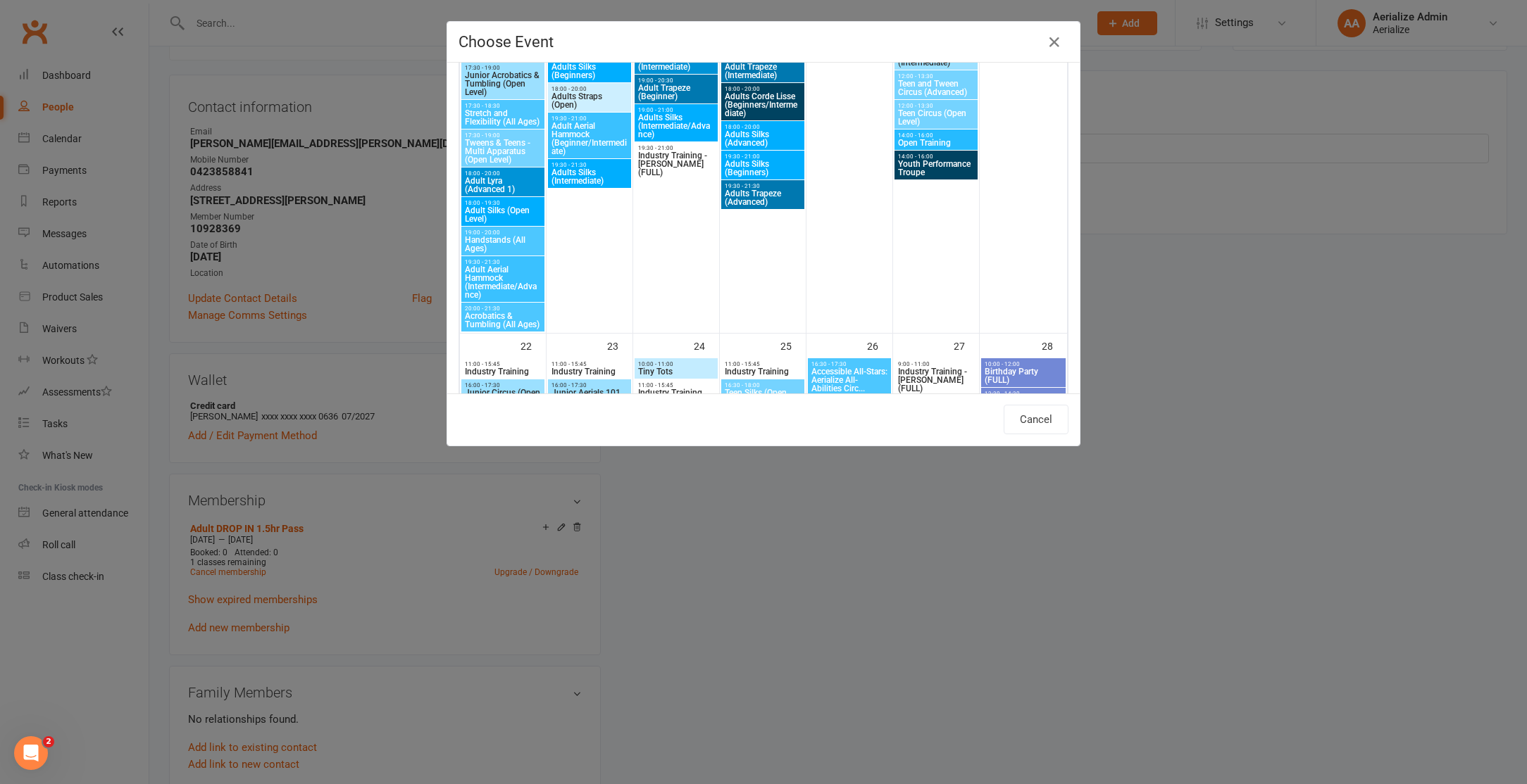
click at [748, 162] on span "Adults Silks (Beginners)" at bounding box center [763, 168] width 78 height 17
type input "Adults Silks (Beginners) - [DATE] 7:30:00 PM"
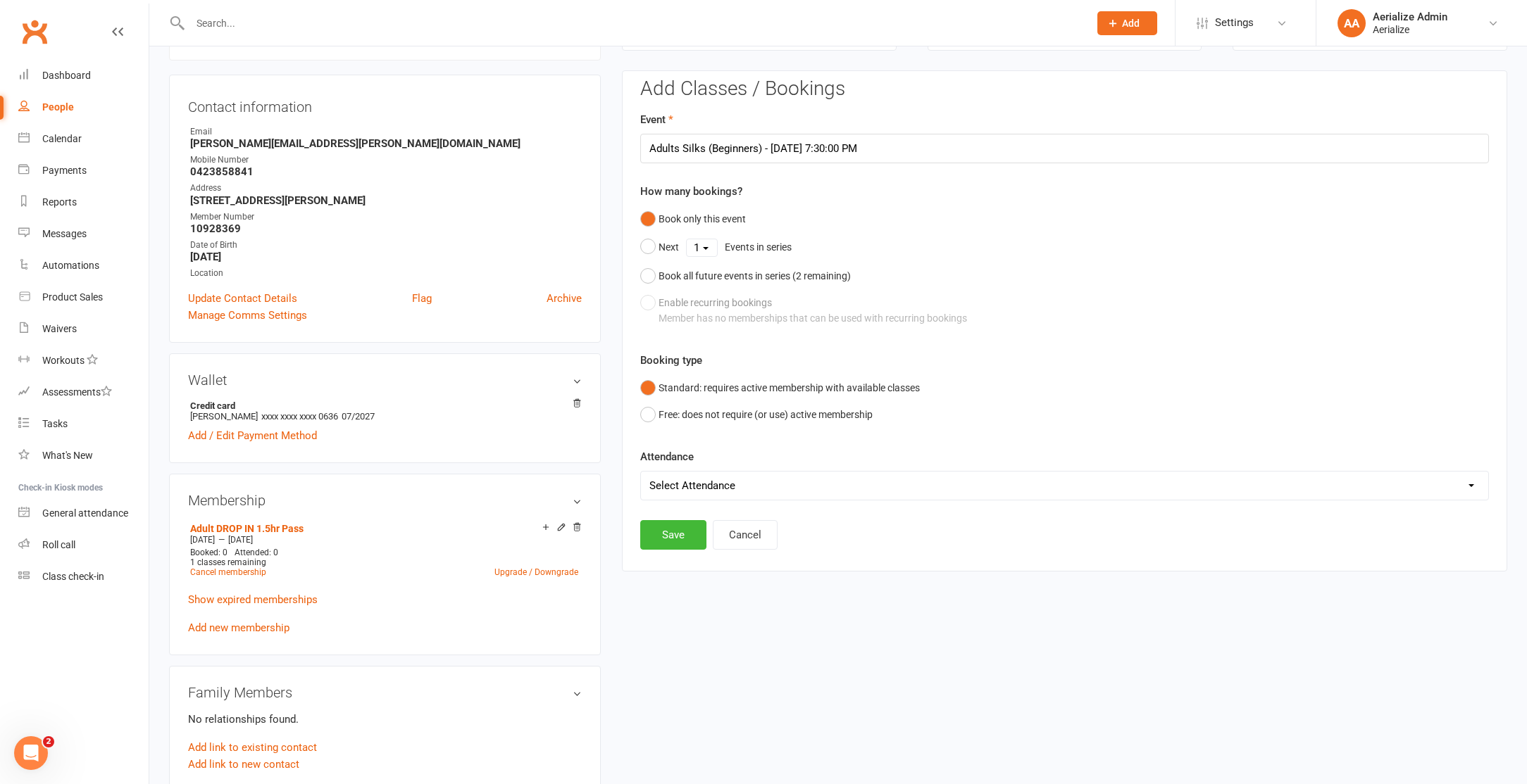
scroll to position [121, 0]
click at [687, 531] on button "Save" at bounding box center [673, 534] width 66 height 29
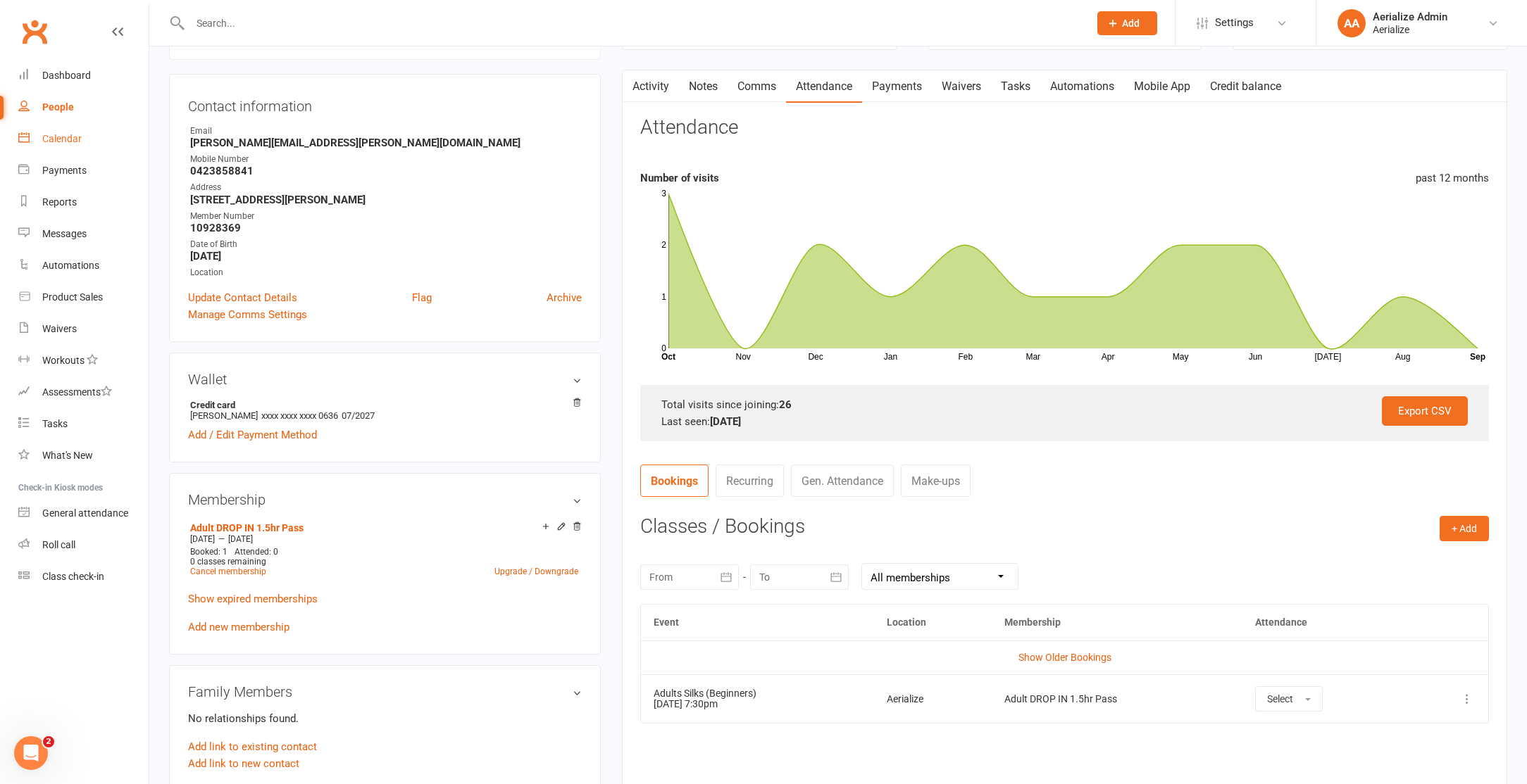
click at [58, 137] on div "Calendar" at bounding box center [62, 139] width 39 height 12
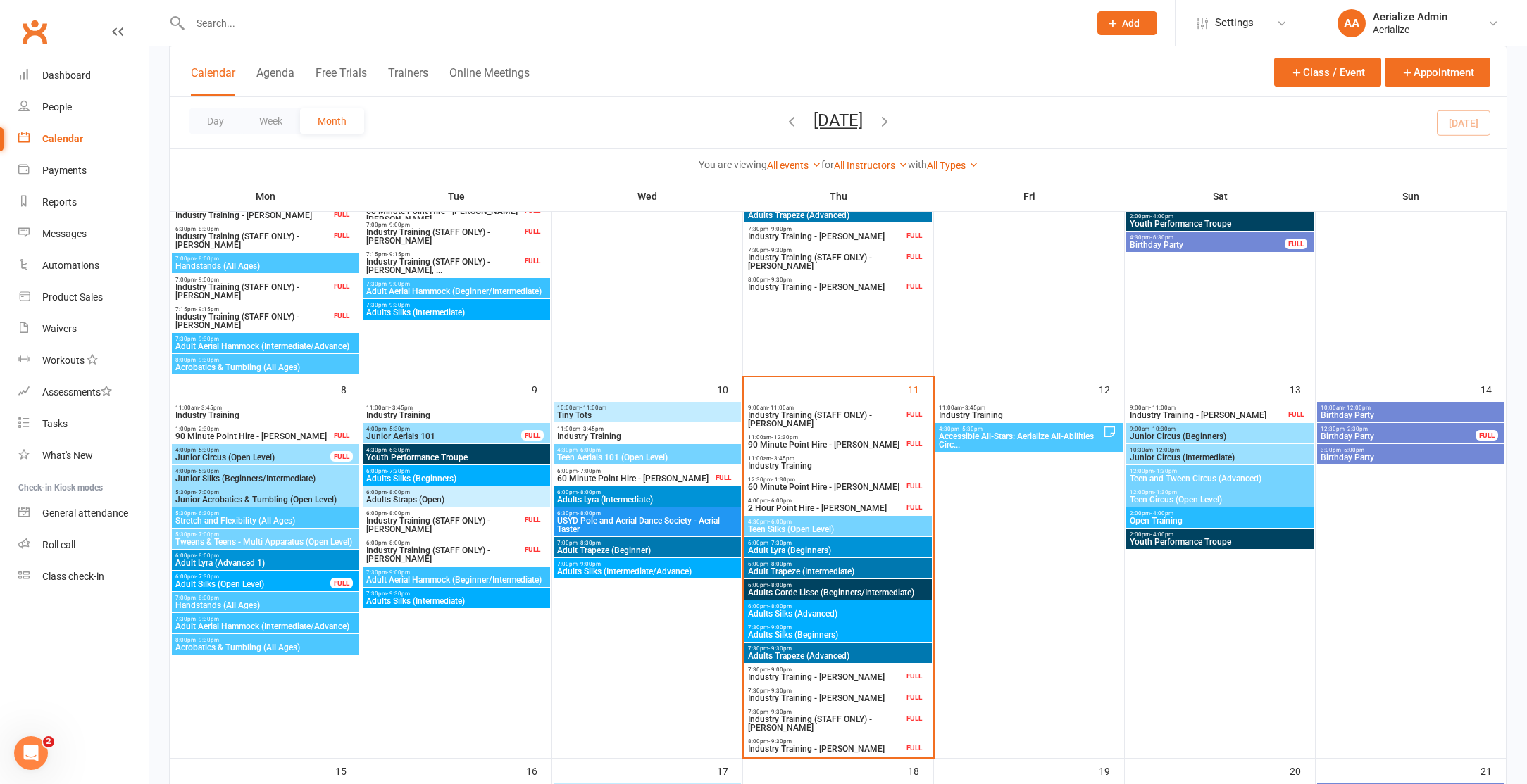
scroll to position [288, 0]
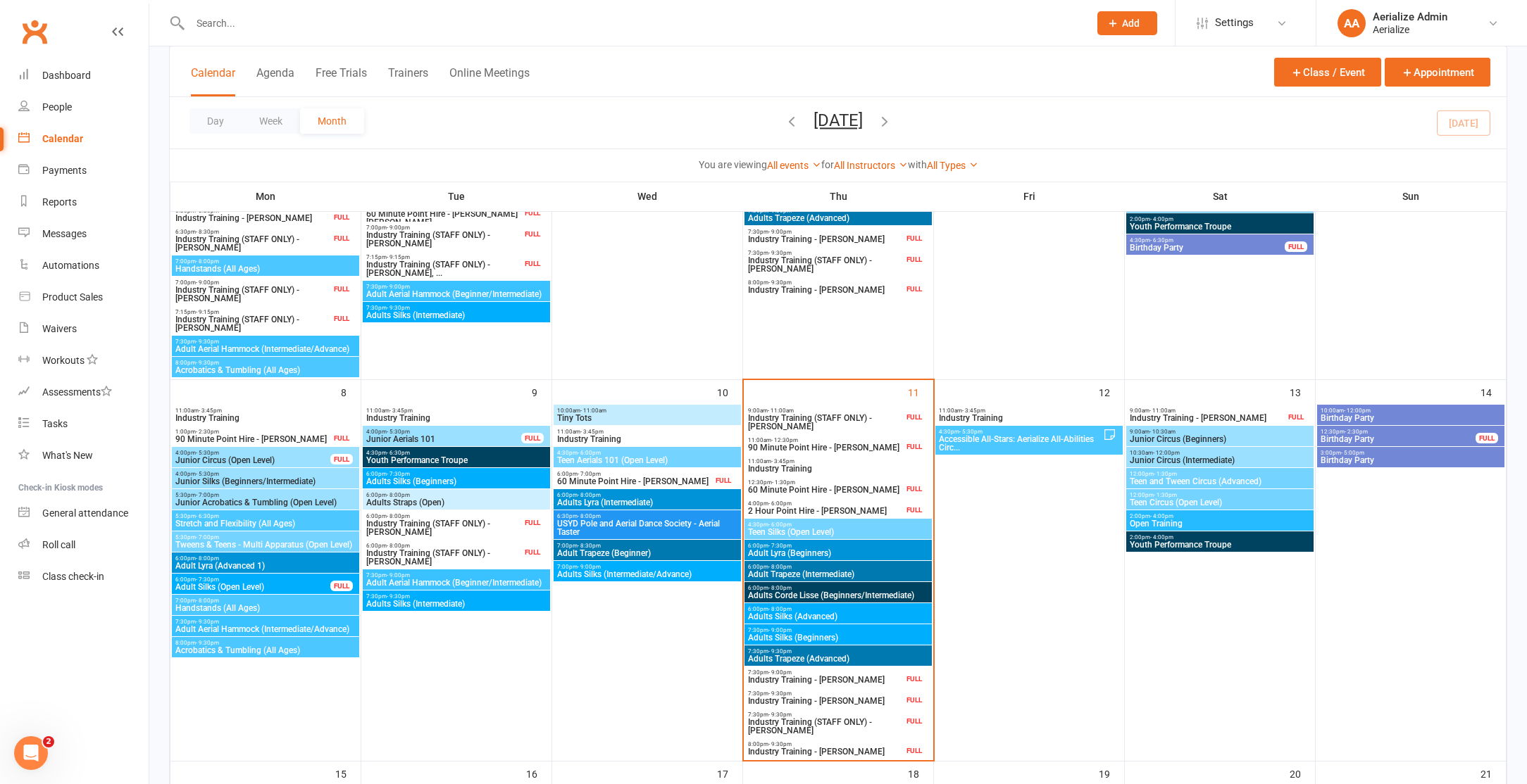
click at [975, 444] on span "Accessible All-Stars: Aerialize All-Abilities Circ..." at bounding box center [1021, 444] width 165 height 17
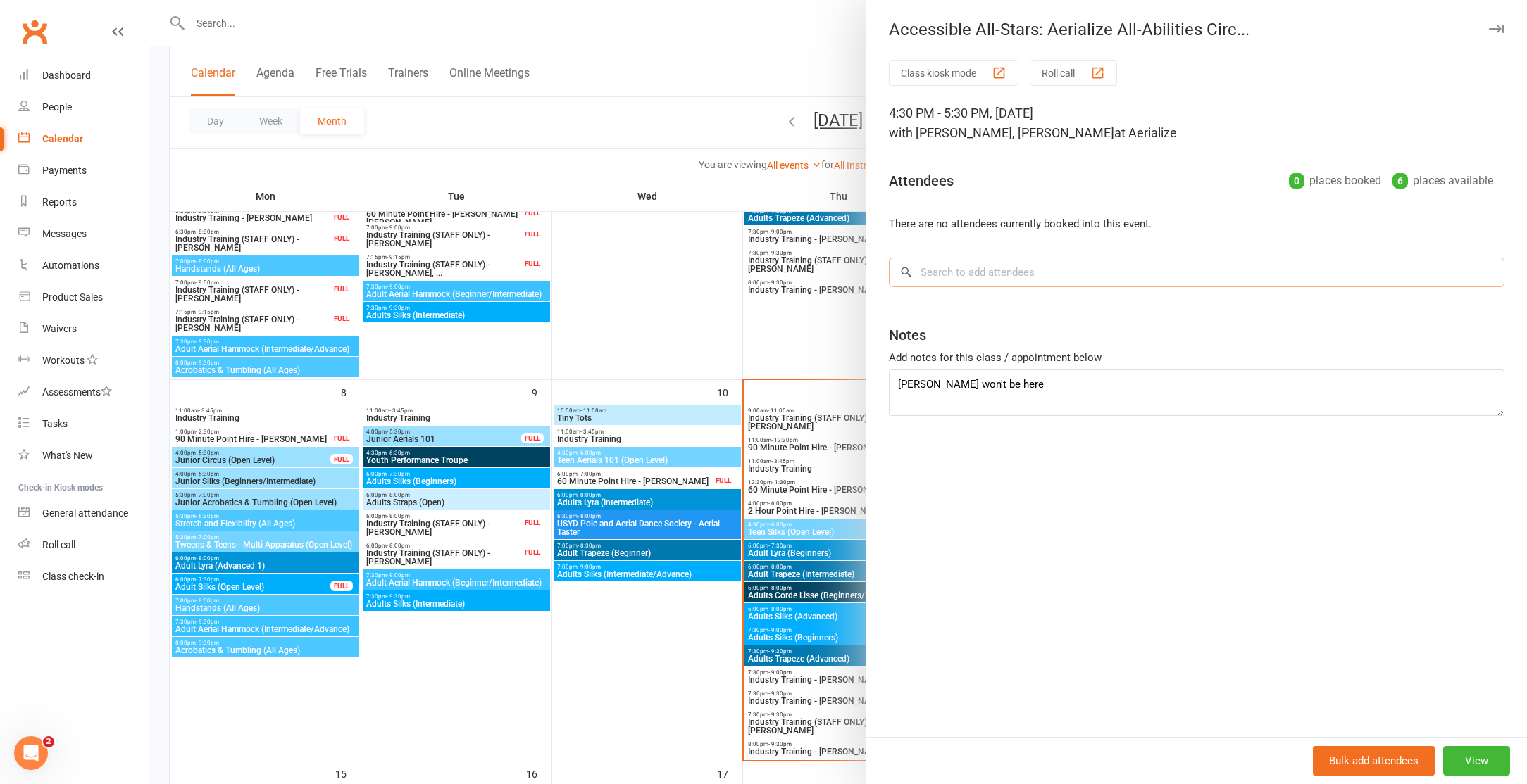
click at [980, 264] on input "search" at bounding box center [1197, 272] width 616 height 29
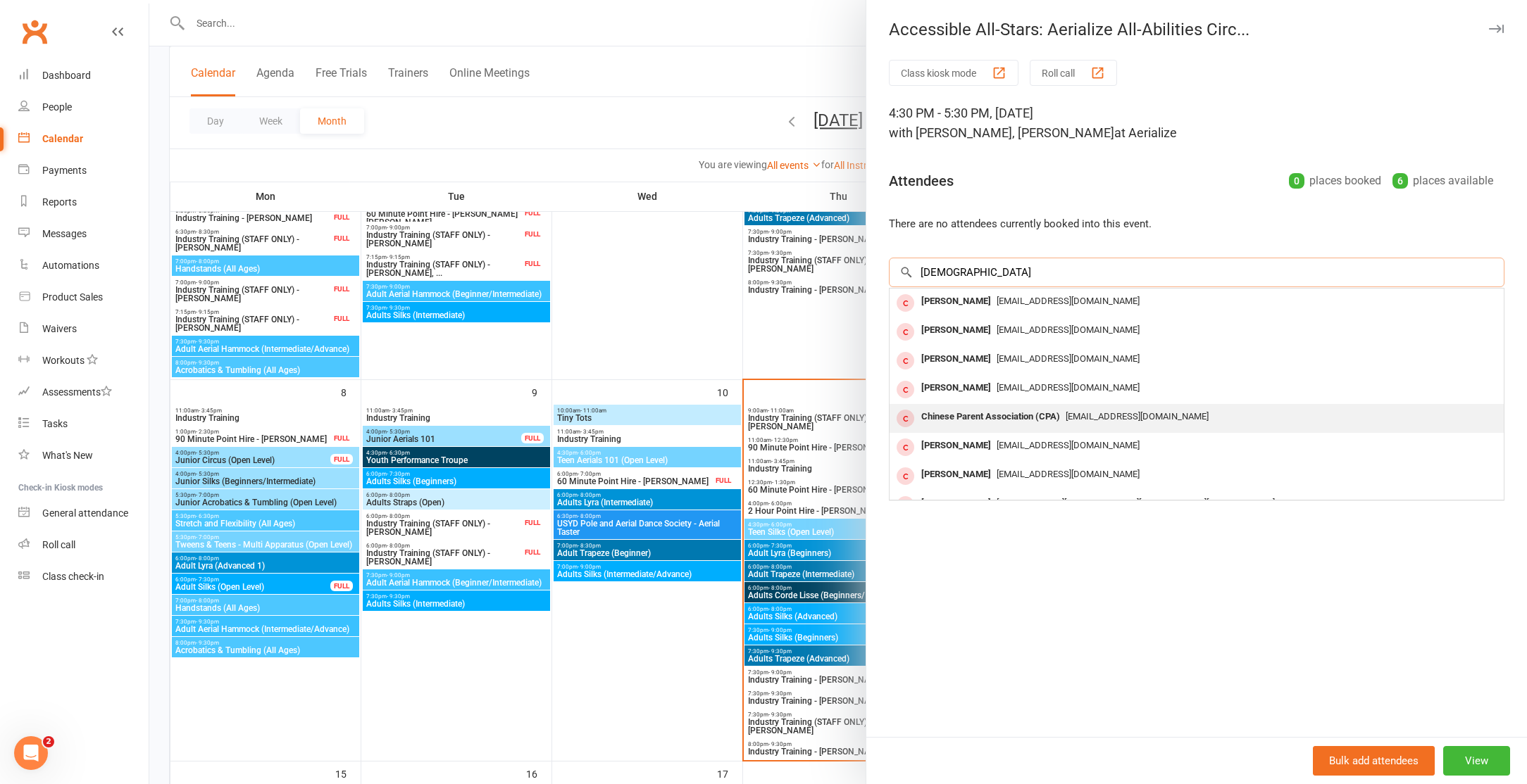
type input "[DEMOGRAPHIC_DATA]"
click at [1041, 412] on div "Chinese Parent Association (CPA)" at bounding box center [990, 417] width 150 height 20
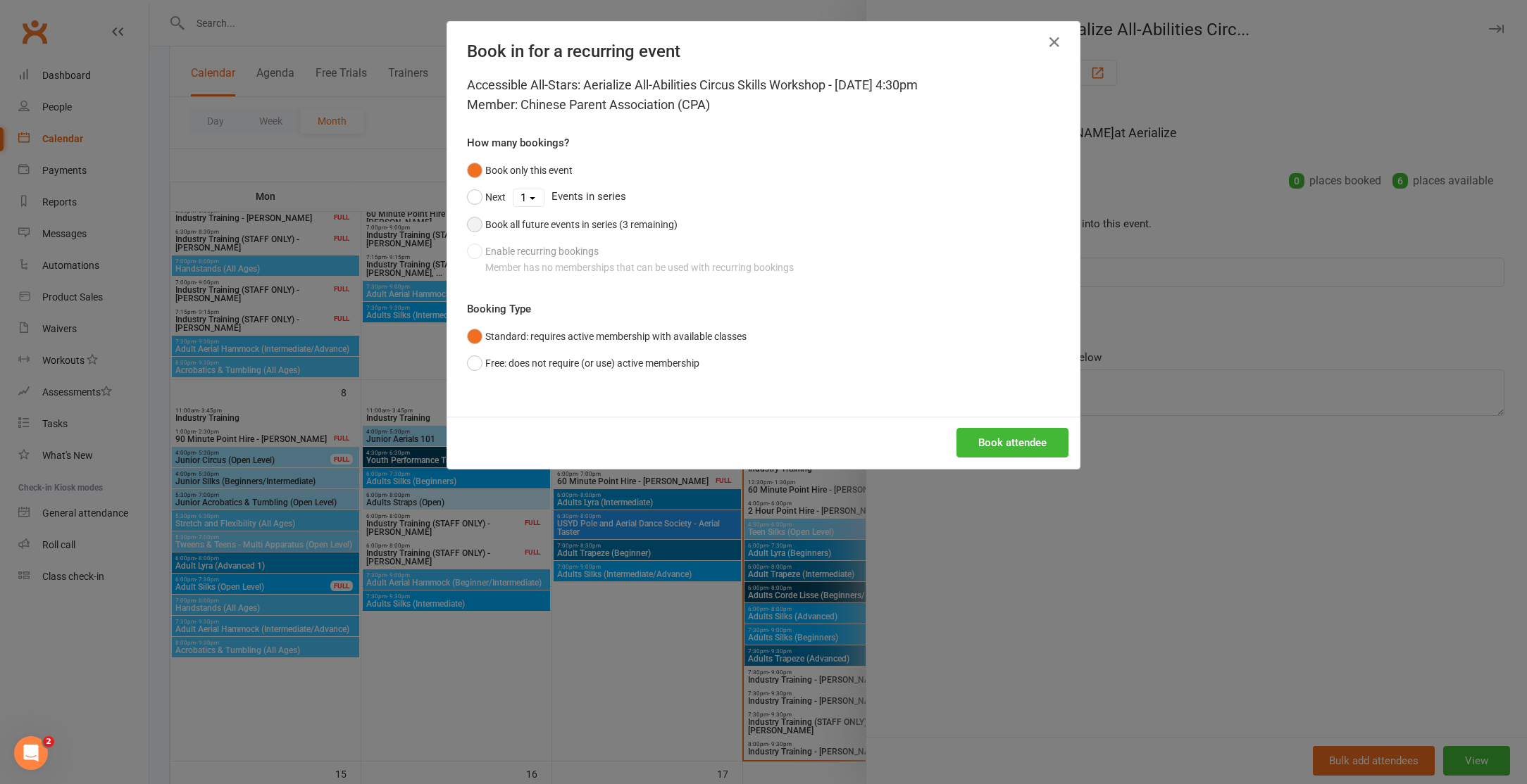
click at [648, 228] on div "Book all future events in series (3 remaining)" at bounding box center [582, 224] width 192 height 16
click at [1027, 442] on button "Book attendee" at bounding box center [1012, 442] width 112 height 29
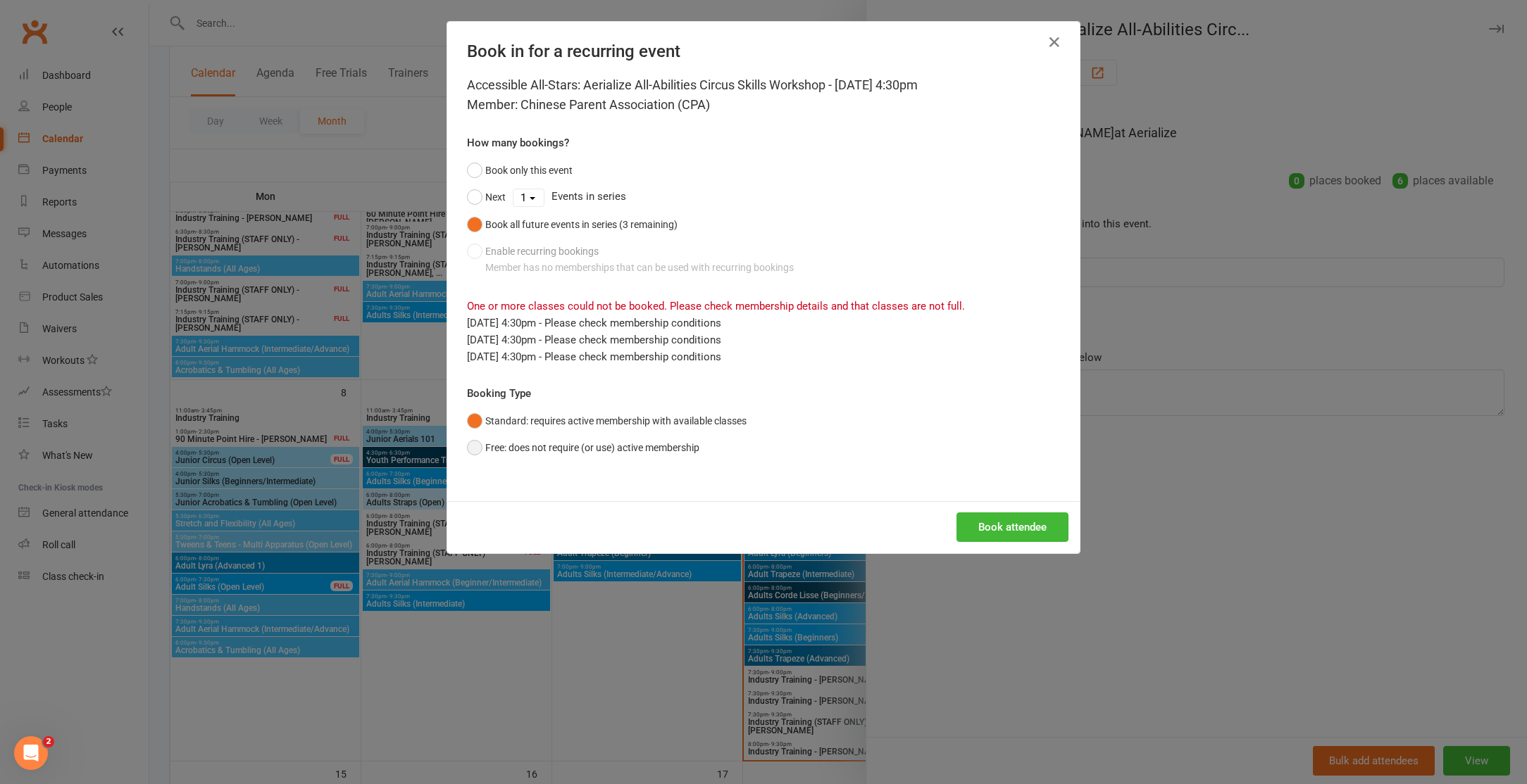
click at [515, 445] on button "Free: does not require (or use) active membership" at bounding box center [583, 448] width 233 height 27
click at [992, 531] on button "Book attendee" at bounding box center [1012, 527] width 112 height 29
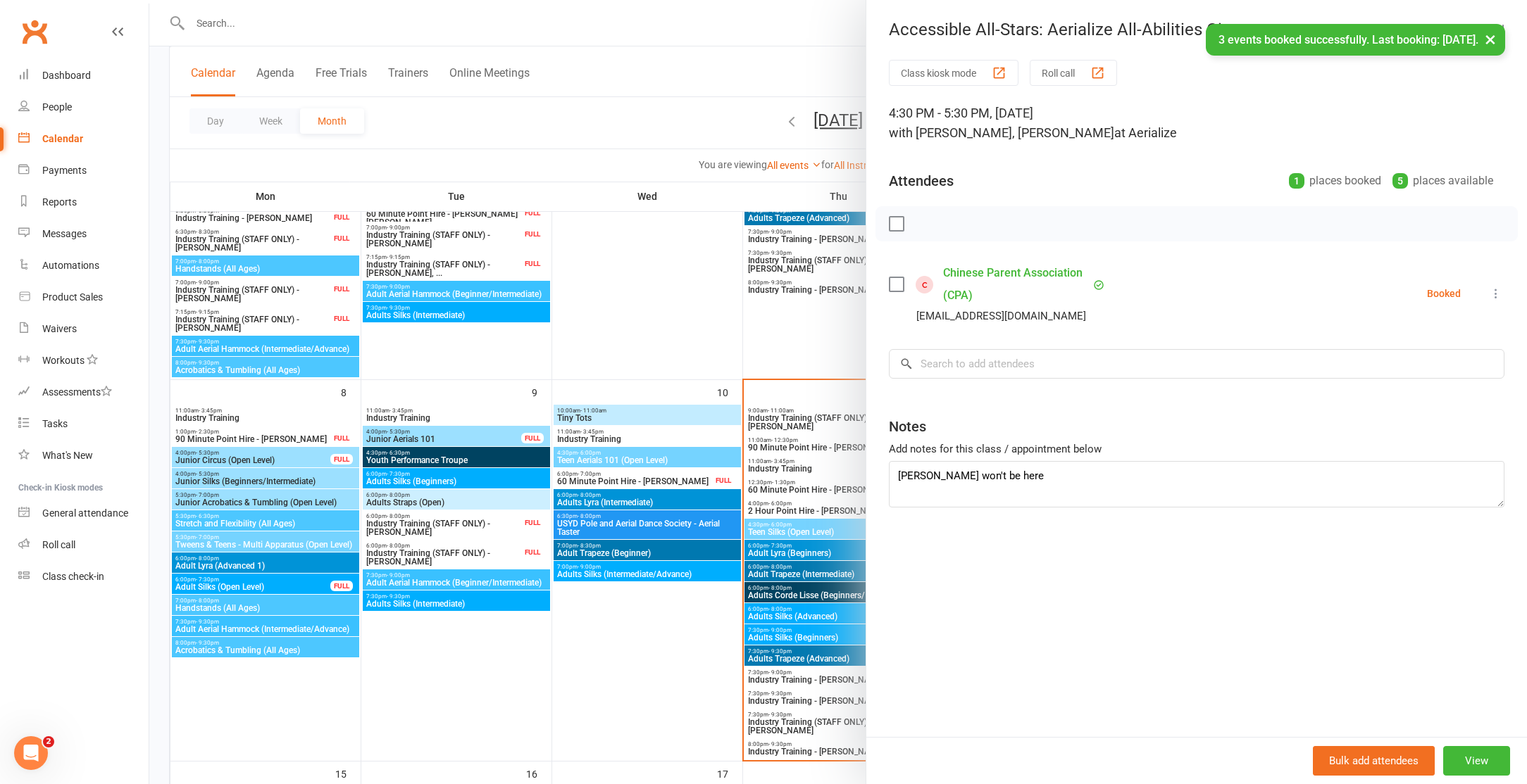
click at [802, 342] on div at bounding box center [838, 392] width 1378 height 784
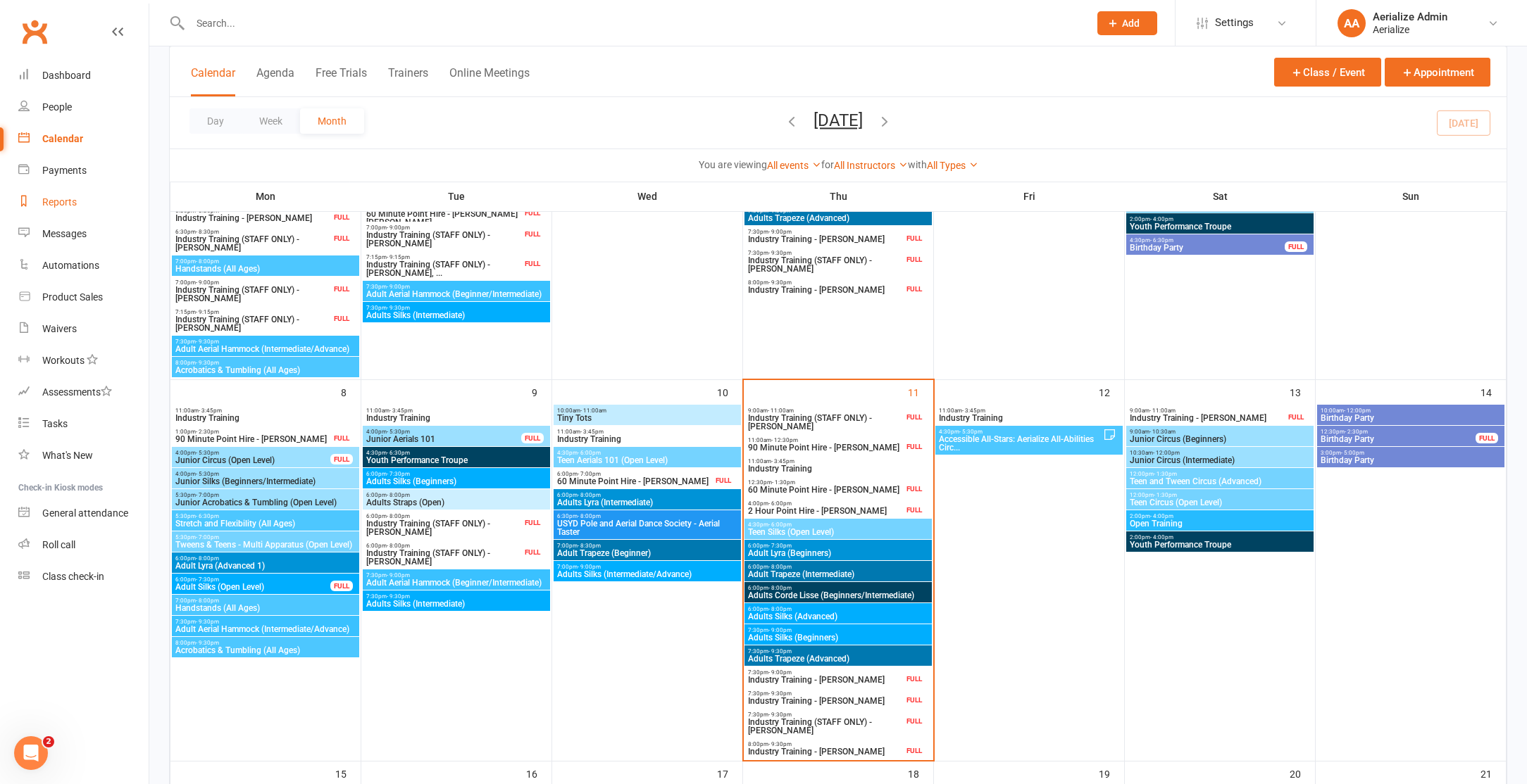
click at [64, 202] on div "Reports" at bounding box center [59, 203] width 34 height 12
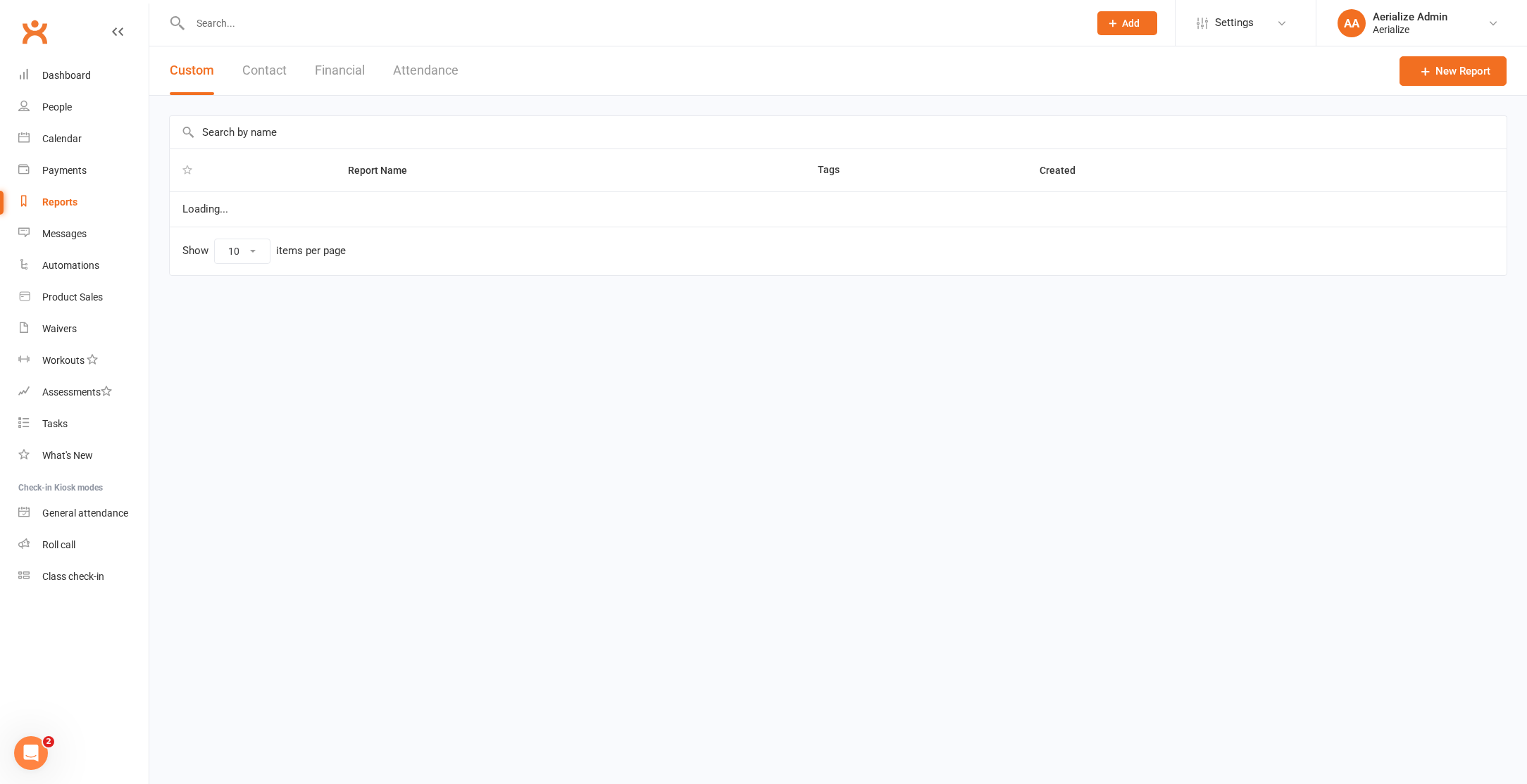
select select "100"
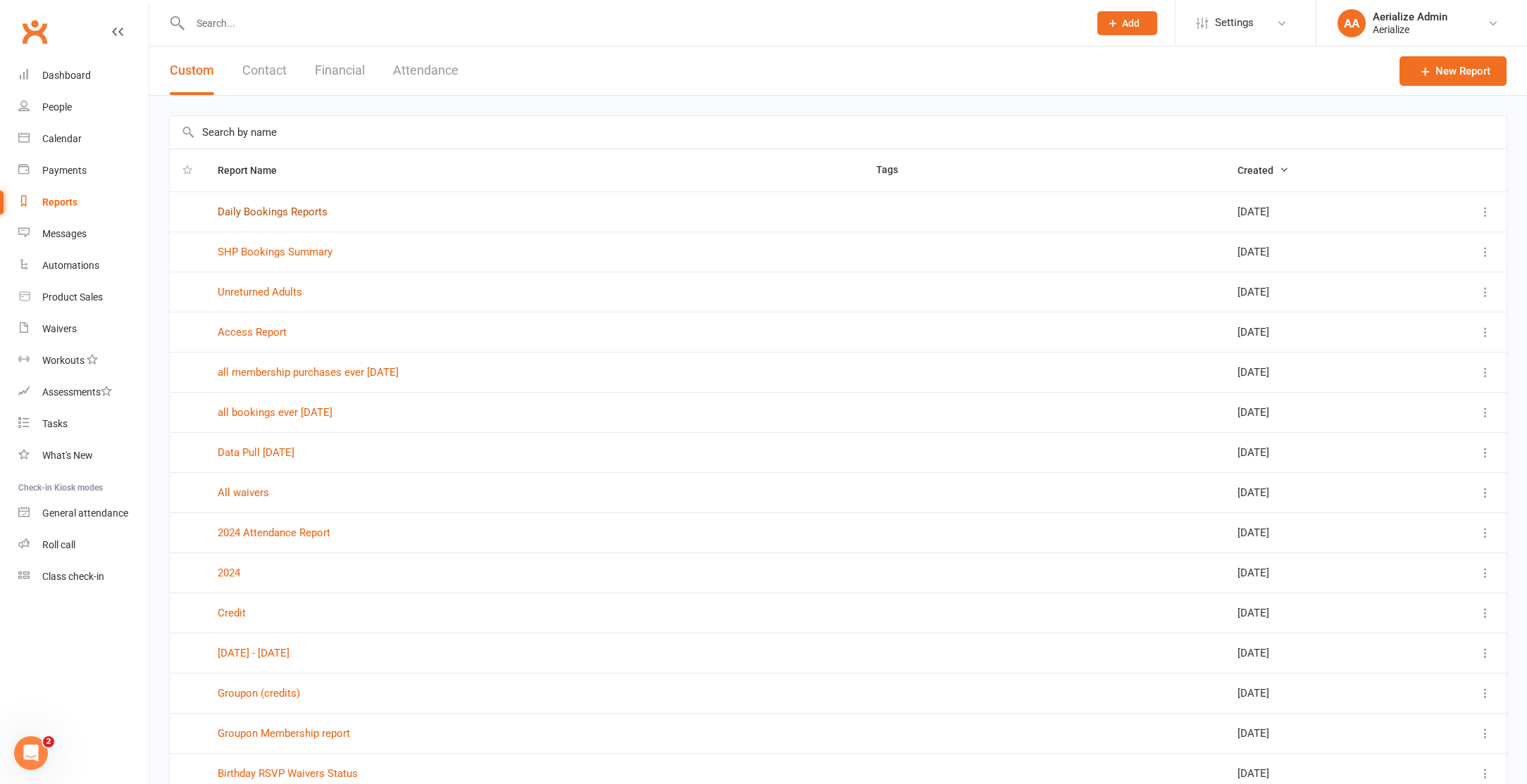
click at [300, 214] on link "Daily Bookings Reports" at bounding box center [273, 211] width 110 height 13
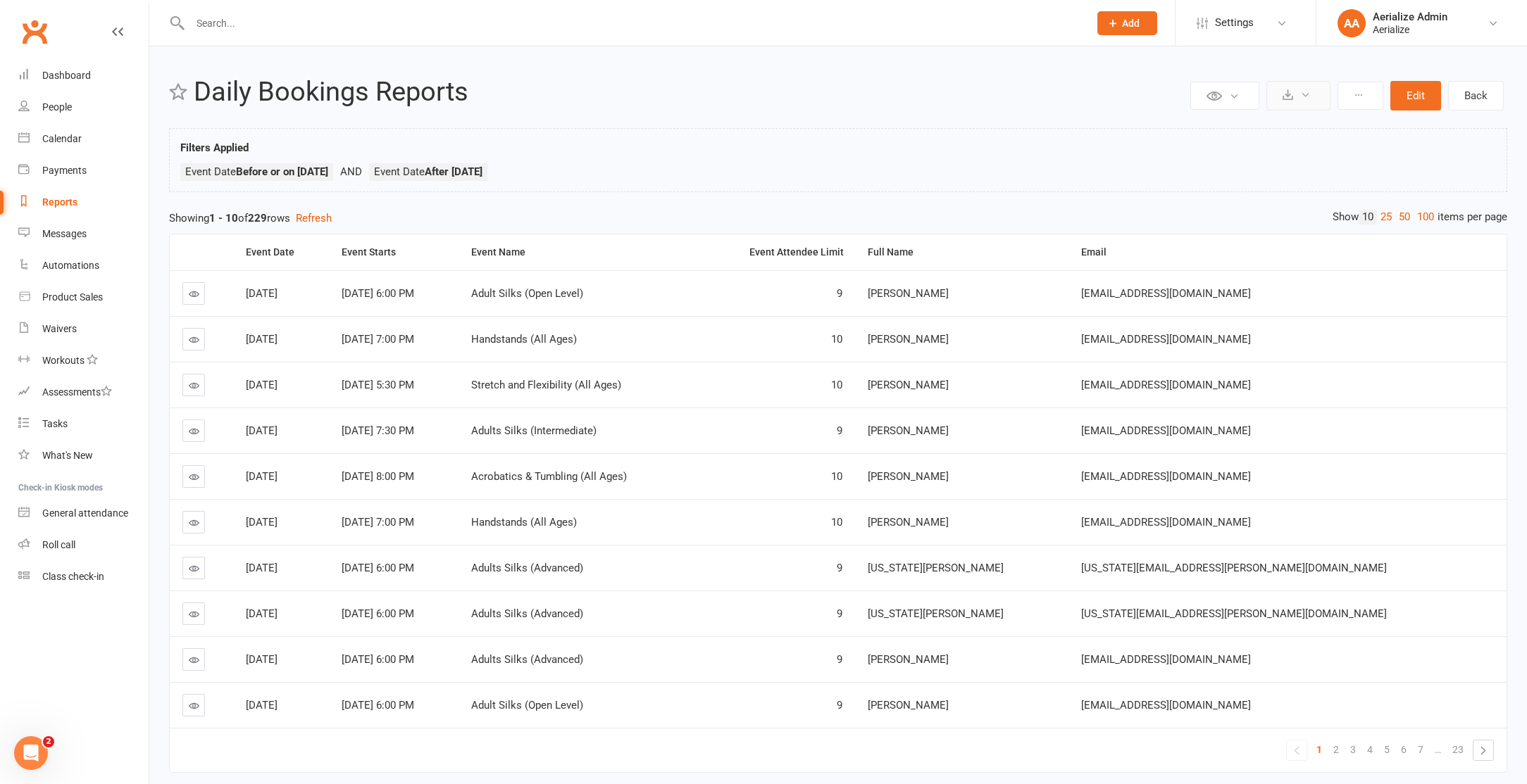
click at [1315, 102] on button at bounding box center [1298, 95] width 64 height 29
click at [1287, 138] on link "Export to CSV" at bounding box center [1255, 129] width 148 height 28
click at [54, 143] on div "Calendar" at bounding box center [62, 139] width 39 height 12
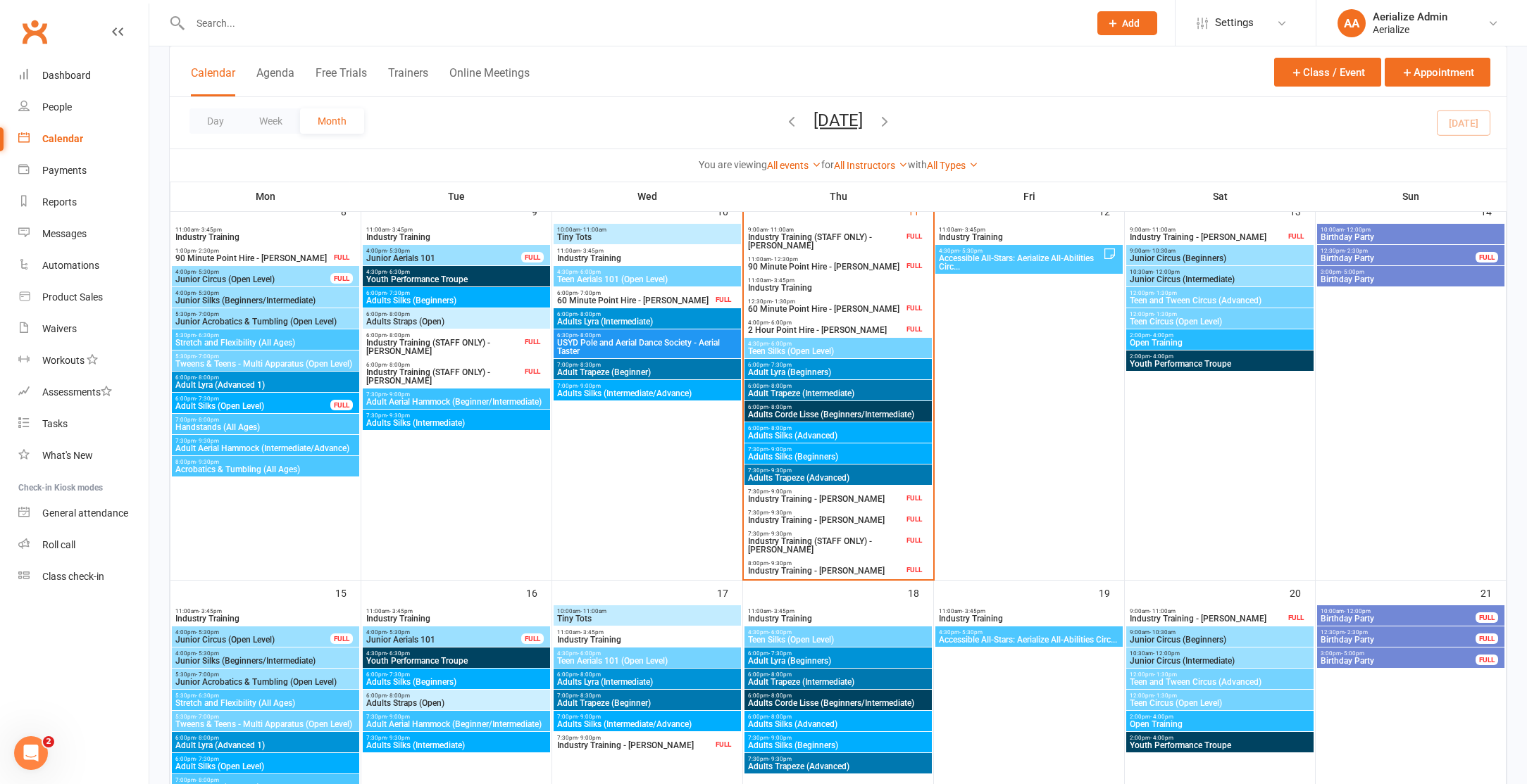
scroll to position [374, 0]
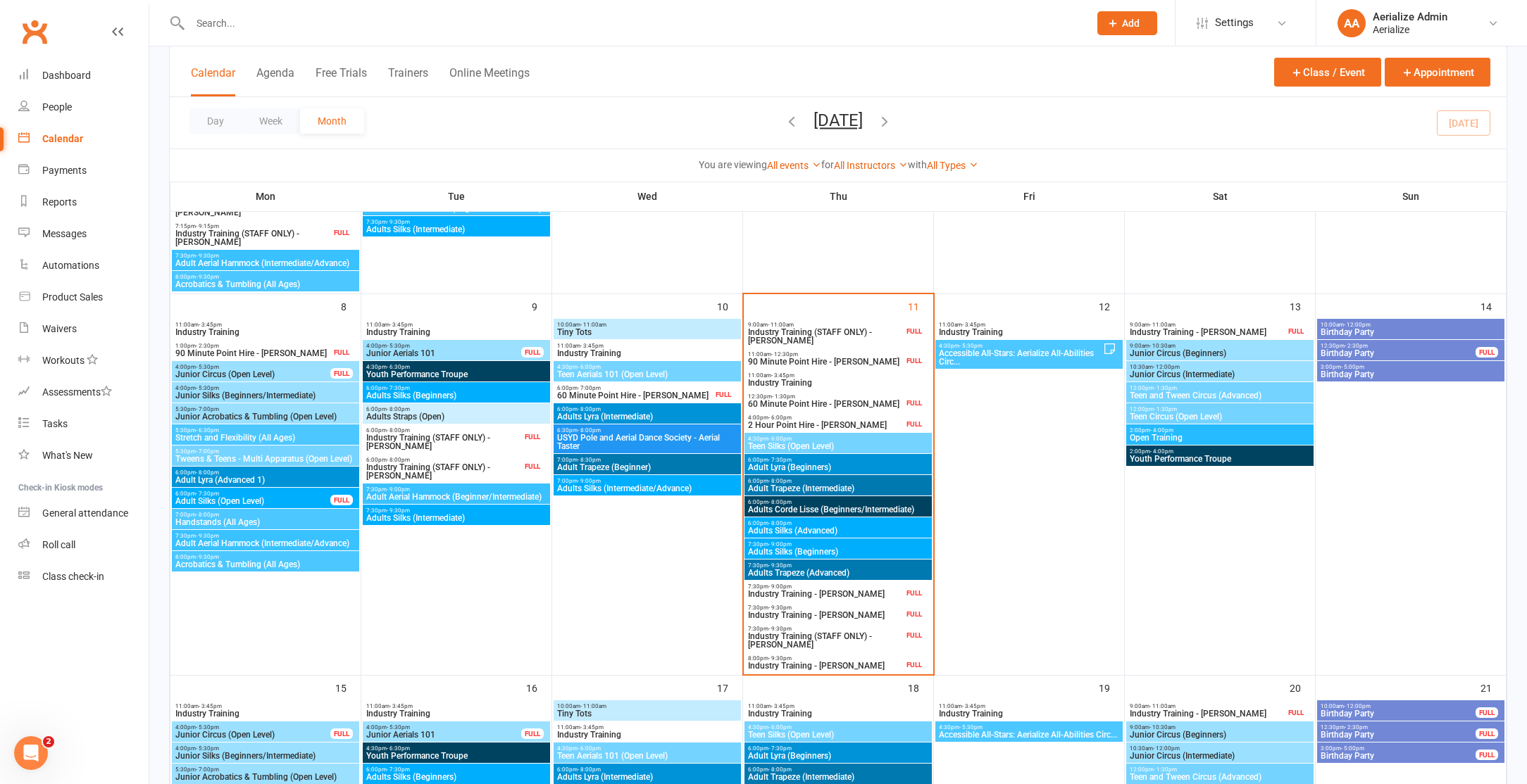
click at [990, 353] on span "Accessible All-Stars: Aerialize All-Abilities Circ..." at bounding box center [1021, 358] width 165 height 17
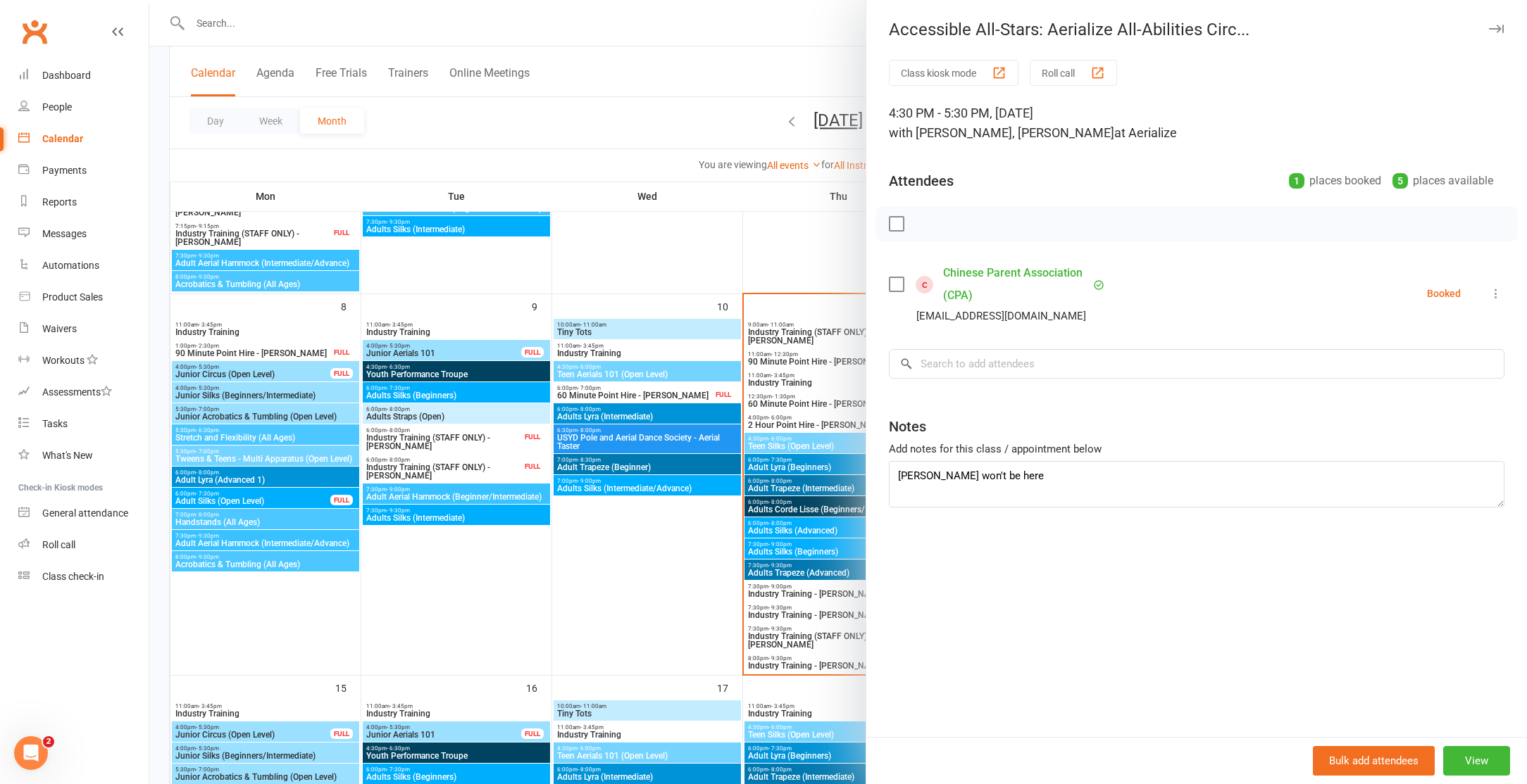
click at [650, 521] on div at bounding box center [838, 392] width 1378 height 784
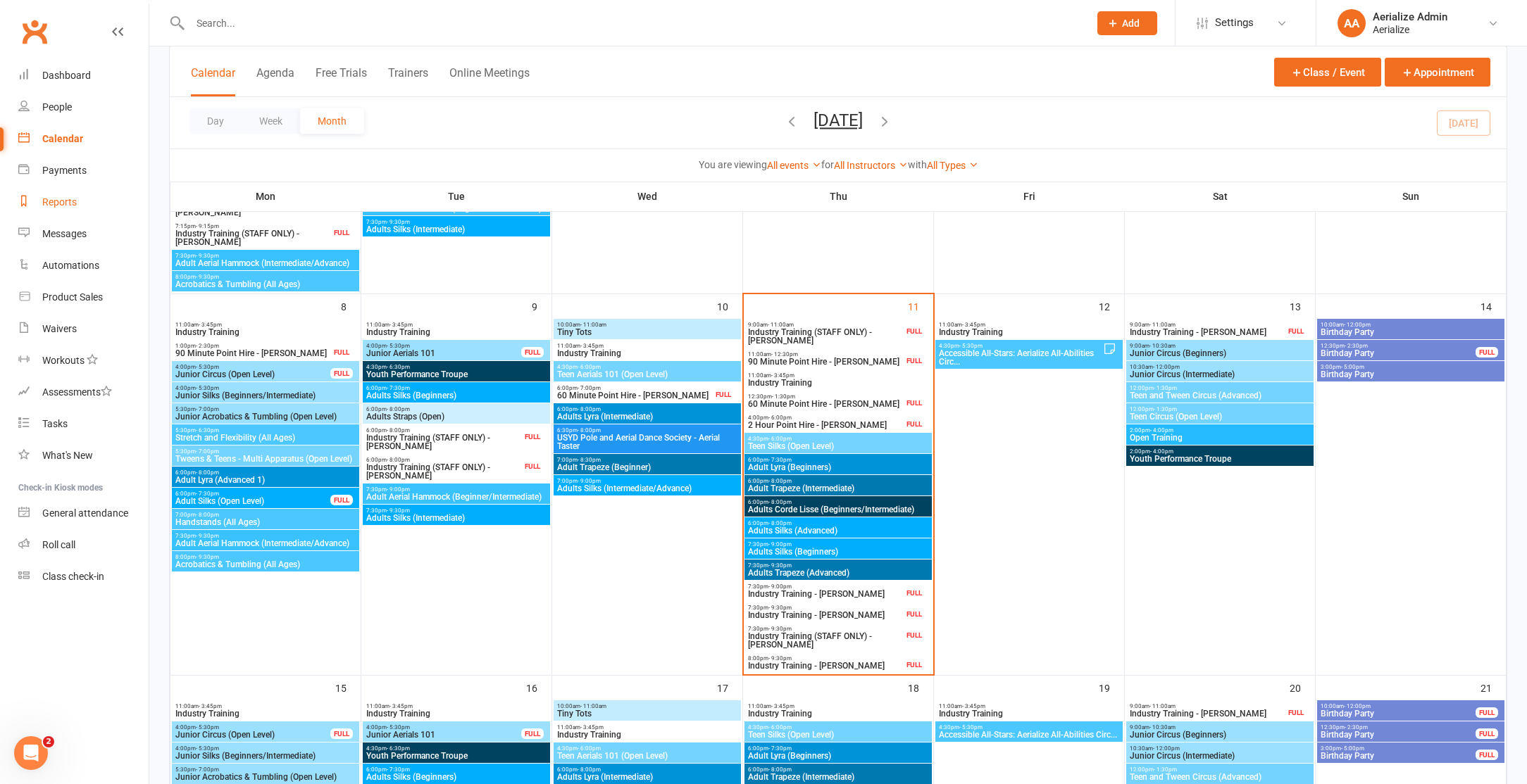
click at [66, 202] on div "Reports" at bounding box center [59, 203] width 34 height 12
select select "100"
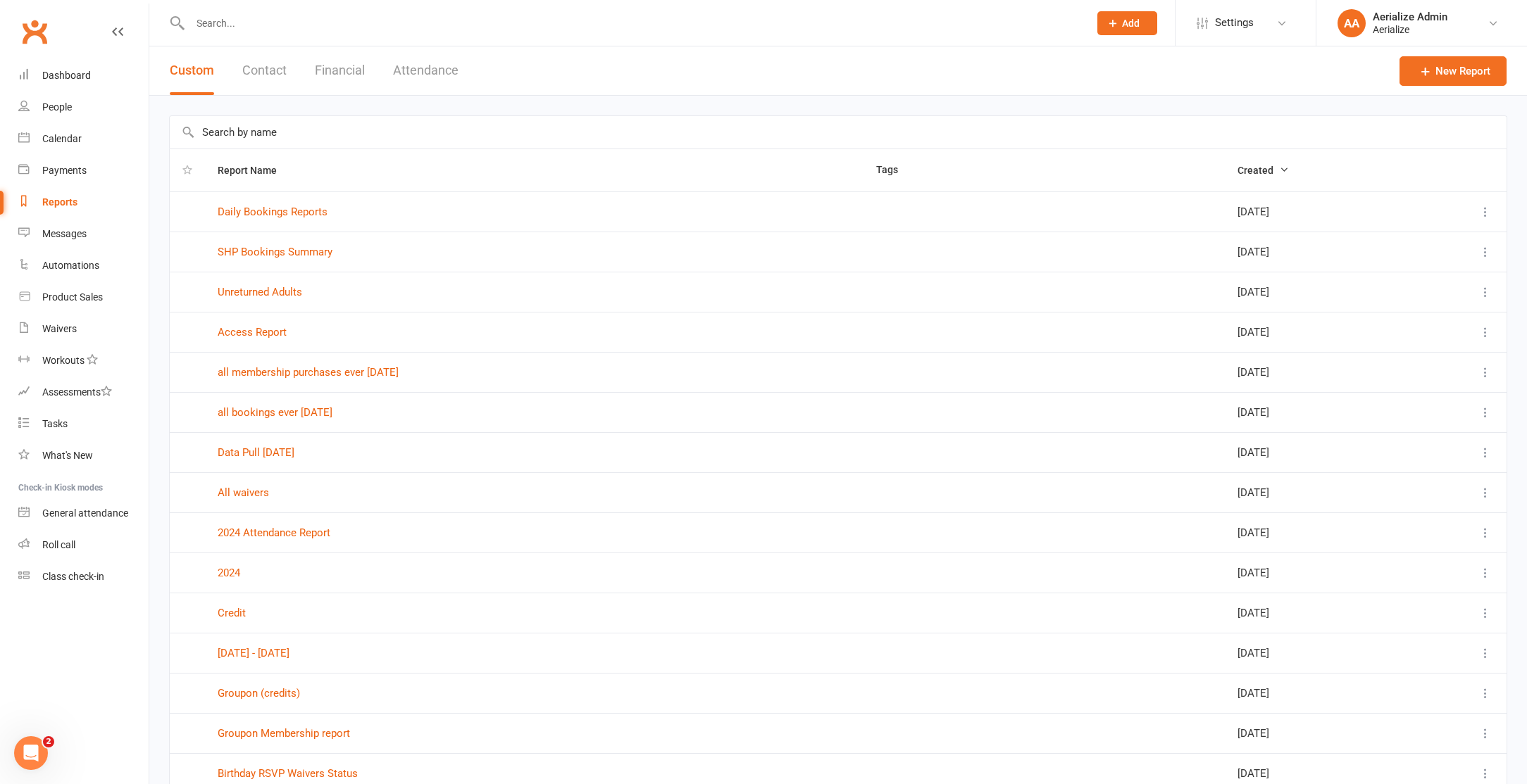
click at [249, 220] on td "Daily Bookings Reports" at bounding box center [534, 212] width 658 height 40
click at [257, 209] on link "Daily Bookings Reports" at bounding box center [273, 211] width 110 height 13
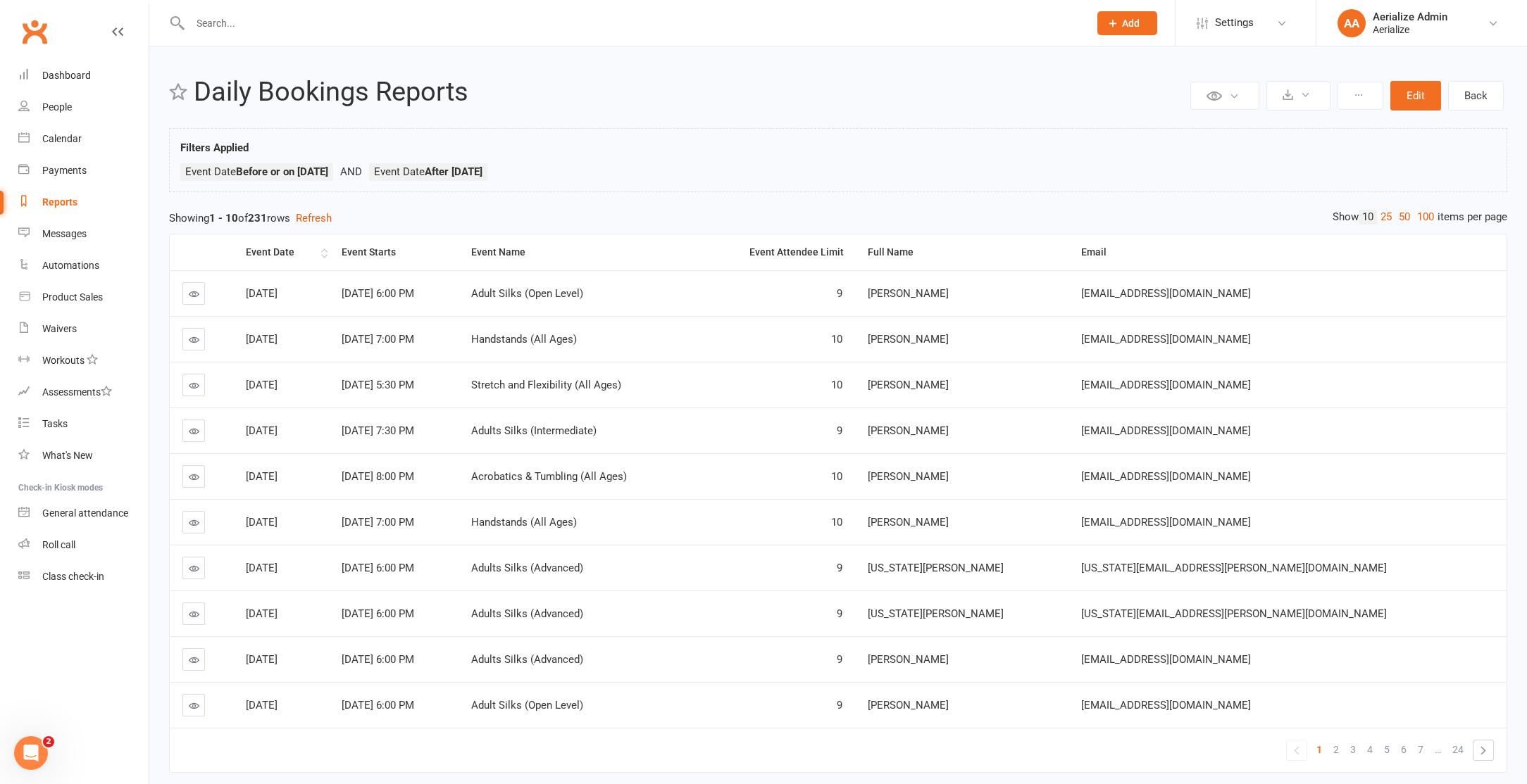
click at [318, 251] on div "Event Date" at bounding box center [282, 252] width 72 height 11
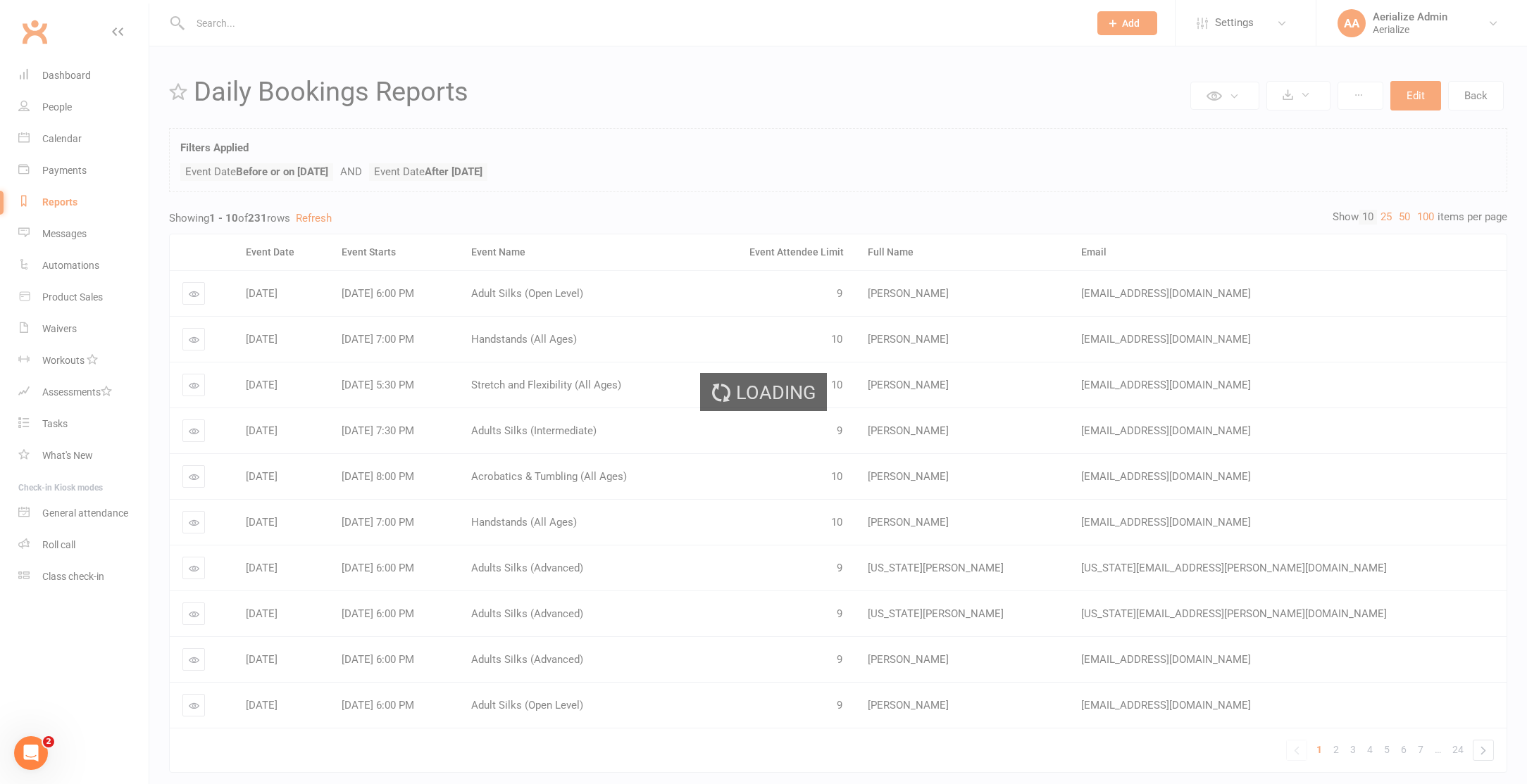
click at [622, 289] on div "Loading" at bounding box center [764, 392] width 1527 height 784
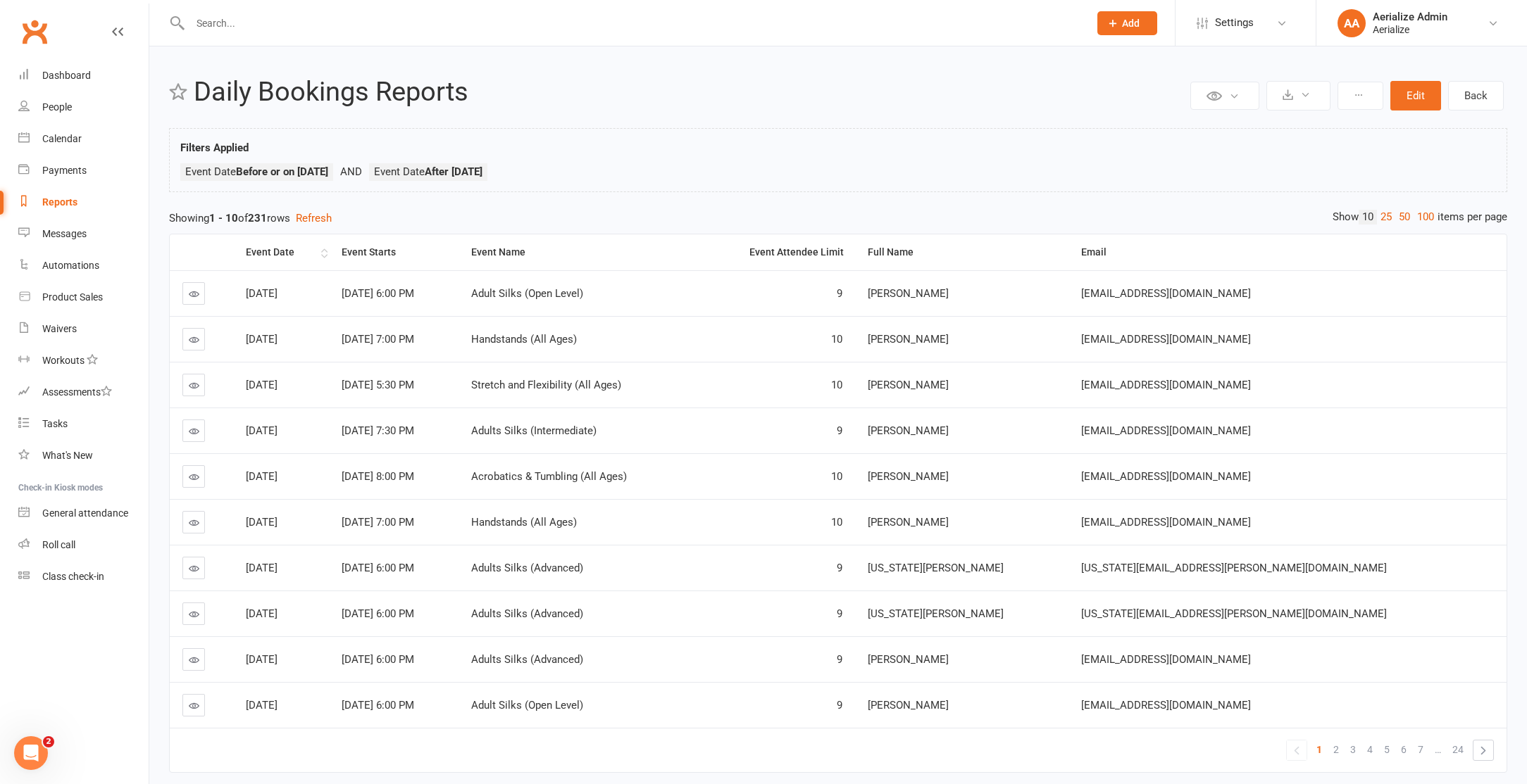
click at [303, 247] on div "Event Date" at bounding box center [282, 252] width 72 height 11
click at [1313, 103] on button at bounding box center [1298, 95] width 64 height 29
click at [1300, 123] on link "Export to CSV" at bounding box center [1255, 129] width 148 height 28
click at [58, 219] on link "Messages" at bounding box center [83, 234] width 130 height 32
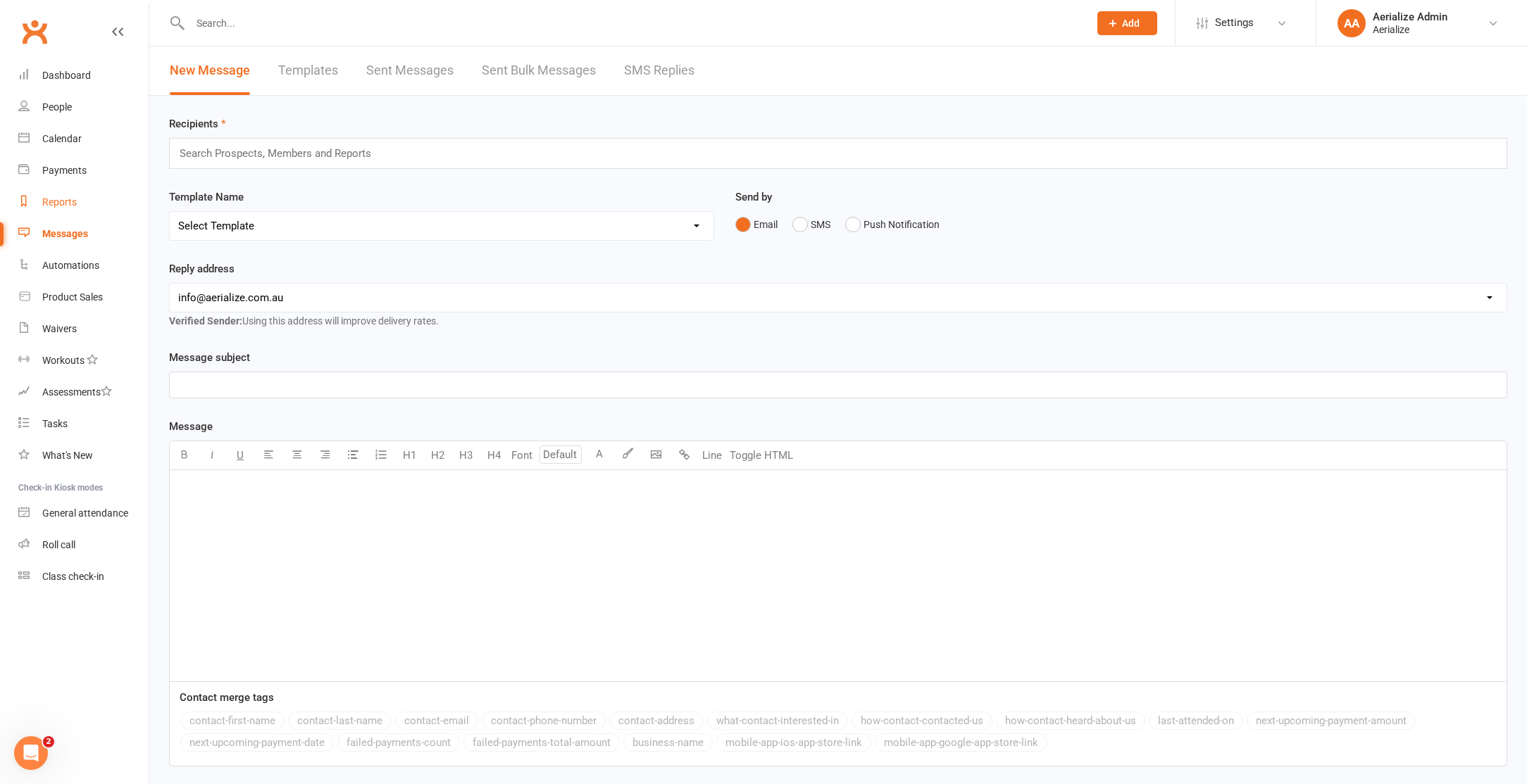
click at [63, 201] on div "Reports" at bounding box center [59, 203] width 34 height 12
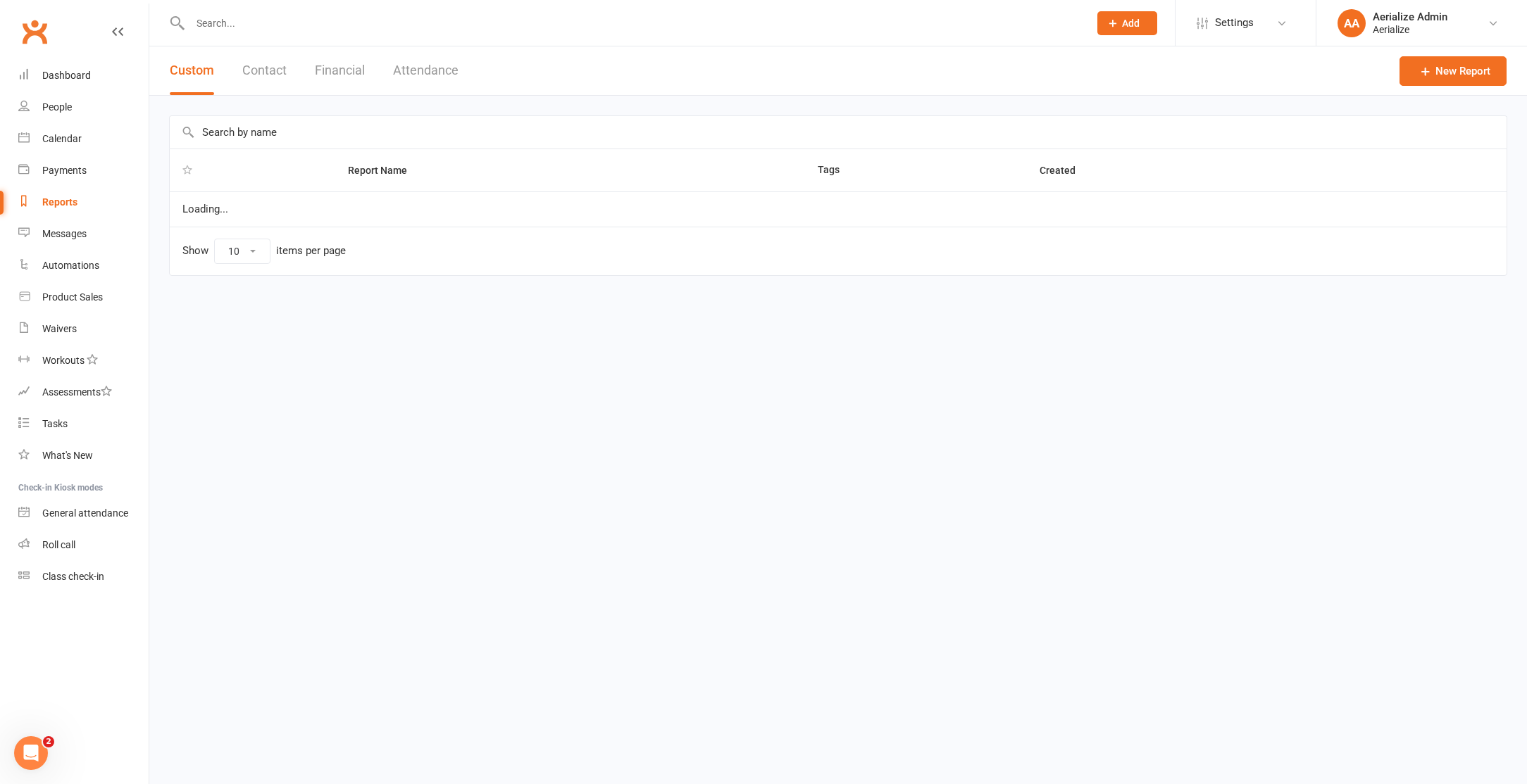
select select "100"
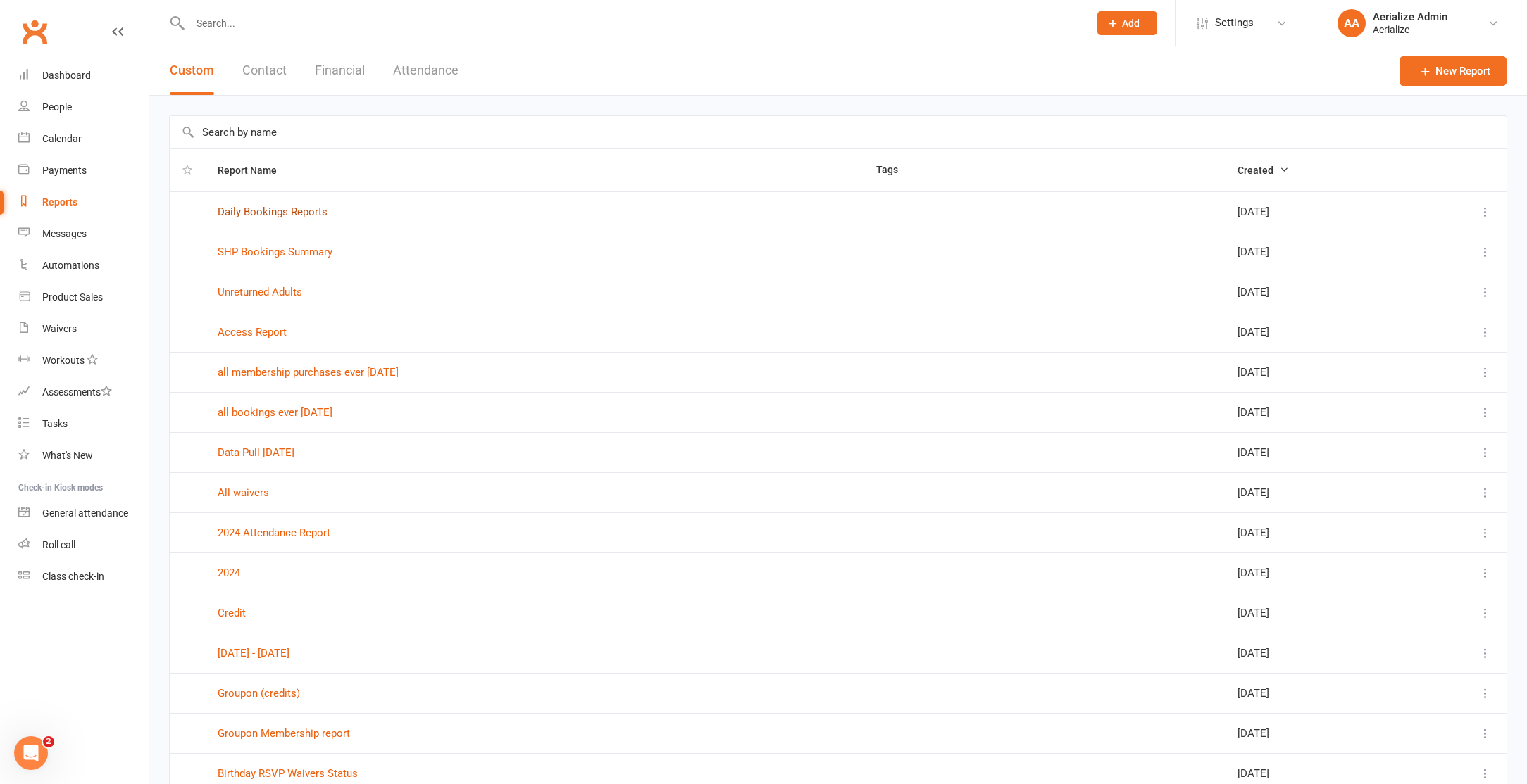
click at [295, 214] on link "Daily Bookings Reports" at bounding box center [273, 211] width 110 height 13
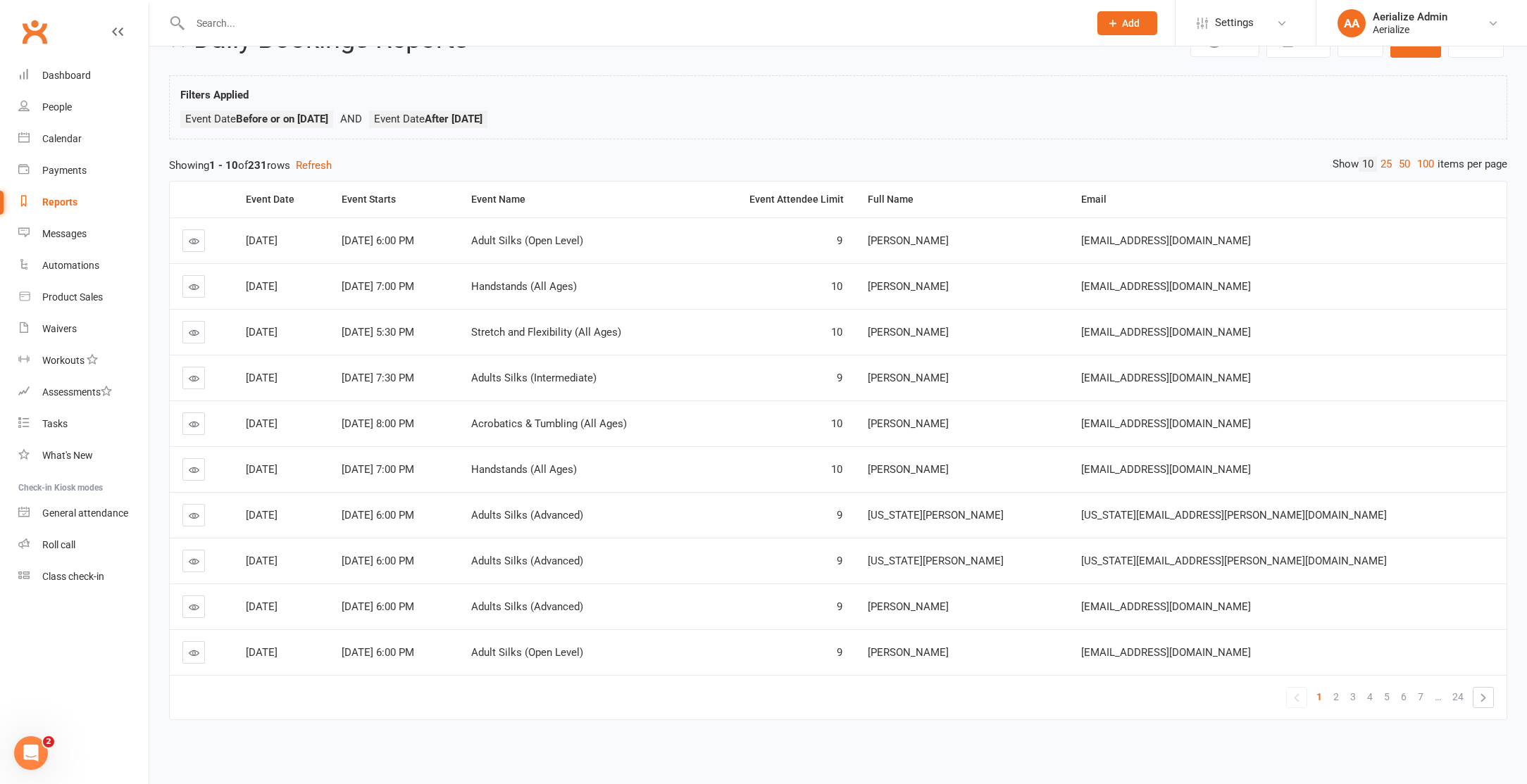
scroll to position [56, 0]
click at [1343, 696] on link "2" at bounding box center [1336, 694] width 17 height 20
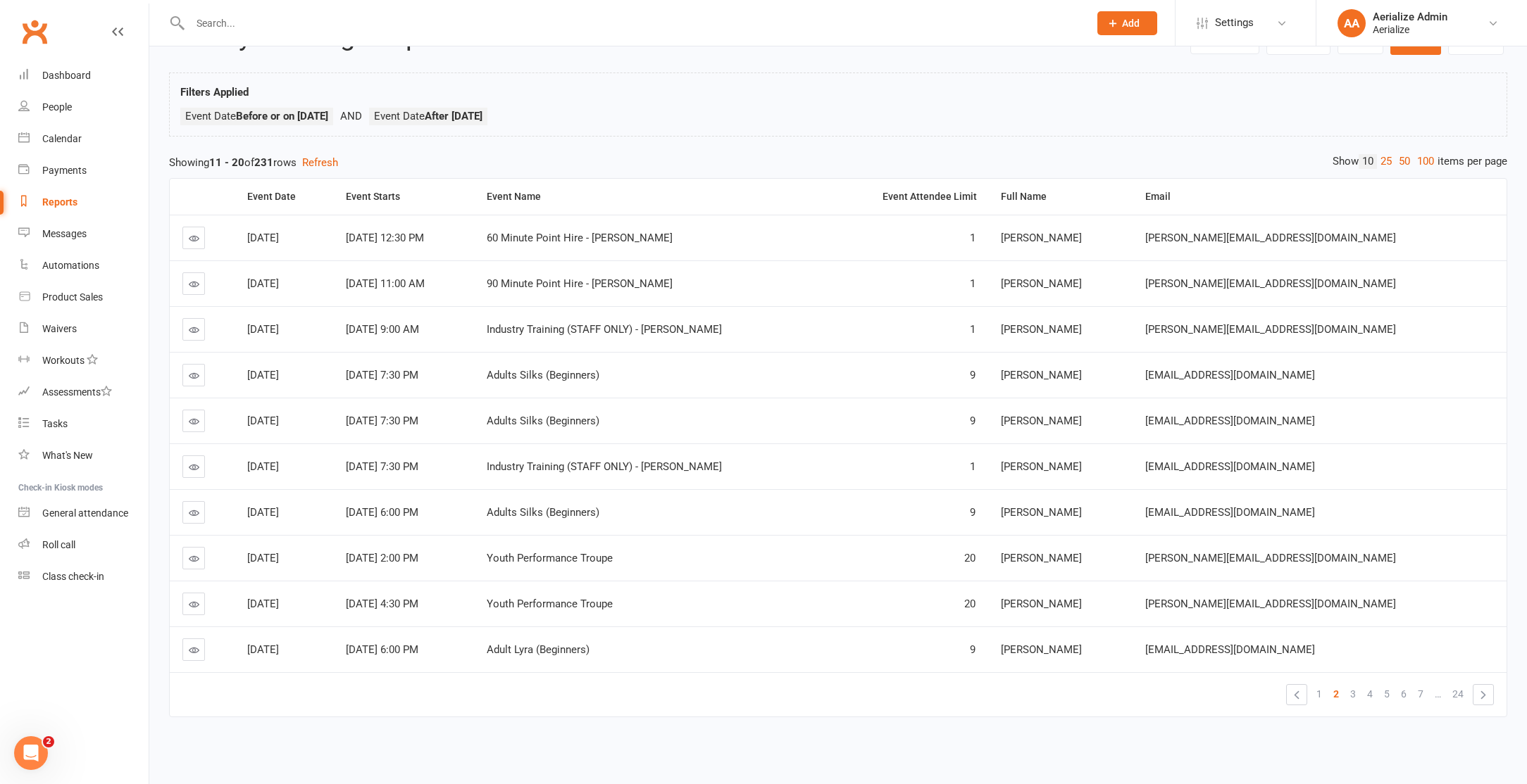
scroll to position [0, 0]
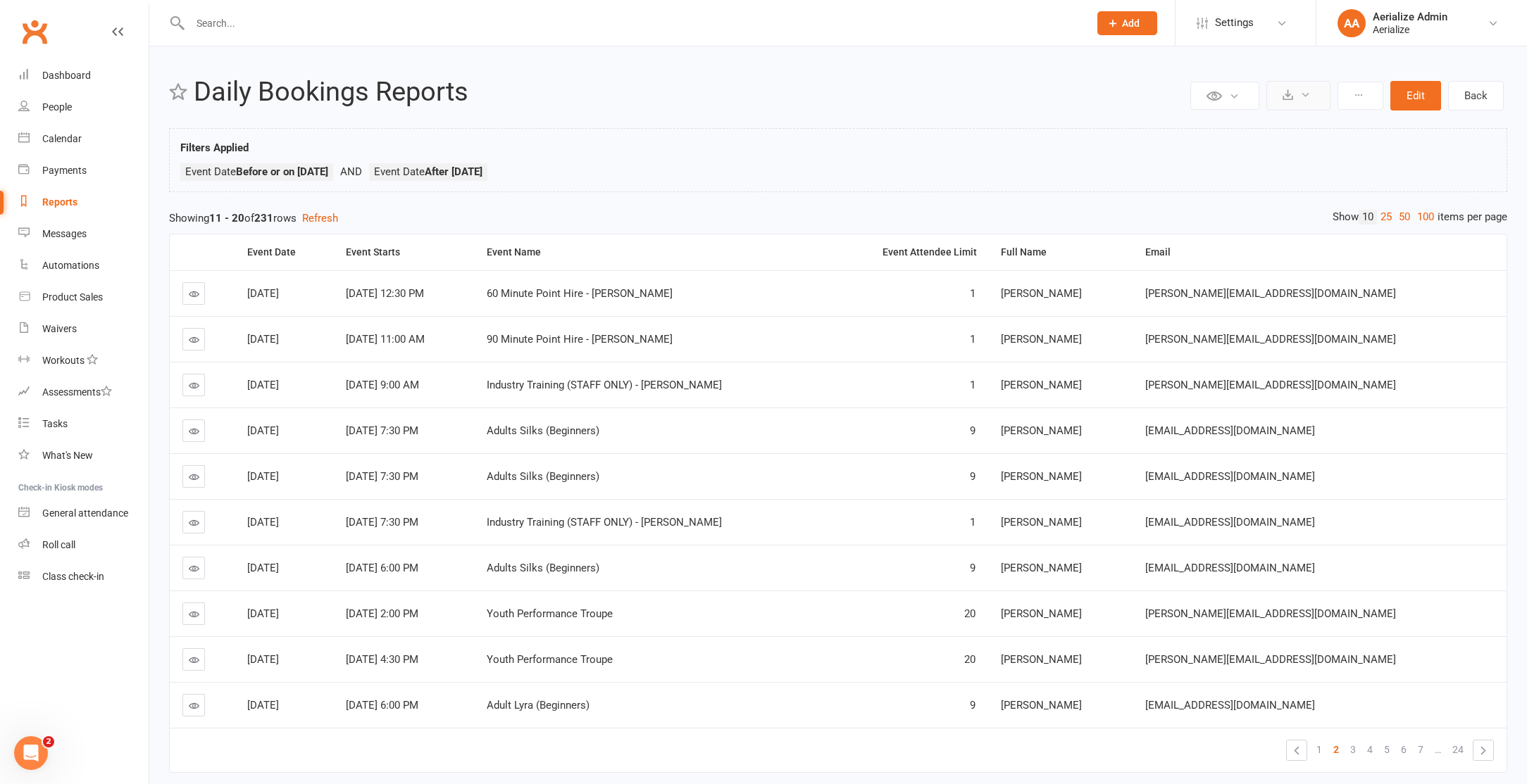
click at [1303, 101] on button at bounding box center [1298, 95] width 64 height 29
click at [1204, 102] on button at bounding box center [1225, 96] width 69 height 28
click at [1326, 100] on button at bounding box center [1298, 95] width 64 height 29
click at [1311, 124] on link "Export to CSV" at bounding box center [1255, 129] width 148 height 28
